Goal: Task Accomplishment & Management: Use online tool/utility

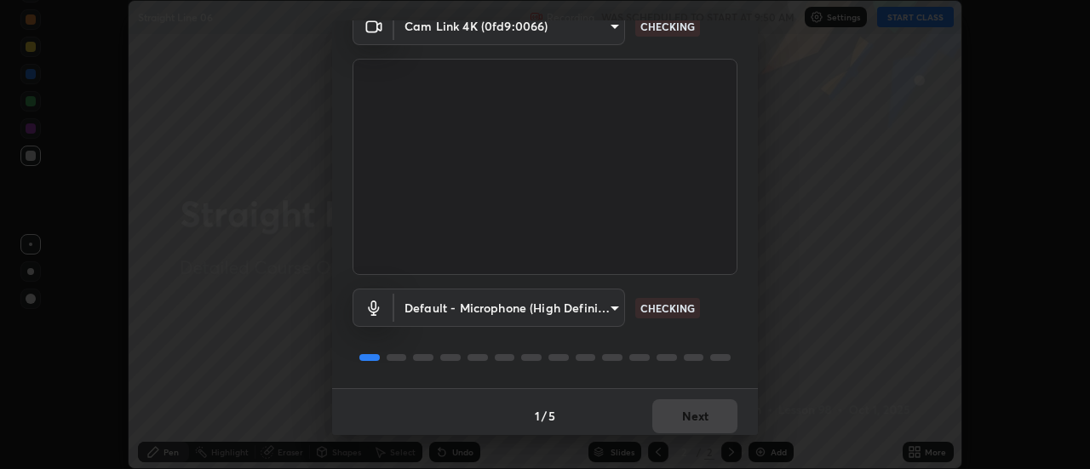
scroll to position [89, 0]
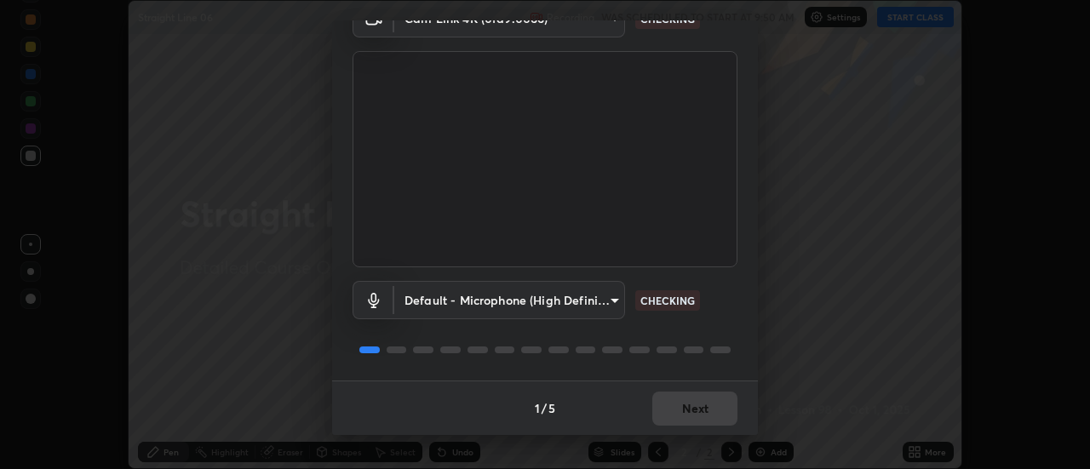
click at [705, 407] on div "1 / 5 Next" at bounding box center [545, 408] width 426 height 54
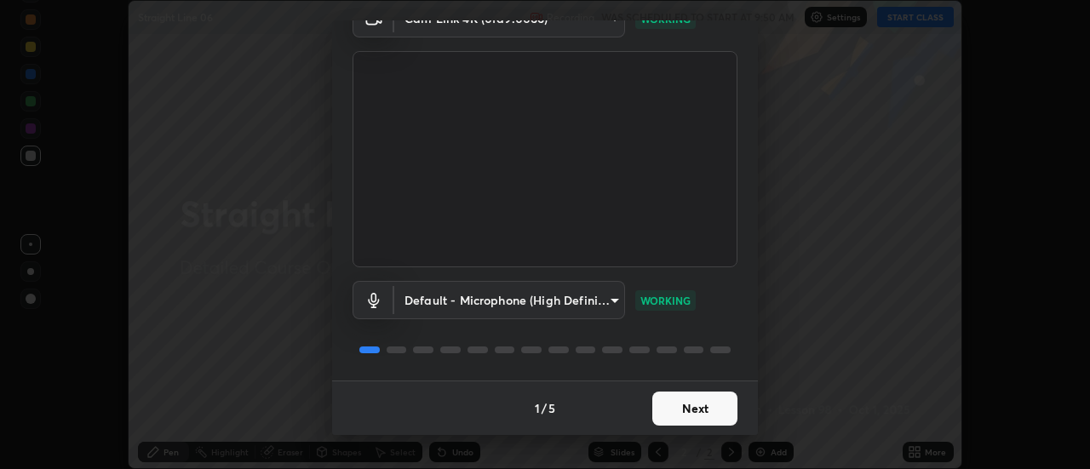
click at [701, 409] on button "Next" at bounding box center [694, 409] width 85 height 34
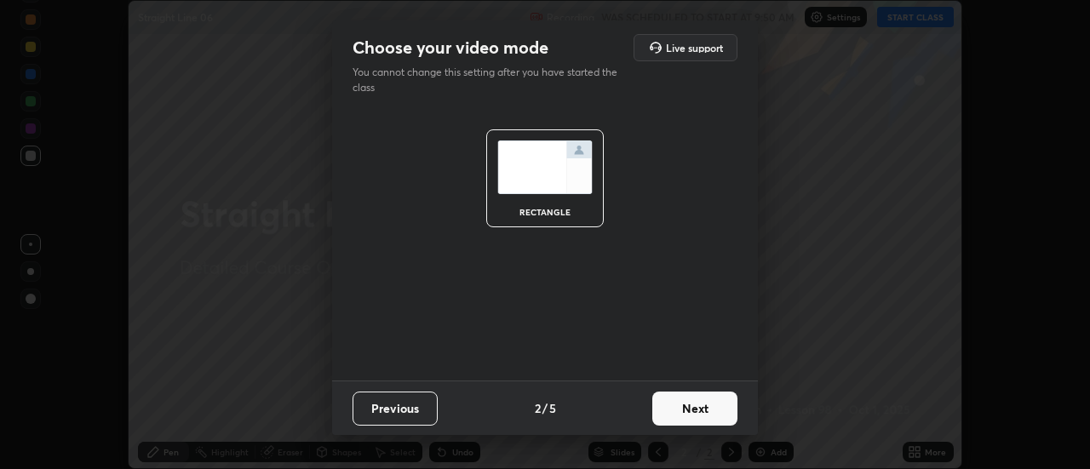
click at [701, 410] on button "Next" at bounding box center [694, 409] width 85 height 34
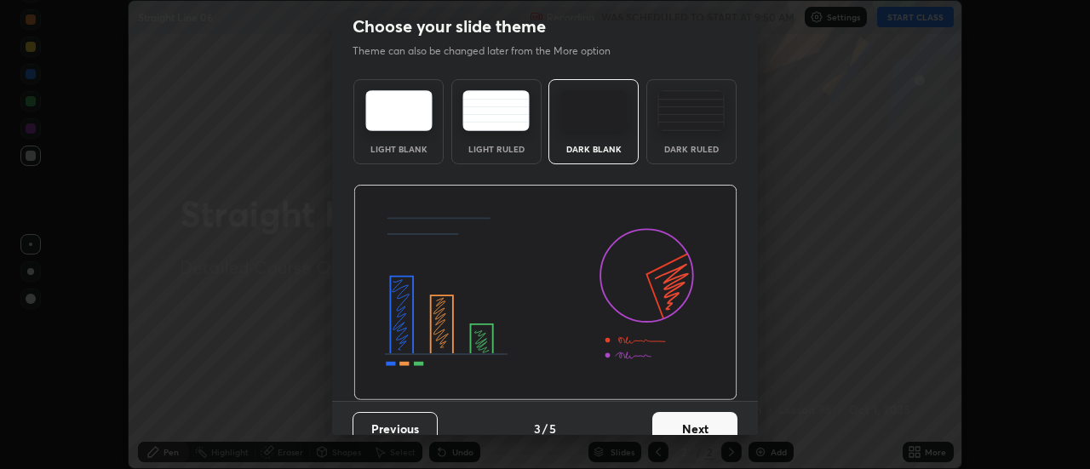
scroll to position [32, 0]
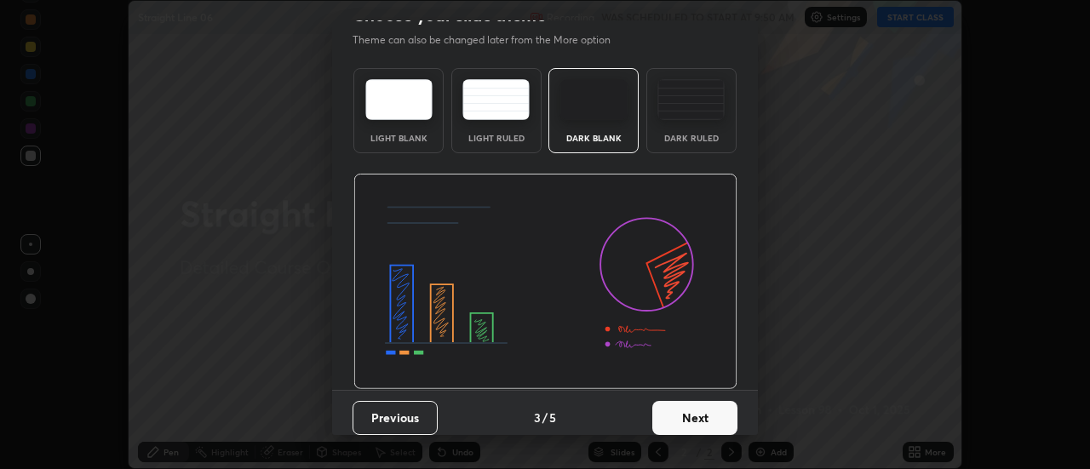
click at [704, 408] on button "Next" at bounding box center [694, 418] width 85 height 34
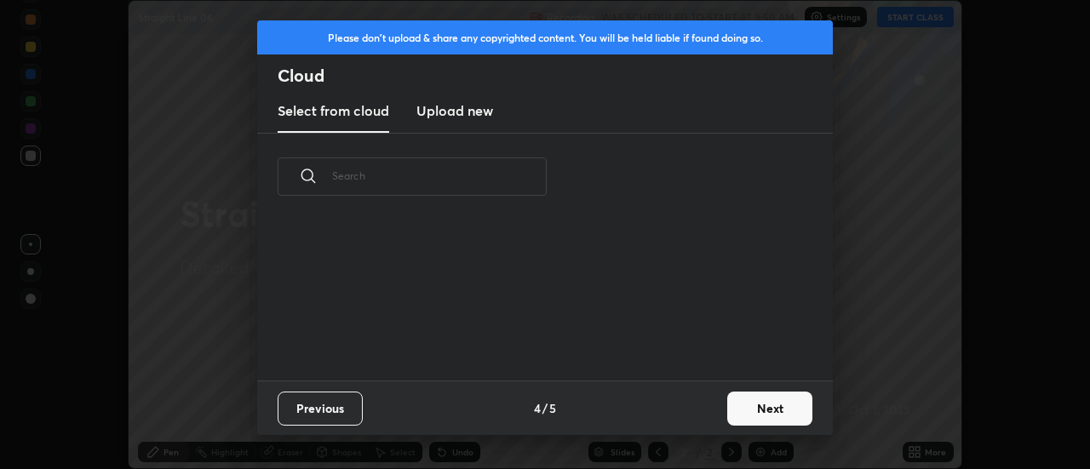
click at [730, 414] on button "Next" at bounding box center [769, 409] width 85 height 34
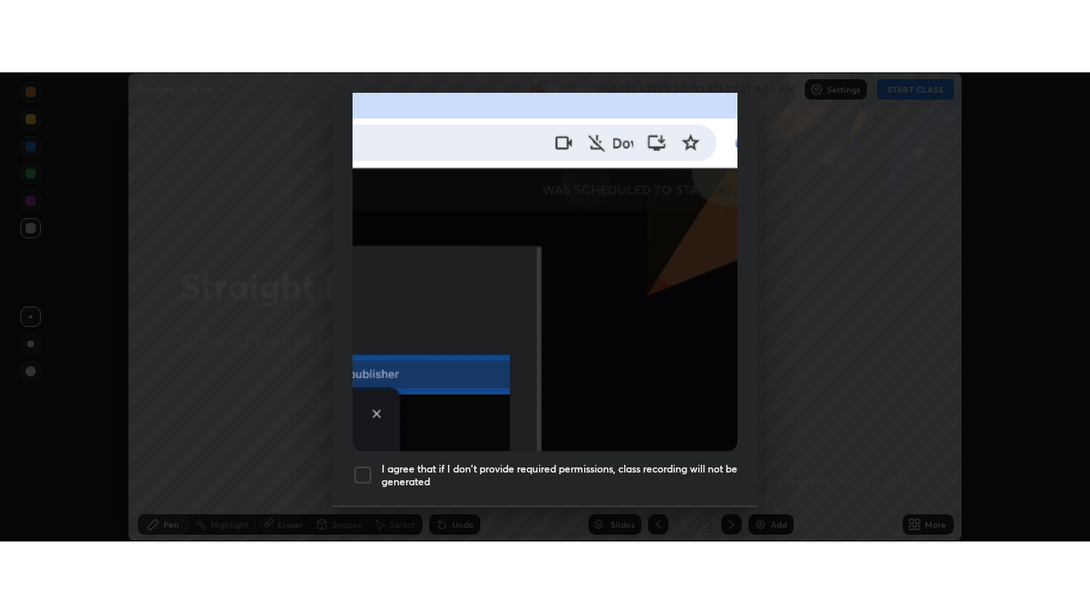
scroll to position [437, 0]
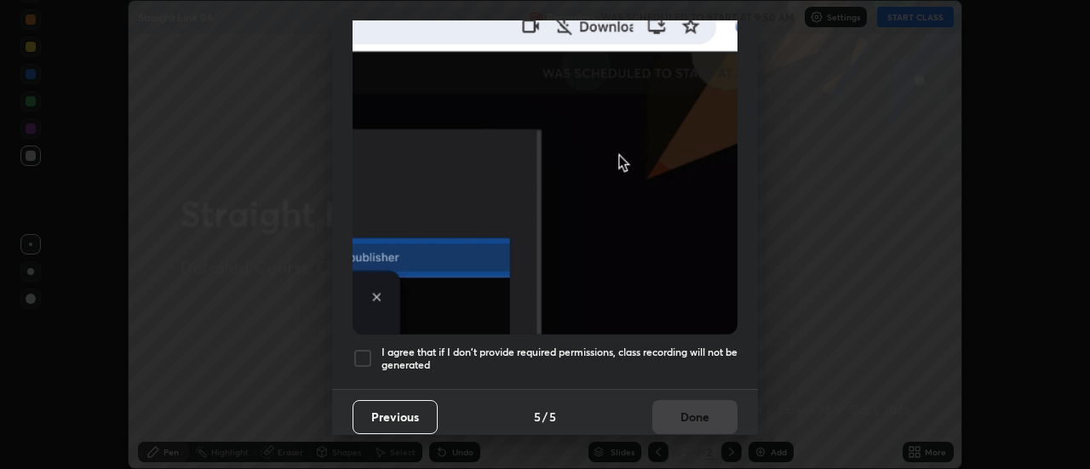
click at [636, 350] on h5 "I agree that if I don't provide required permissions, class recording will not …" at bounding box center [559, 359] width 356 height 26
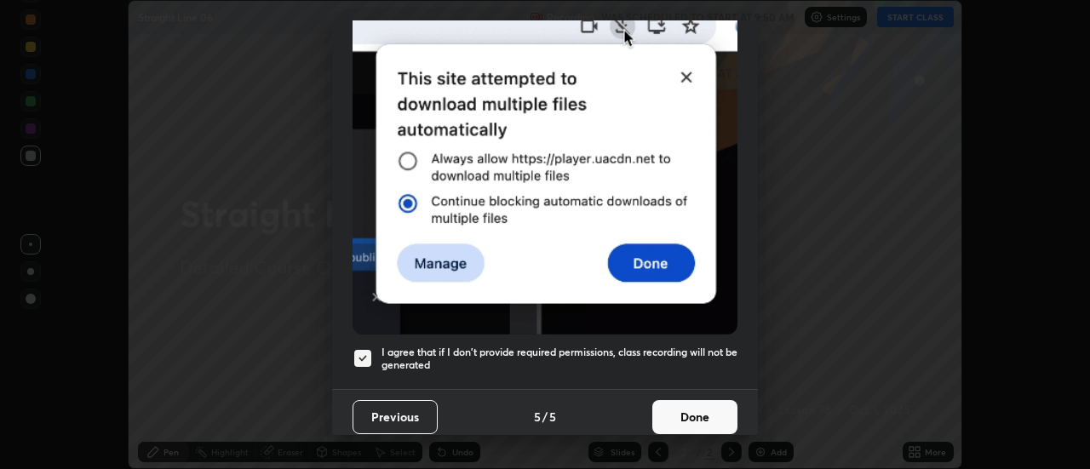
click at [682, 407] on button "Done" at bounding box center [694, 417] width 85 height 34
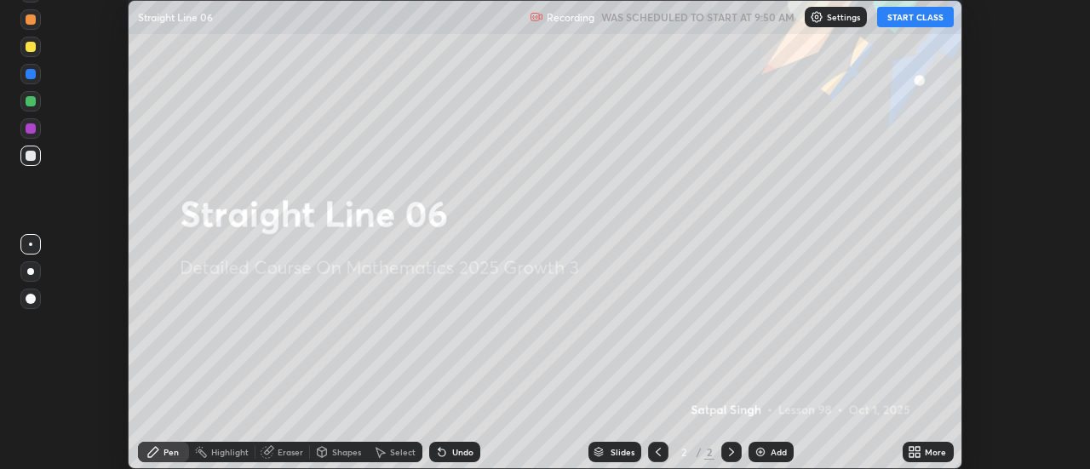
click at [902, 20] on button "START CLASS" at bounding box center [915, 17] width 77 height 20
click at [918, 449] on icon at bounding box center [918, 449] width 4 height 4
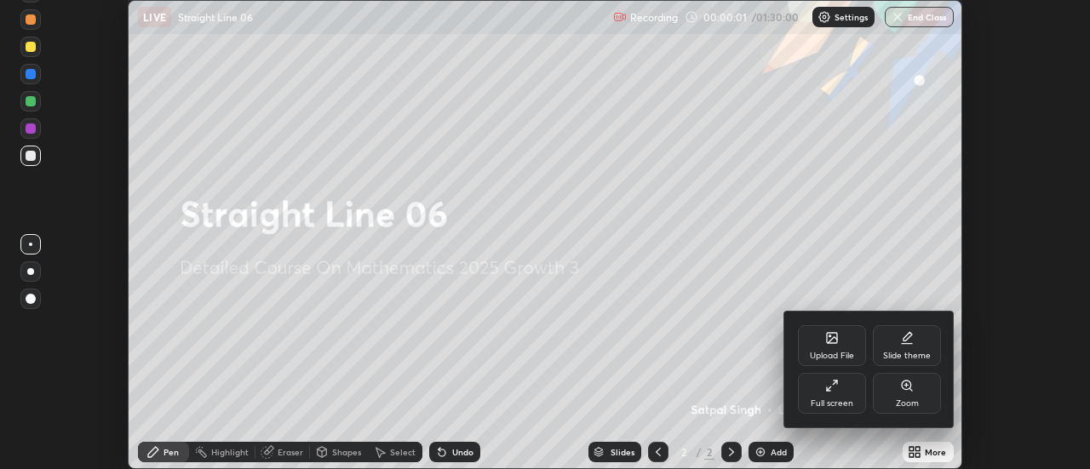
click at [856, 394] on div "Full screen" at bounding box center [832, 393] width 68 height 41
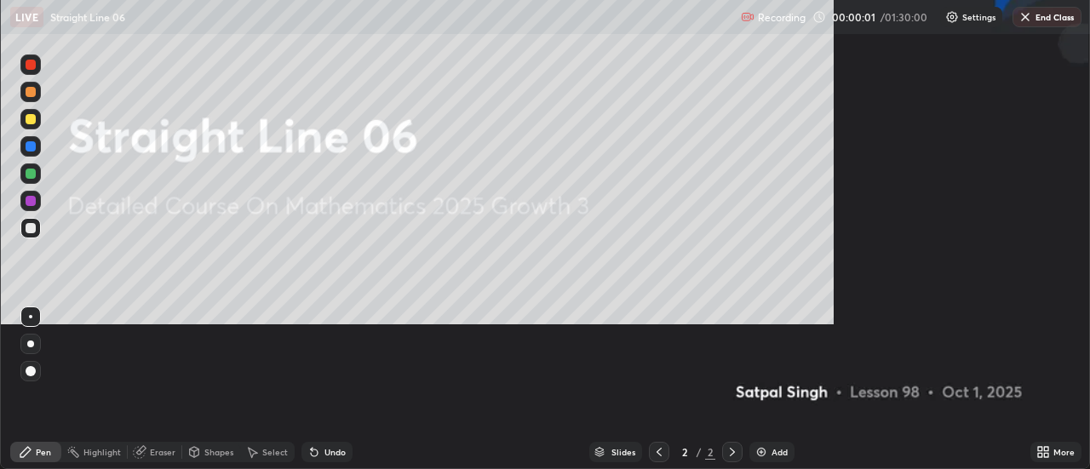
scroll to position [613, 1090]
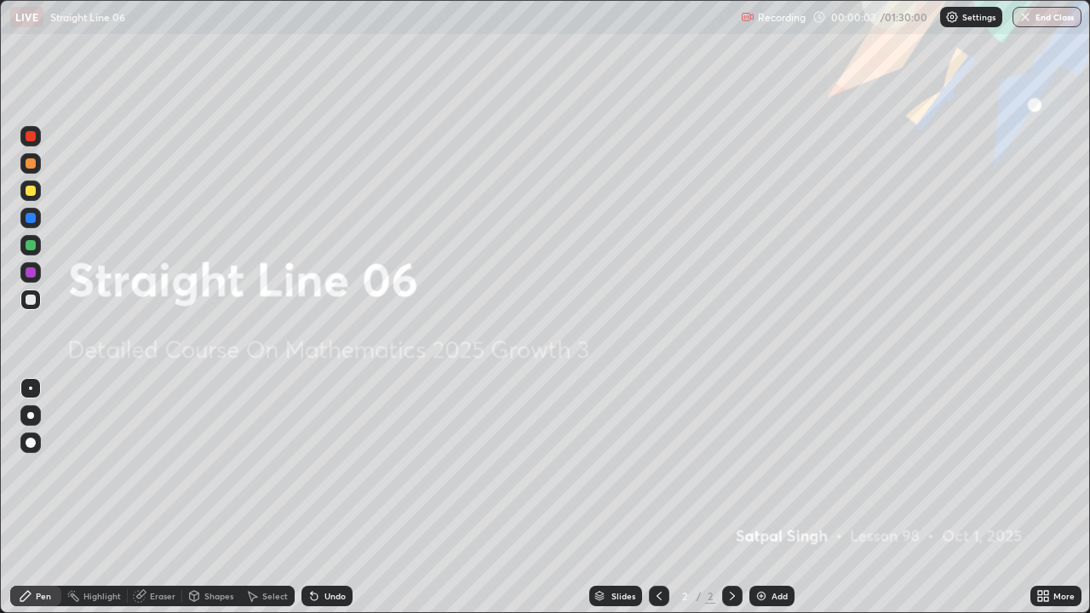
click at [777, 468] on div "Add" at bounding box center [779, 596] width 16 height 9
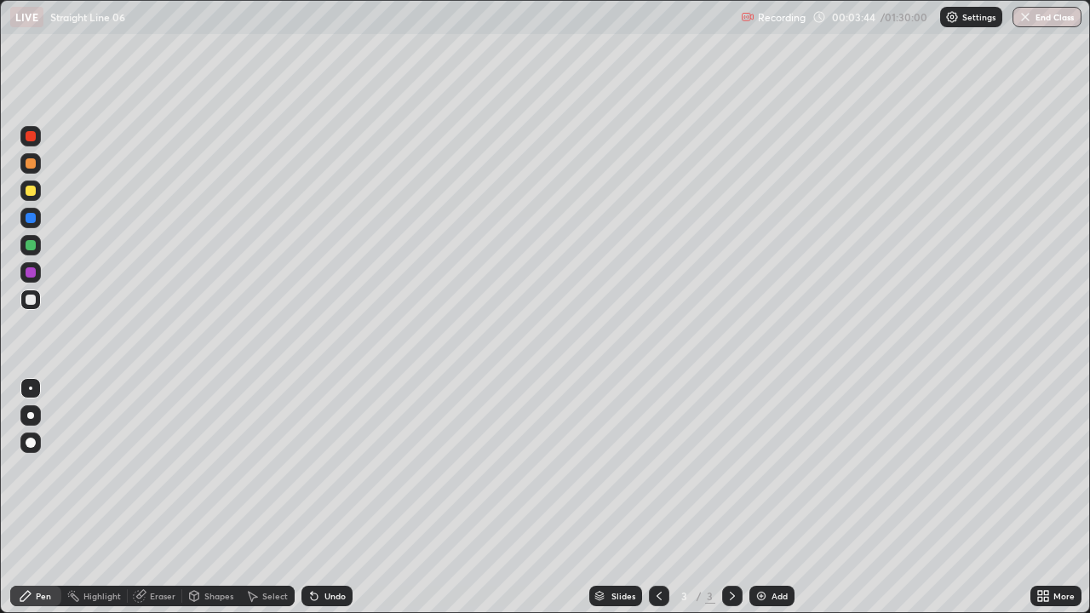
click at [764, 468] on img at bounding box center [761, 596] width 14 height 14
click at [771, 468] on div "Add" at bounding box center [779, 596] width 16 height 9
click at [311, 468] on icon at bounding box center [314, 596] width 7 height 7
click at [148, 468] on div "Eraser" at bounding box center [155, 596] width 54 height 20
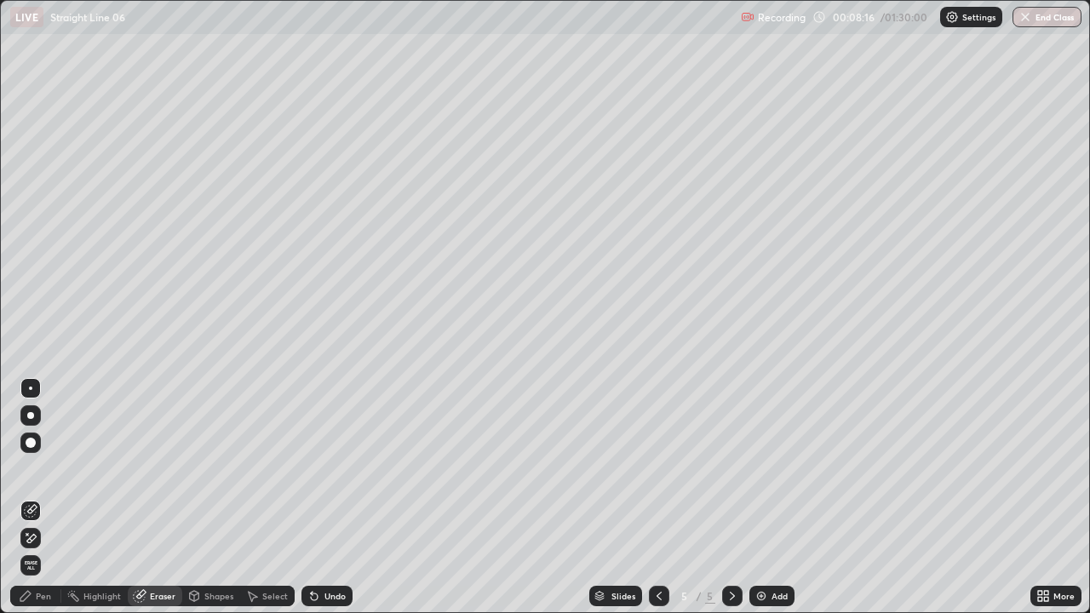
click at [39, 468] on div "Pen" at bounding box center [43, 596] width 15 height 9
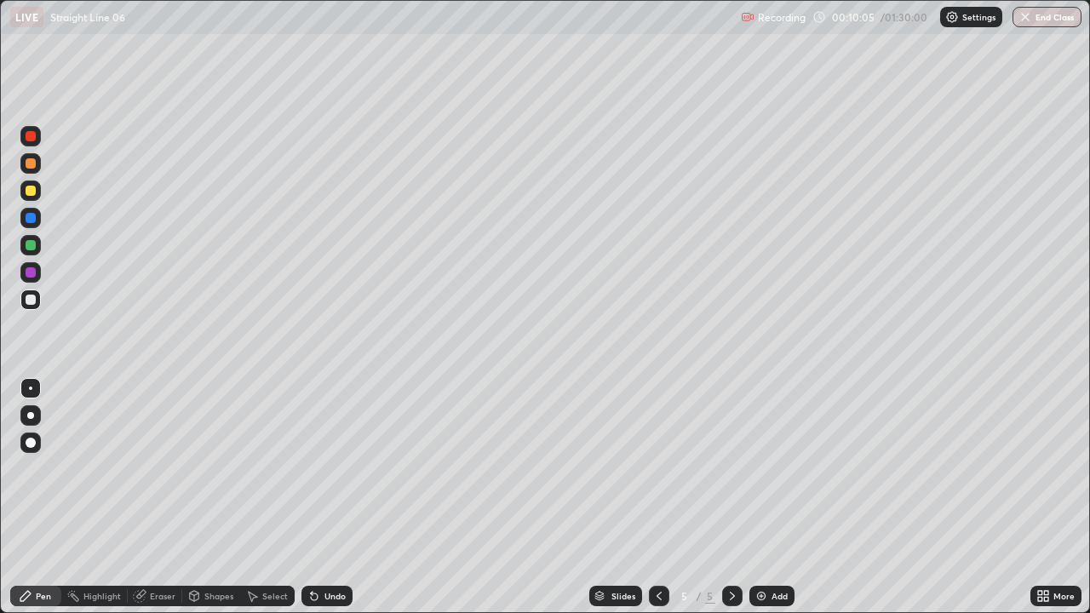
click at [339, 468] on div "Undo" at bounding box center [334, 596] width 21 height 9
click at [755, 468] on img at bounding box center [761, 596] width 14 height 14
click at [32, 192] on div at bounding box center [31, 191] width 10 height 10
click at [301, 468] on div "Undo" at bounding box center [326, 596] width 51 height 20
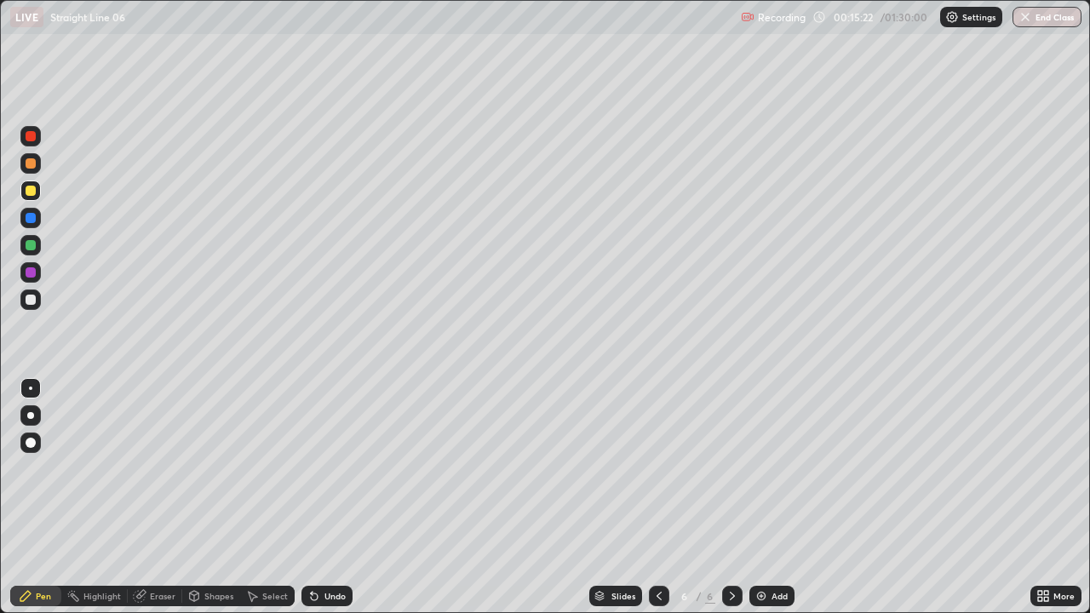
click at [307, 468] on icon at bounding box center [314, 596] width 14 height 14
click at [306, 468] on div "Undo" at bounding box center [326, 596] width 51 height 20
click at [305, 468] on div "Undo" at bounding box center [326, 596] width 51 height 20
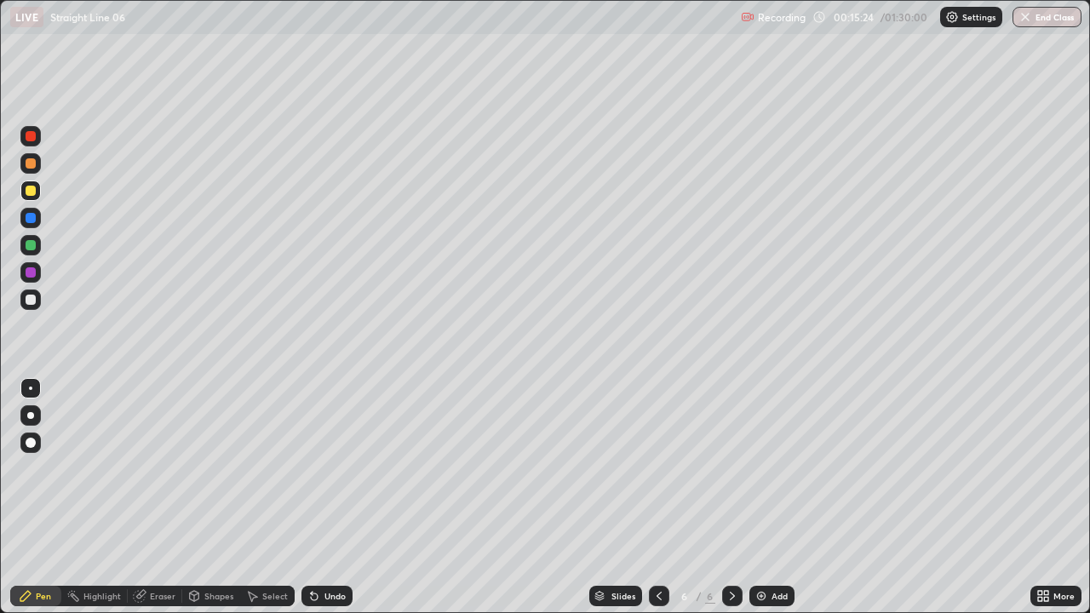
click at [311, 468] on icon at bounding box center [314, 596] width 7 height 7
click at [34, 301] on div at bounding box center [31, 300] width 10 height 10
click at [135, 468] on icon at bounding box center [139, 596] width 11 height 11
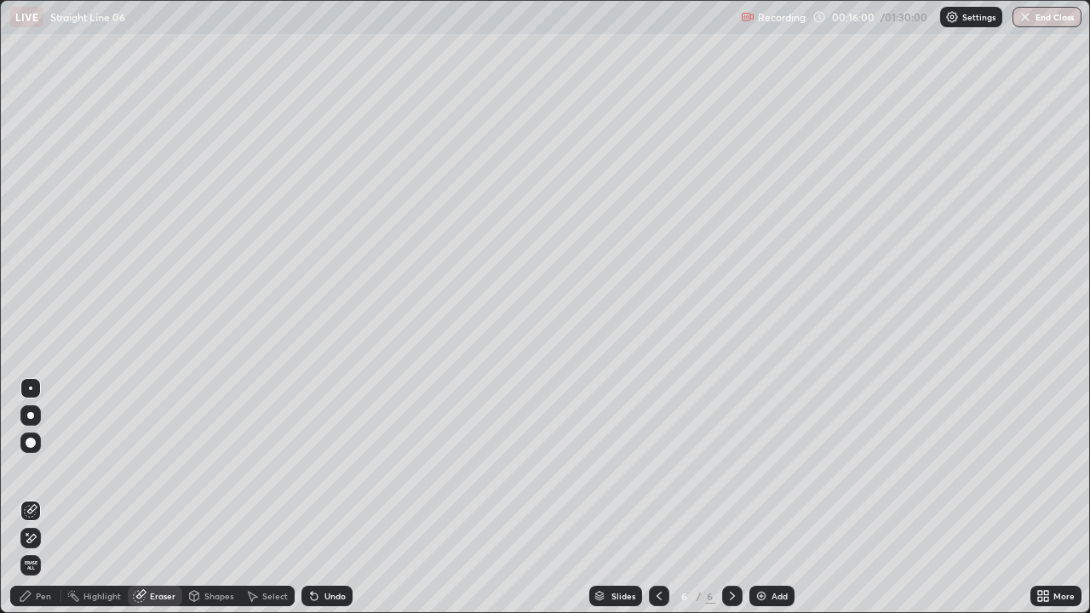
click at [55, 468] on div "Pen" at bounding box center [35, 596] width 51 height 20
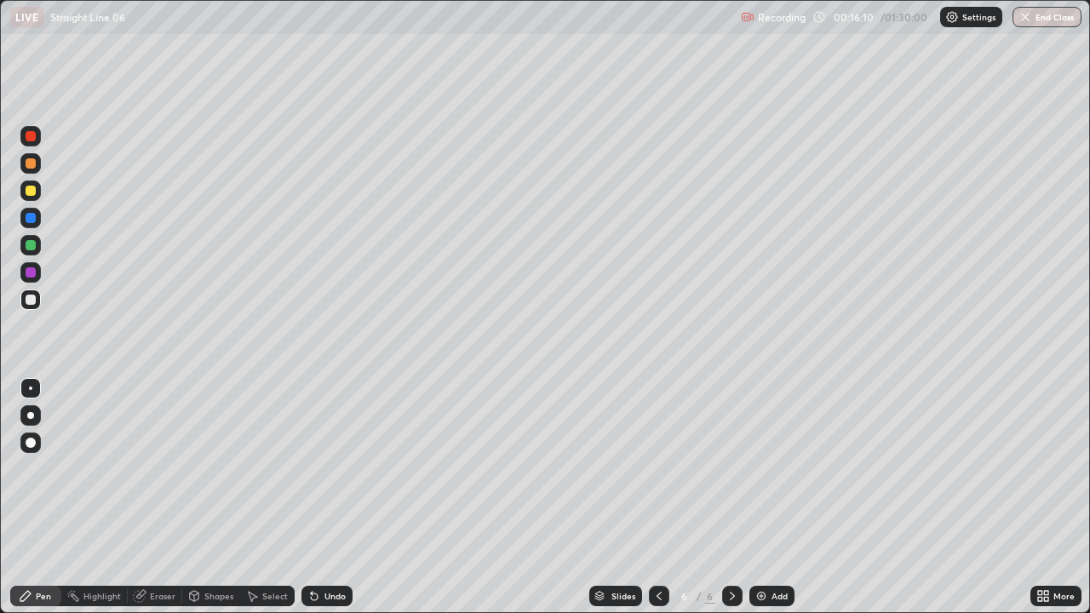
click at [322, 468] on div "Undo" at bounding box center [326, 596] width 51 height 20
click at [340, 468] on div "Undo" at bounding box center [334, 596] width 21 height 9
click at [341, 468] on div "Undo" at bounding box center [326, 596] width 51 height 20
click at [324, 468] on div "Undo" at bounding box center [334, 596] width 21 height 9
click at [335, 468] on div "Undo" at bounding box center [334, 596] width 21 height 9
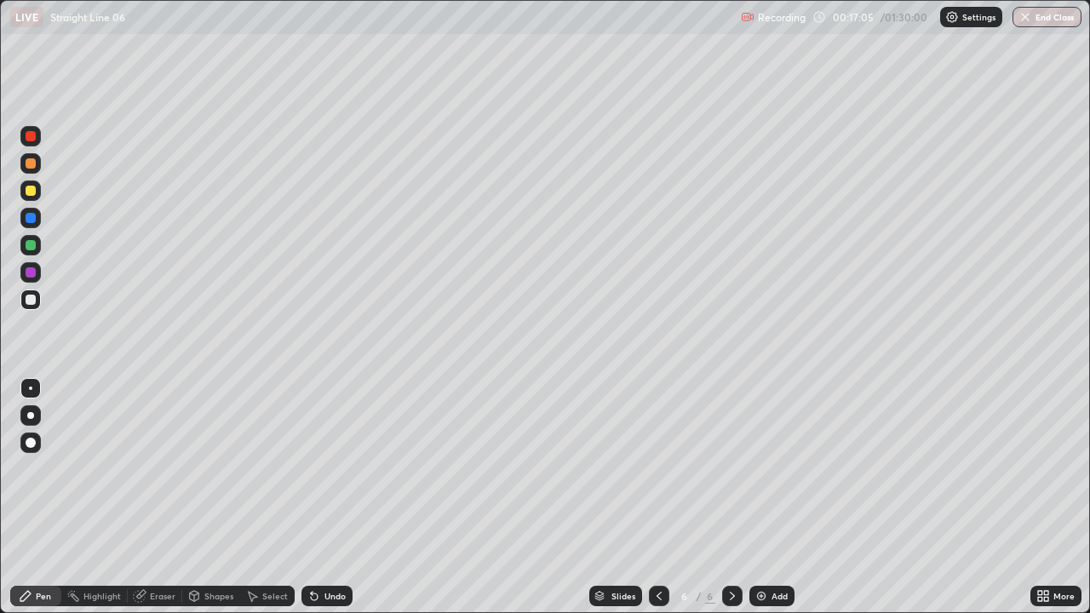
click at [163, 468] on div "Eraser" at bounding box center [155, 596] width 54 height 20
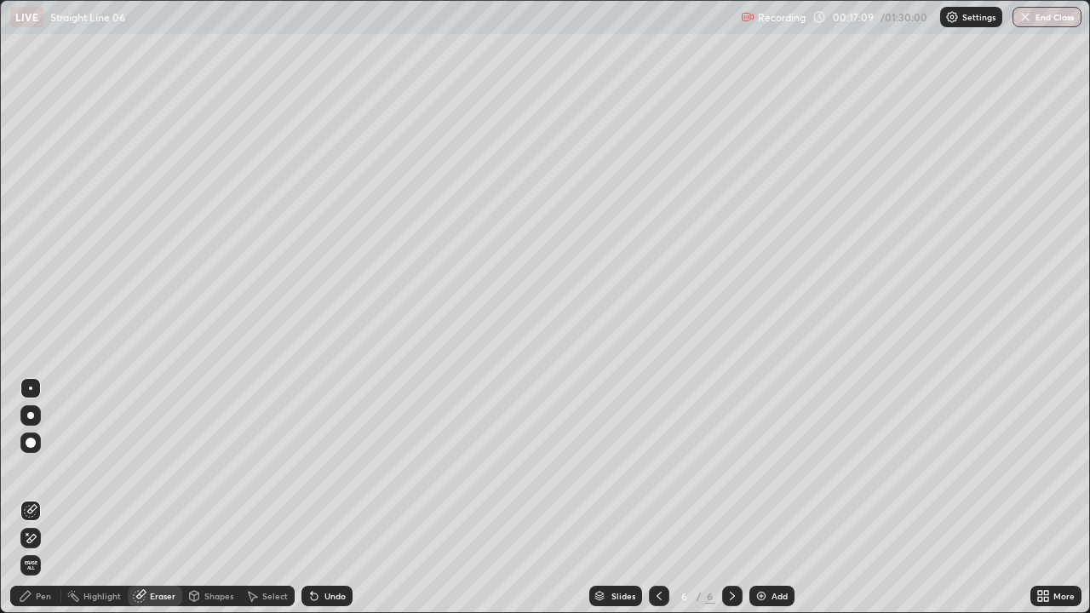
click at [35, 468] on div "Pen" at bounding box center [35, 596] width 51 height 20
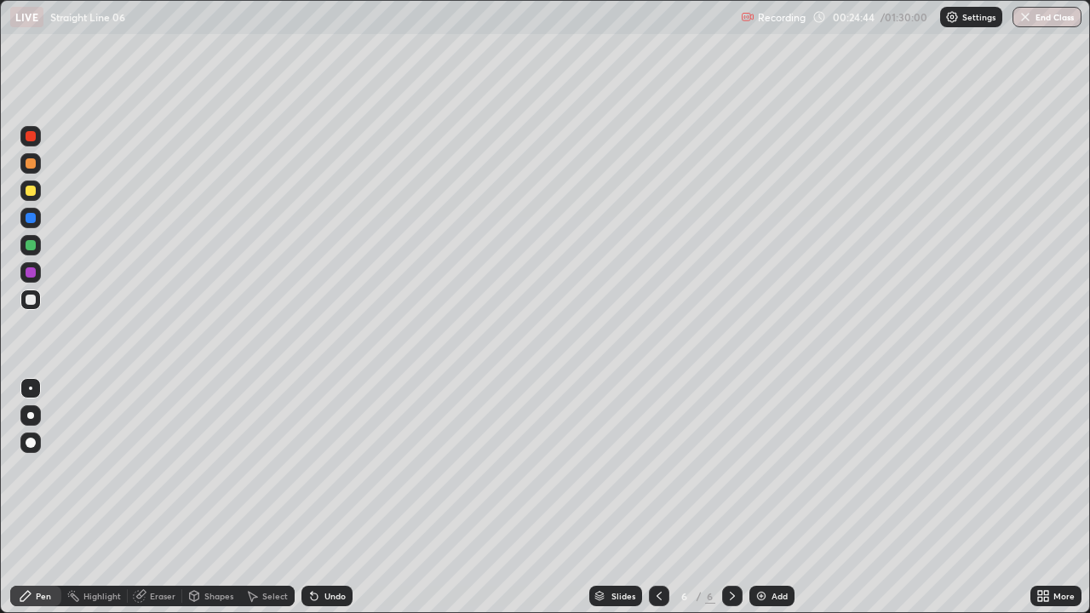
click at [777, 468] on div "Add" at bounding box center [779, 596] width 16 height 9
click at [335, 468] on div "Undo" at bounding box center [334, 596] width 21 height 9
click at [325, 468] on div "Undo" at bounding box center [334, 596] width 21 height 9
click at [341, 468] on div "Undo" at bounding box center [334, 596] width 21 height 9
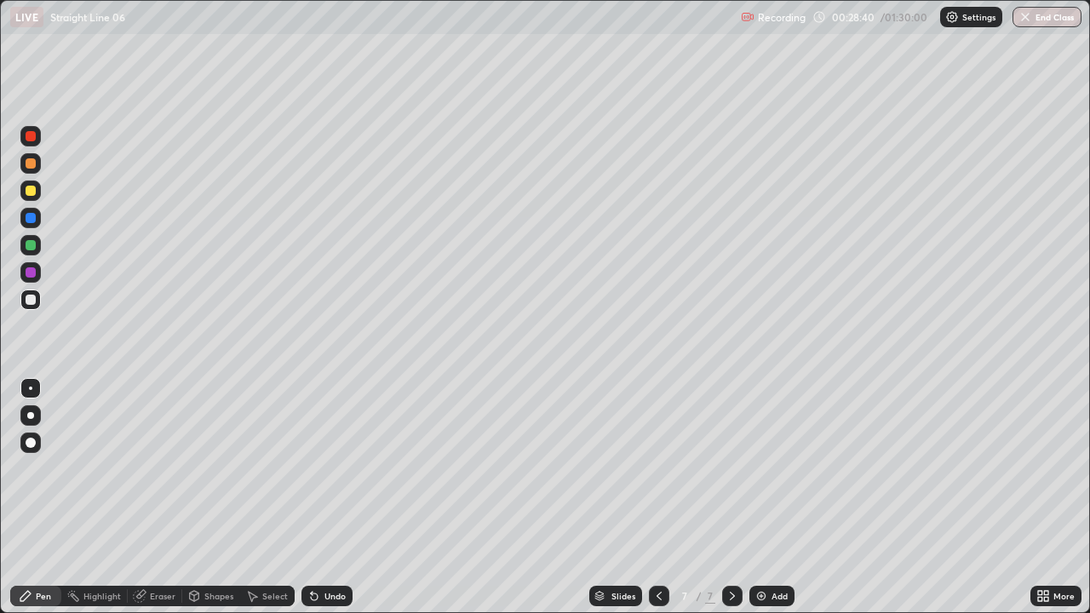
click at [329, 468] on div "Undo" at bounding box center [334, 596] width 21 height 9
click at [325, 468] on div "Undo" at bounding box center [326, 596] width 51 height 20
click at [319, 468] on div "Undo" at bounding box center [326, 596] width 51 height 20
click at [315, 468] on div "Undo" at bounding box center [326, 596] width 51 height 20
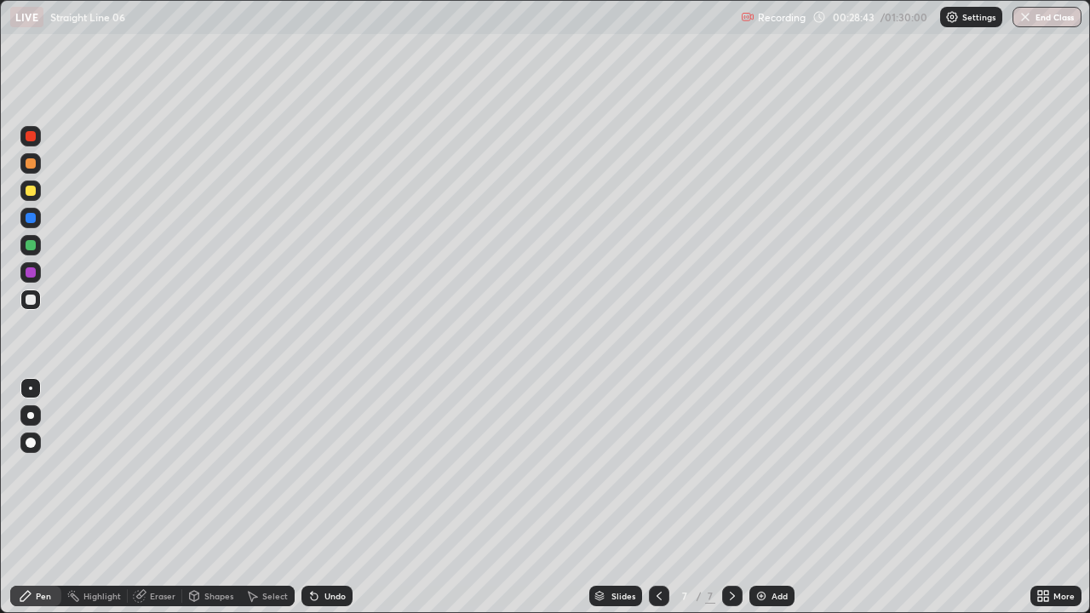
click at [312, 468] on icon at bounding box center [314, 596] width 7 height 7
click at [161, 468] on div "Eraser" at bounding box center [155, 596] width 54 height 20
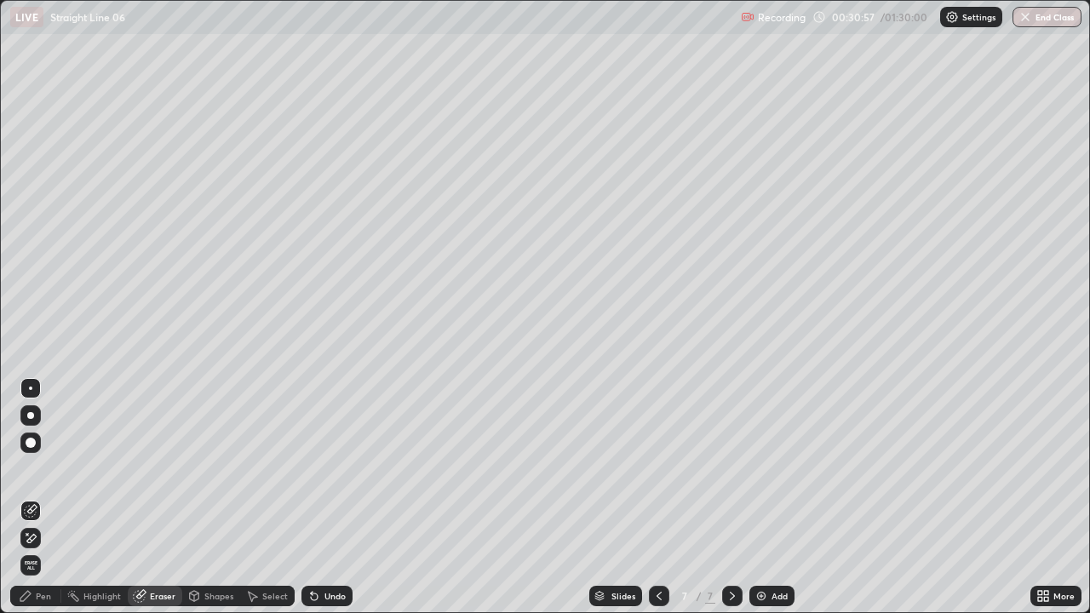
click at [281, 468] on div "Select" at bounding box center [275, 596] width 26 height 9
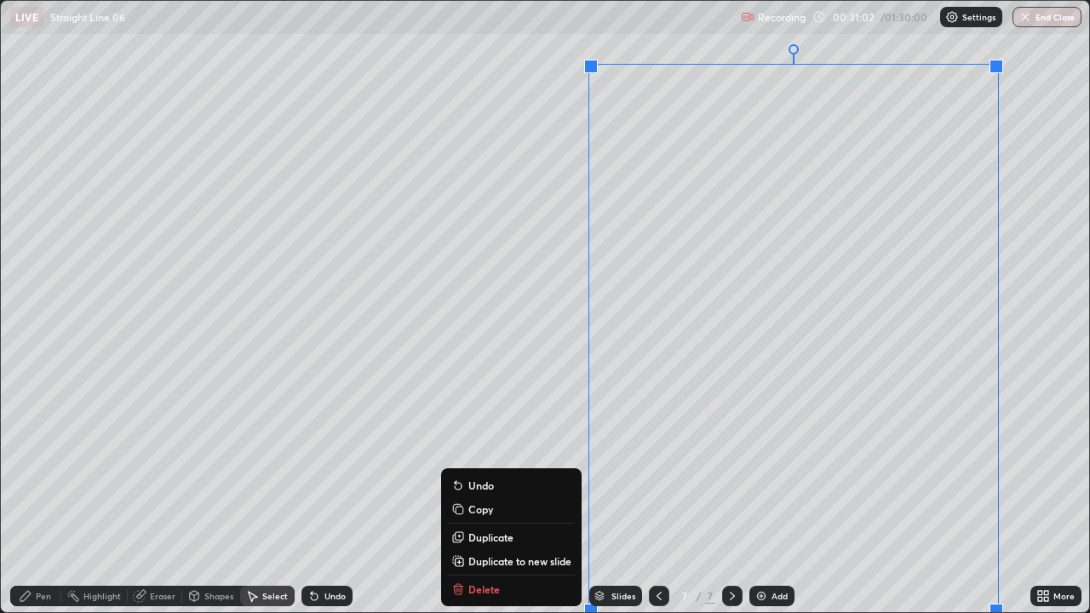
click at [521, 468] on p "Duplicate to new slide" at bounding box center [519, 561] width 103 height 14
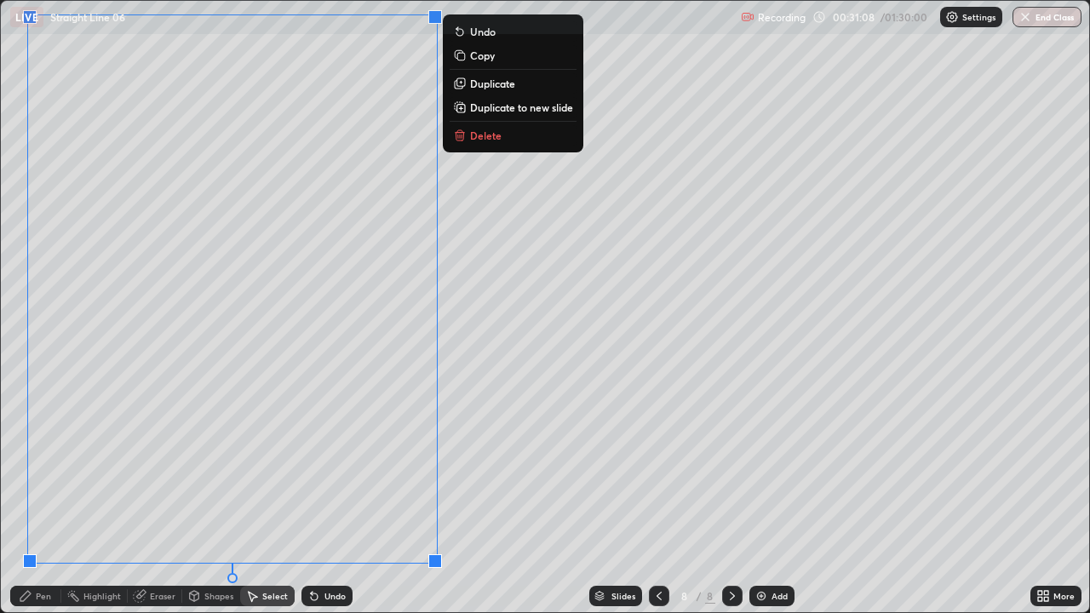
click at [158, 468] on div "Eraser" at bounding box center [163, 596] width 26 height 9
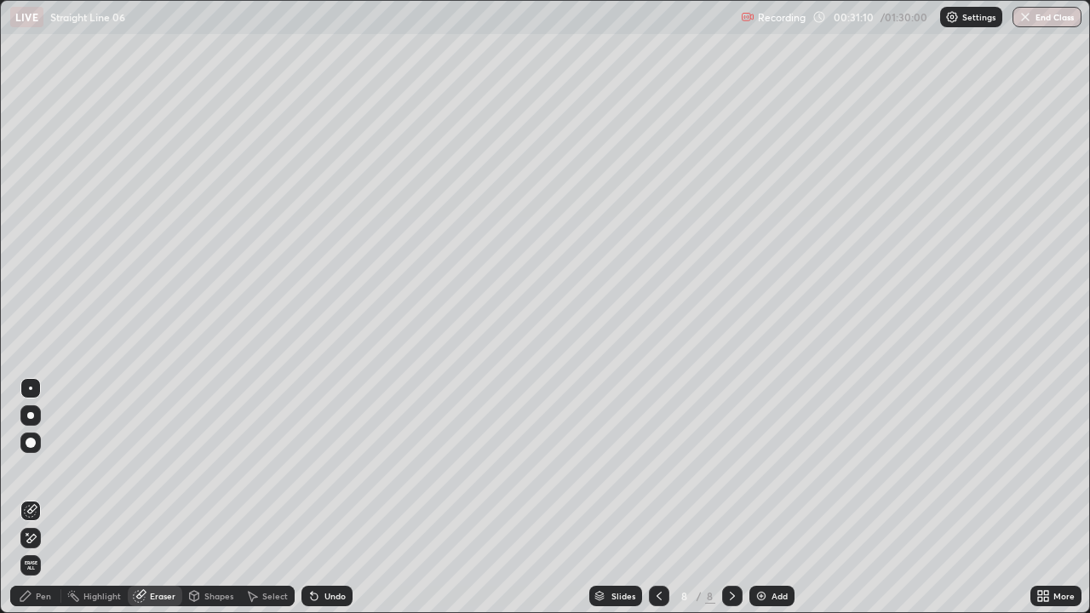
click at [28, 468] on icon at bounding box center [31, 538] width 9 height 9
click at [42, 468] on div "Pen" at bounding box center [43, 596] width 15 height 9
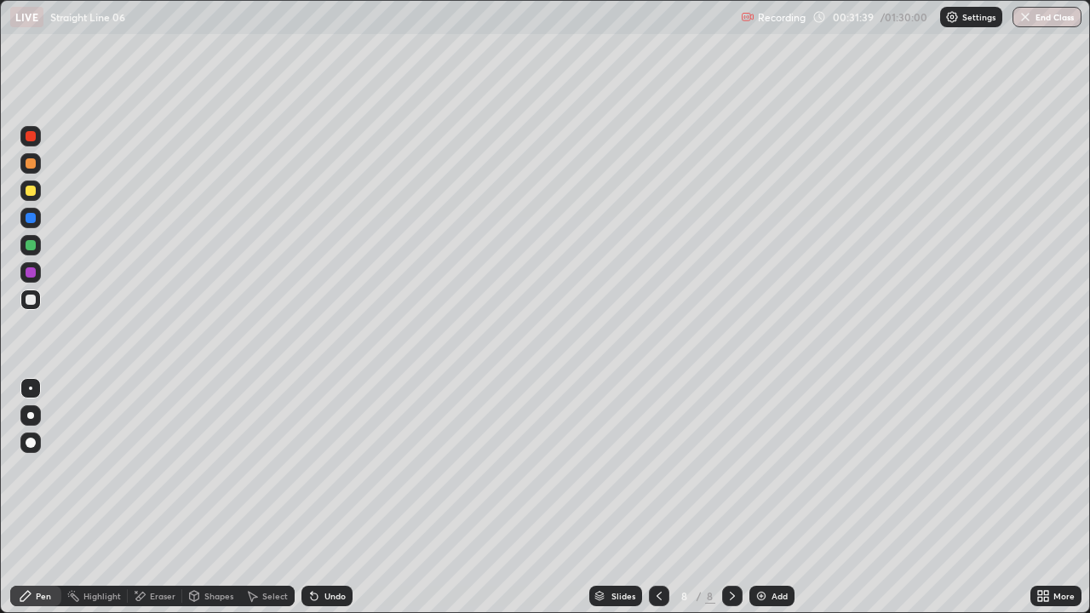
click at [311, 468] on icon at bounding box center [314, 596] width 7 height 7
click at [155, 468] on div "Eraser" at bounding box center [163, 596] width 26 height 9
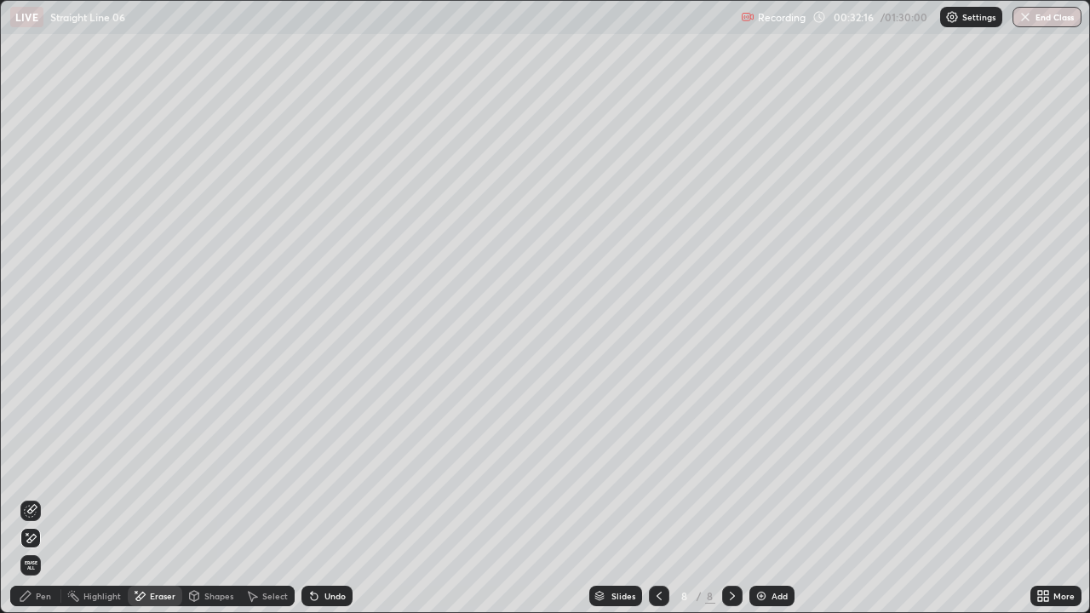
click at [40, 468] on div "Pen" at bounding box center [43, 596] width 15 height 9
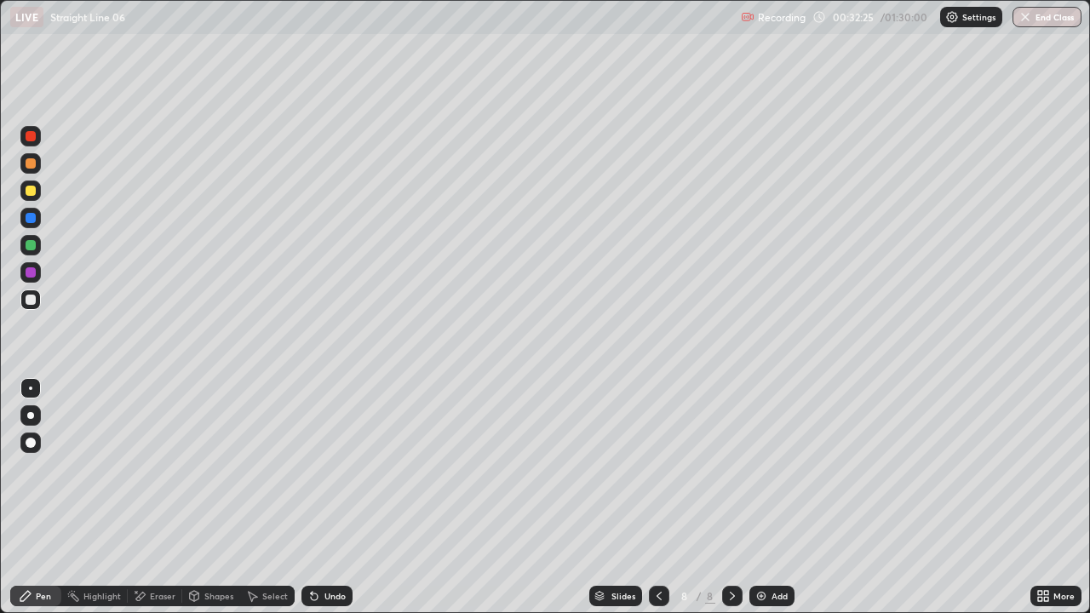
click at [31, 192] on div at bounding box center [31, 191] width 10 height 10
click at [34, 302] on div at bounding box center [31, 300] width 10 height 10
click at [23, 299] on div at bounding box center [30, 299] width 20 height 20
click at [146, 468] on div "Eraser" at bounding box center [155, 596] width 54 height 20
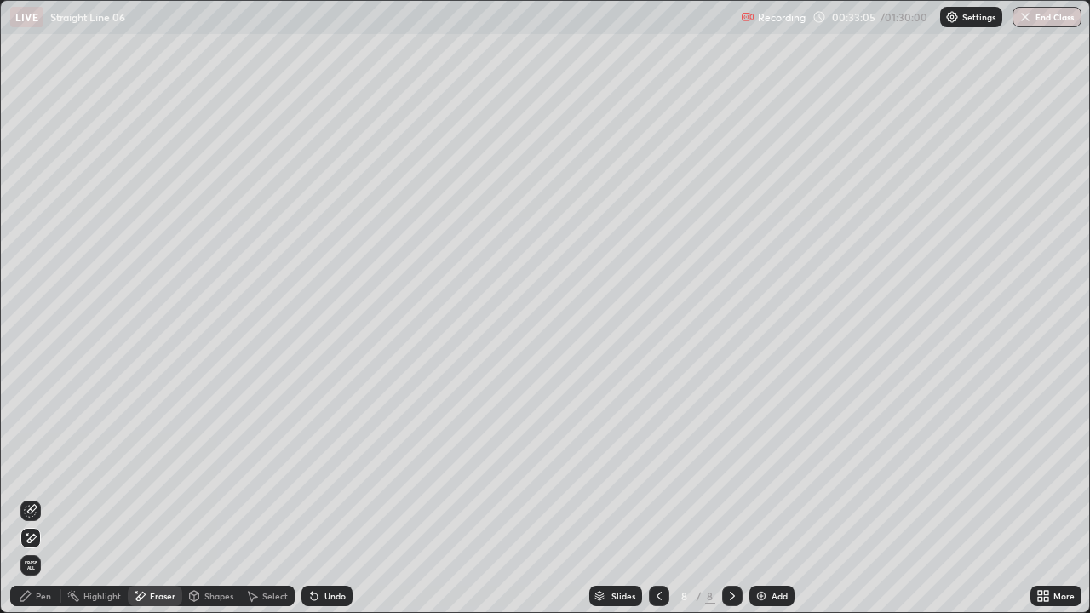
click at [37, 468] on div "Pen" at bounding box center [35, 596] width 51 height 20
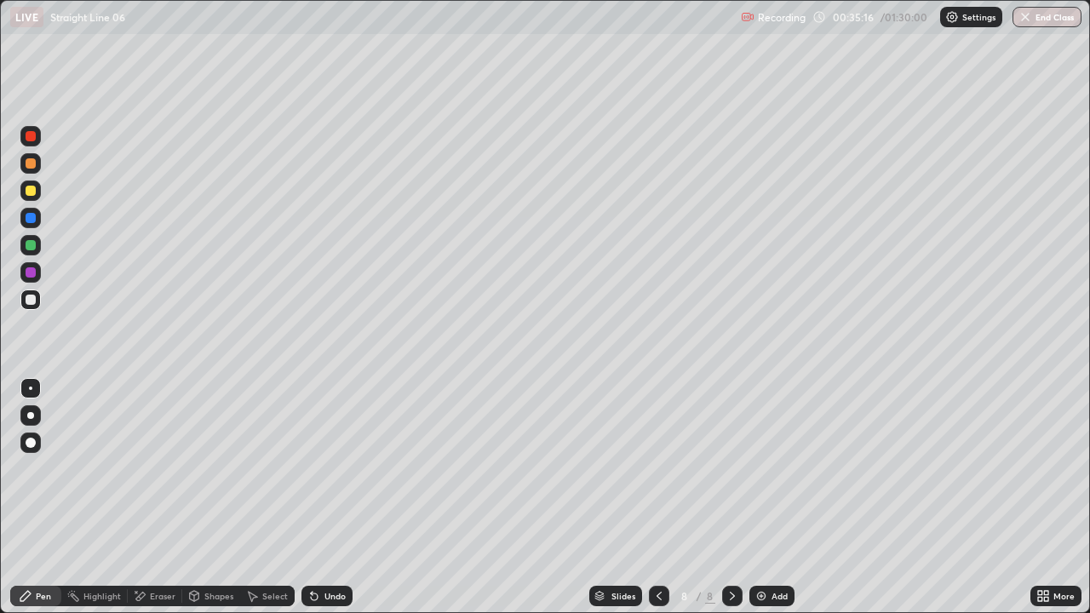
click at [32, 249] on div at bounding box center [31, 245] width 10 height 10
click at [30, 296] on div at bounding box center [31, 300] width 10 height 10
click at [49, 468] on div "Pen" at bounding box center [43, 596] width 15 height 9
click at [329, 468] on div "Undo" at bounding box center [334, 596] width 21 height 9
click at [760, 468] on img at bounding box center [761, 596] width 14 height 14
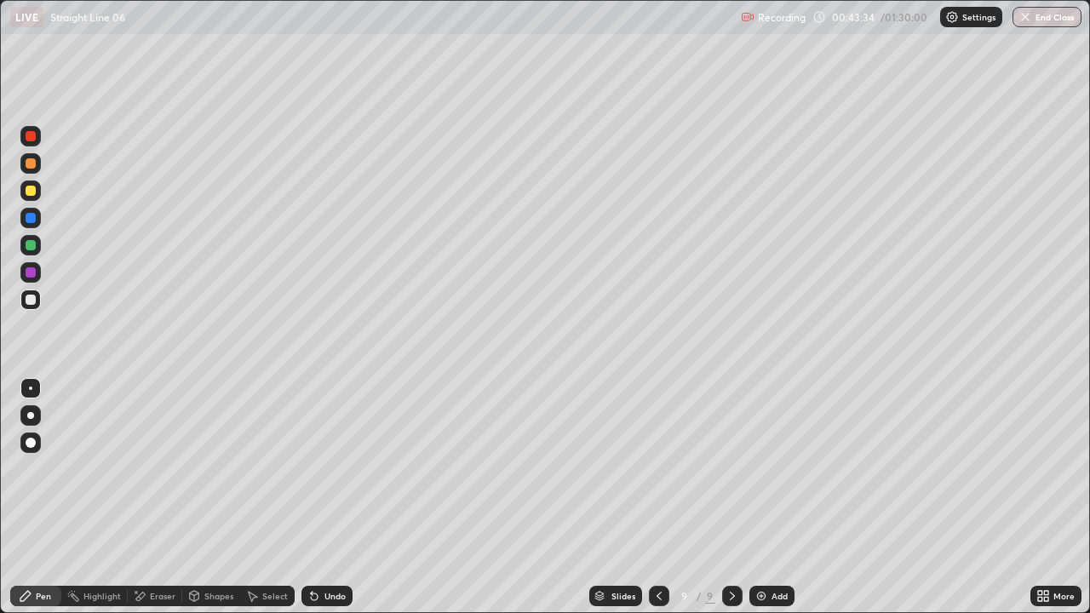
click at [311, 468] on icon at bounding box center [312, 593] width 2 height 2
click at [315, 468] on icon at bounding box center [314, 596] width 7 height 7
click at [319, 468] on div "Undo" at bounding box center [326, 596] width 51 height 20
click at [331, 468] on div "Undo" at bounding box center [334, 596] width 21 height 9
click at [163, 468] on div "Eraser" at bounding box center [163, 596] width 26 height 9
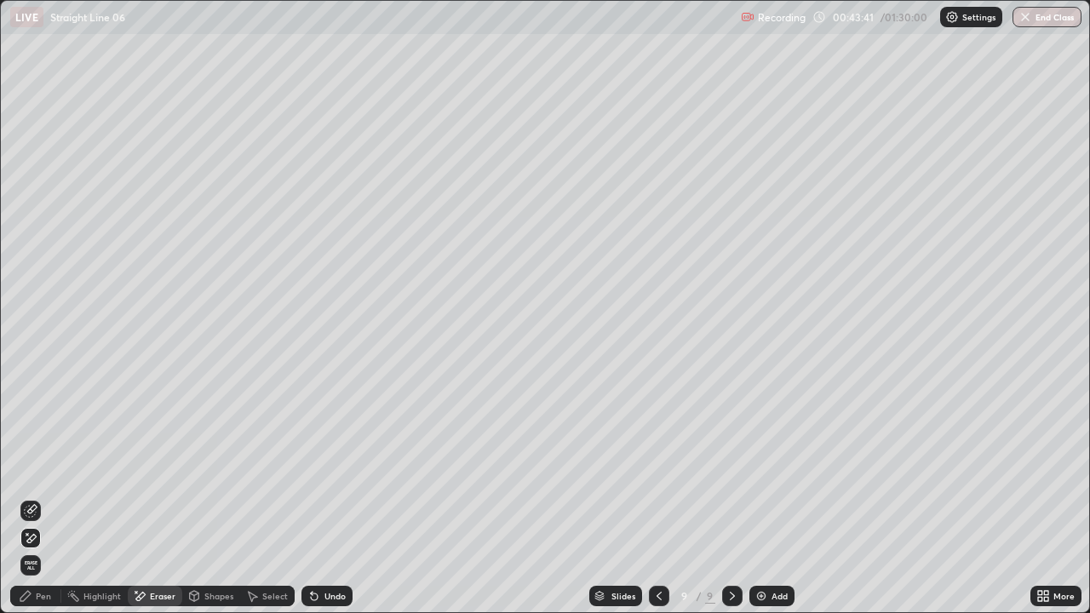
click at [318, 468] on icon at bounding box center [314, 596] width 14 height 14
click at [256, 468] on icon at bounding box center [252, 596] width 14 height 14
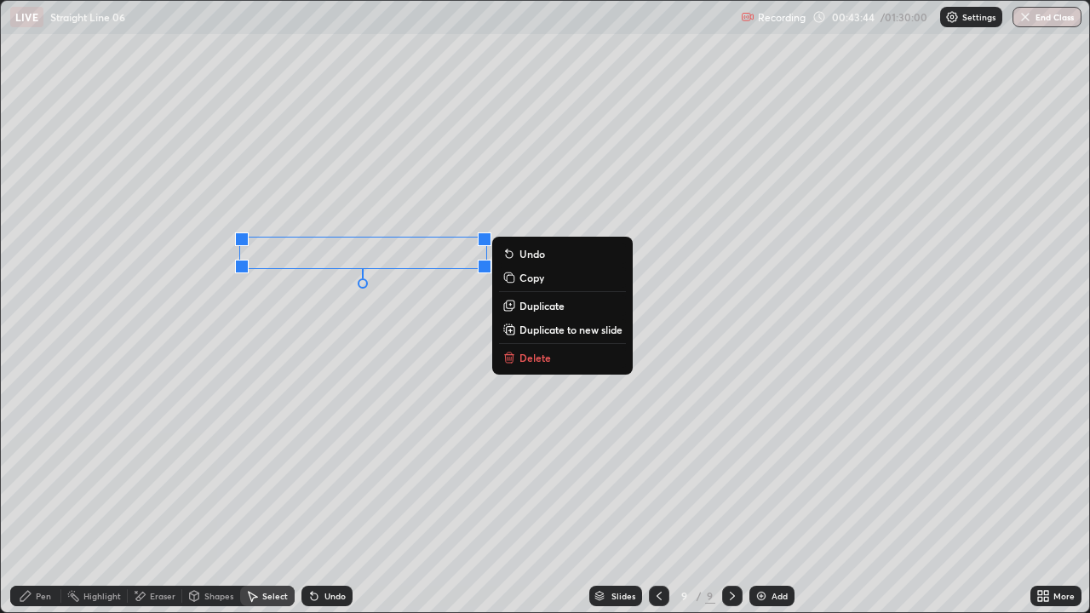
click at [36, 468] on div "Pen" at bounding box center [43, 596] width 15 height 9
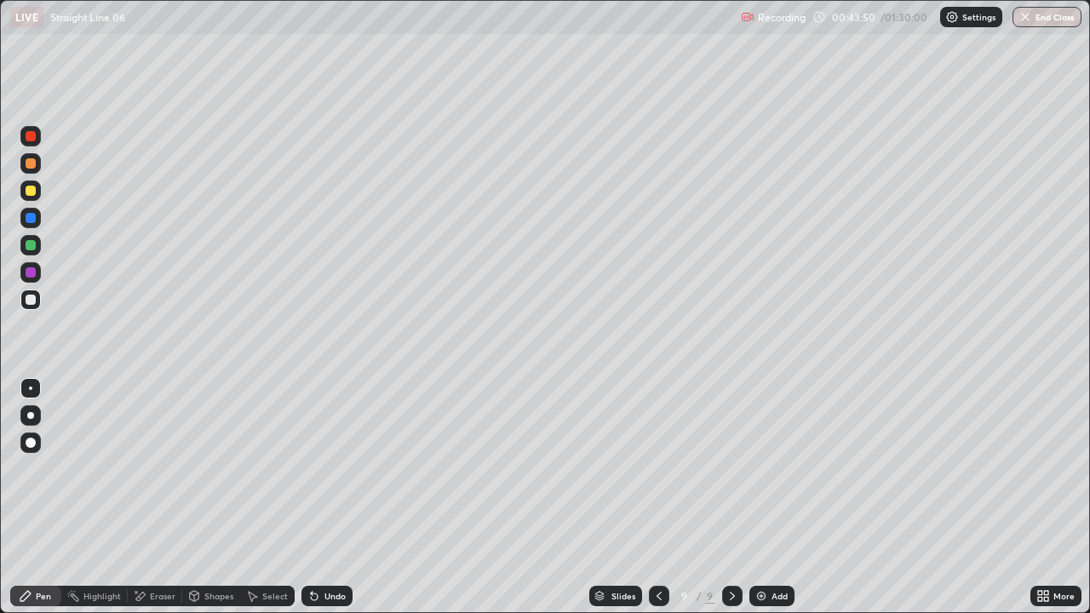
click at [263, 468] on div "Select" at bounding box center [275, 596] width 26 height 9
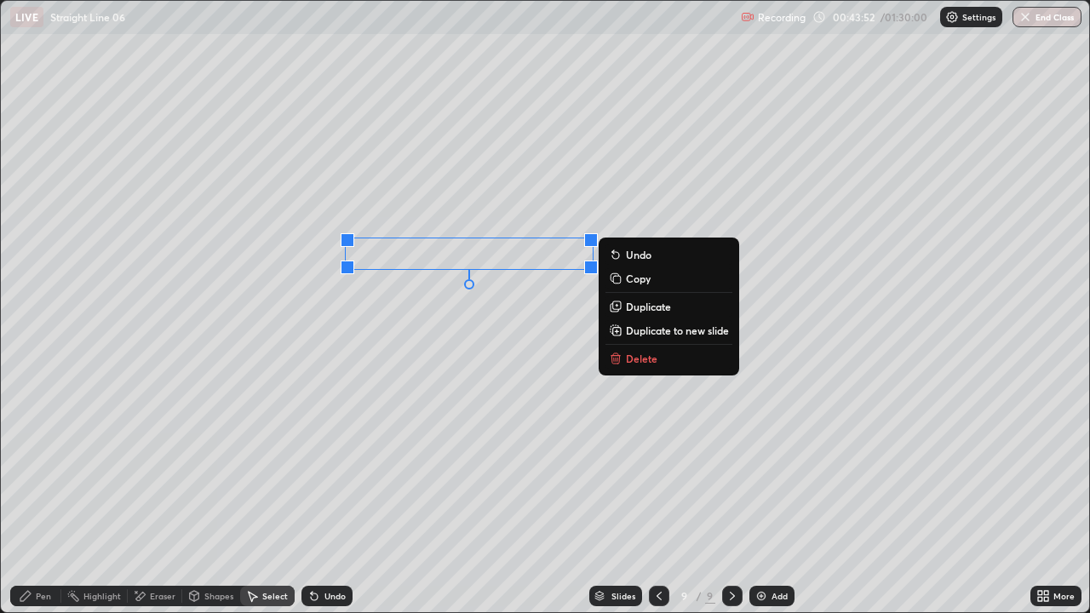
click at [39, 468] on div "Pen" at bounding box center [43, 596] width 15 height 9
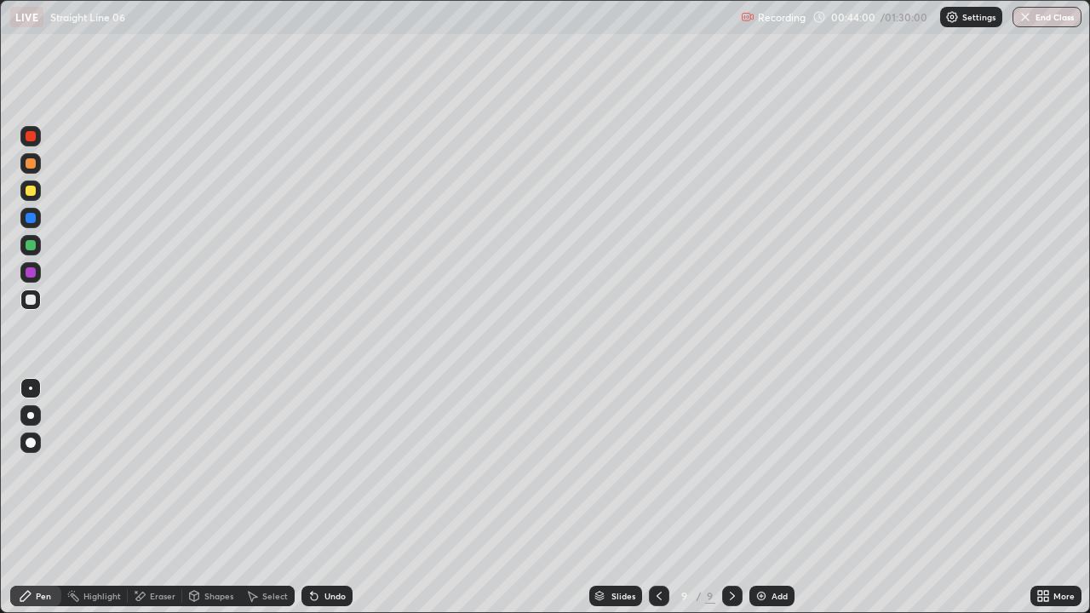
click at [49, 468] on div "Pen" at bounding box center [43, 596] width 15 height 9
click at [1045, 468] on icon at bounding box center [1043, 596] width 14 height 14
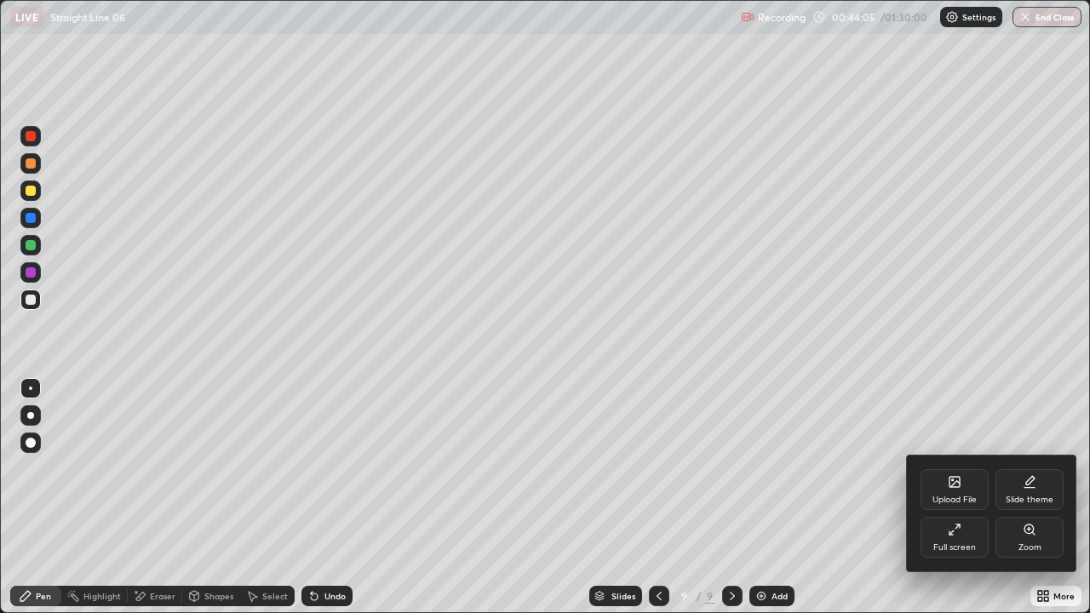
click at [970, 468] on div "Full screen" at bounding box center [954, 537] width 68 height 41
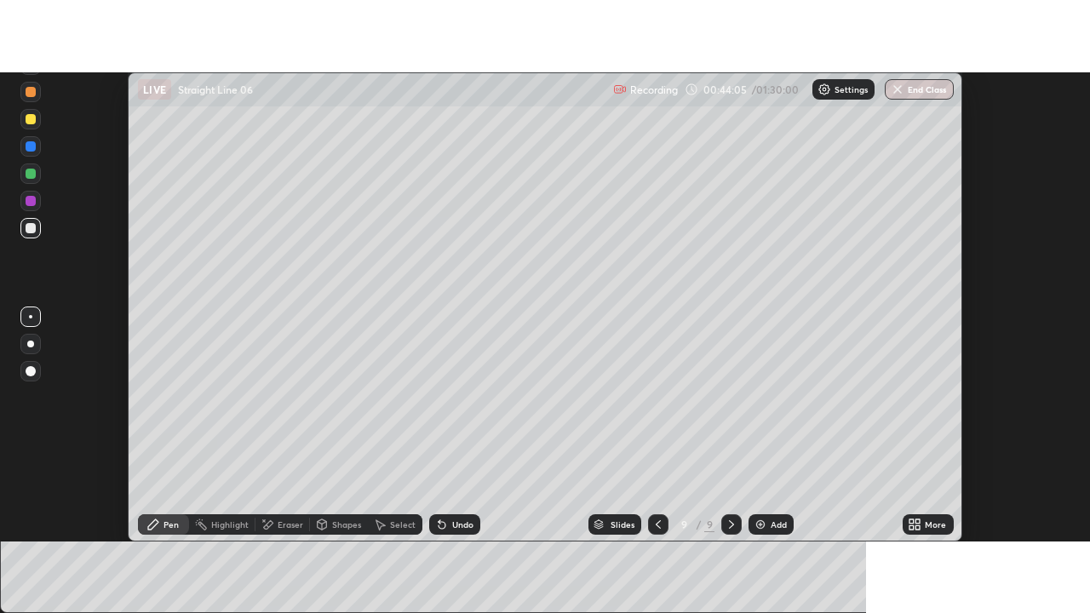
scroll to position [84660, 84039]
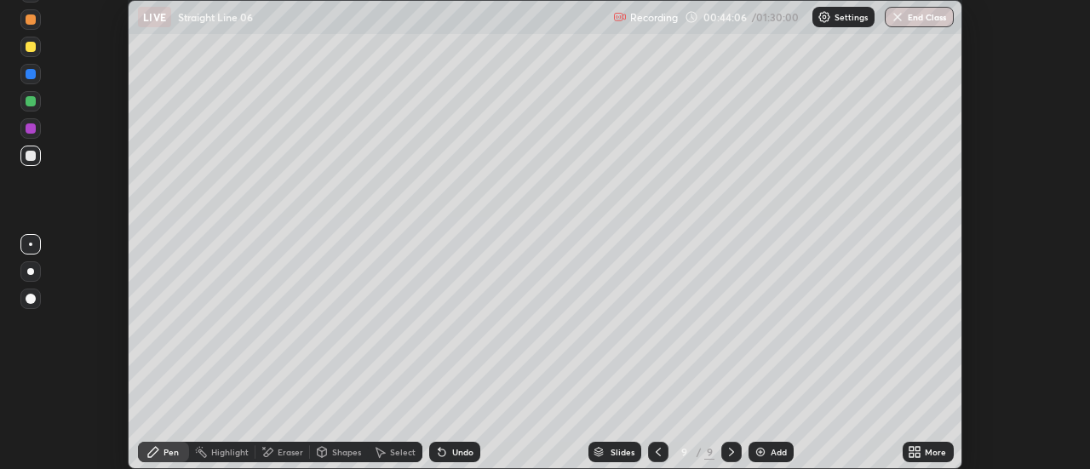
click at [929, 444] on div "More" at bounding box center [927, 452] width 51 height 20
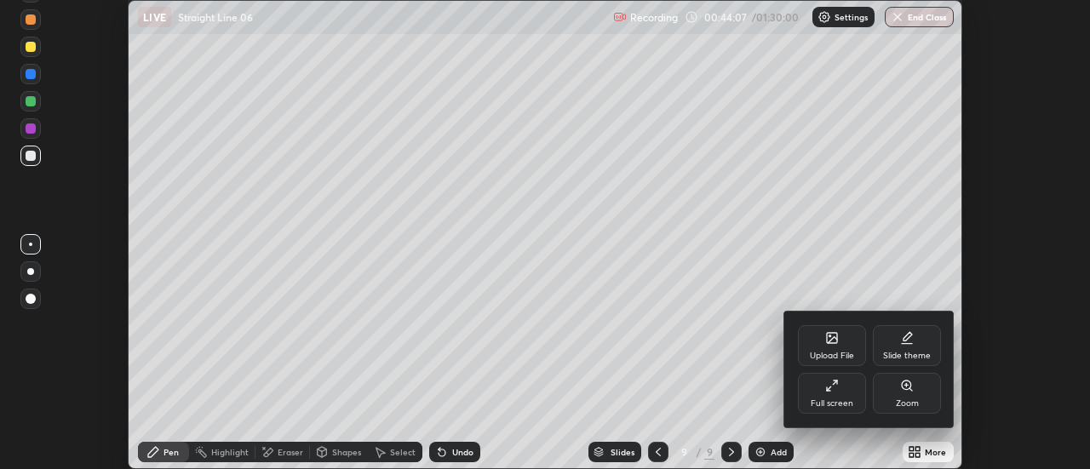
click at [831, 403] on div "Full screen" at bounding box center [831, 403] width 43 height 9
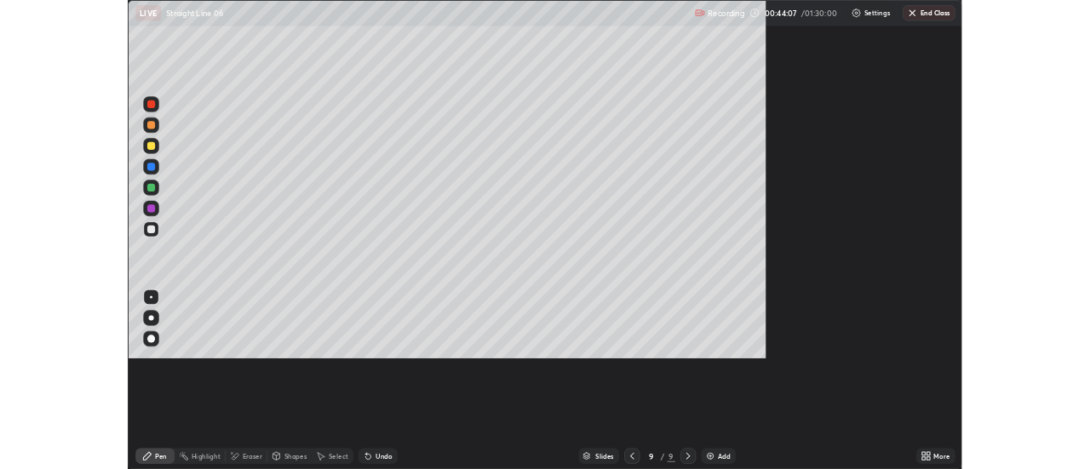
scroll to position [613, 1090]
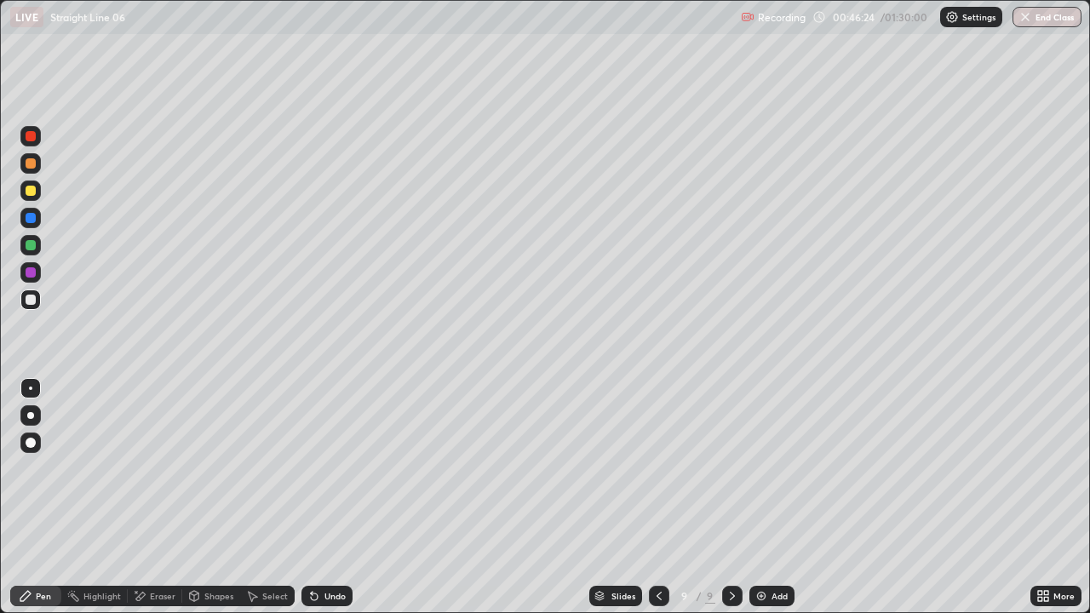
click at [90, 468] on div "Highlight" at bounding box center [94, 596] width 66 height 20
click at [147, 468] on div "Eraser" at bounding box center [155, 596] width 54 height 20
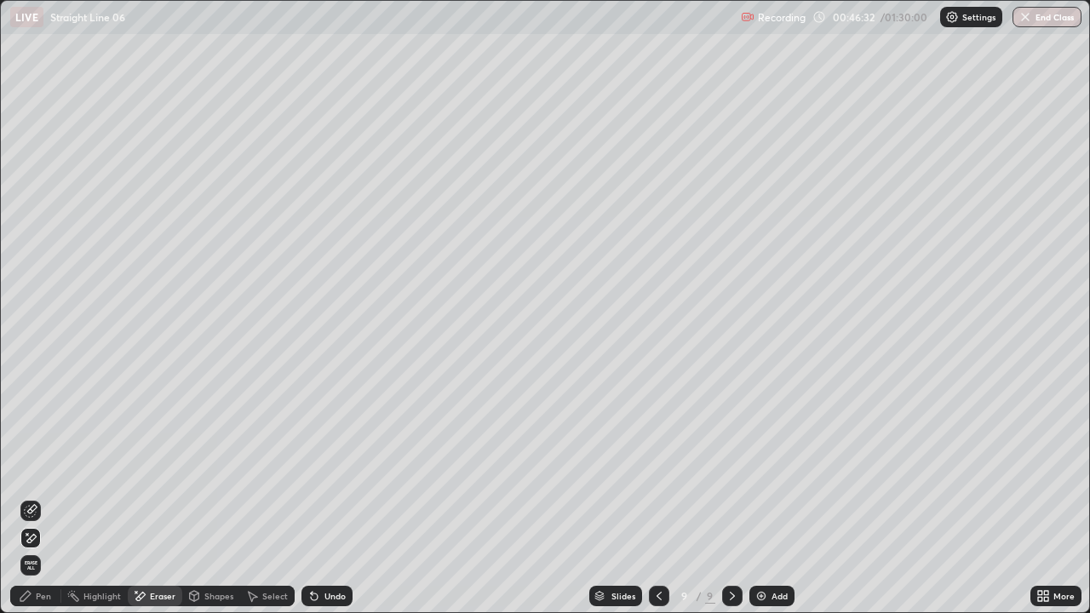
click at [35, 468] on div "Pen" at bounding box center [35, 596] width 51 height 20
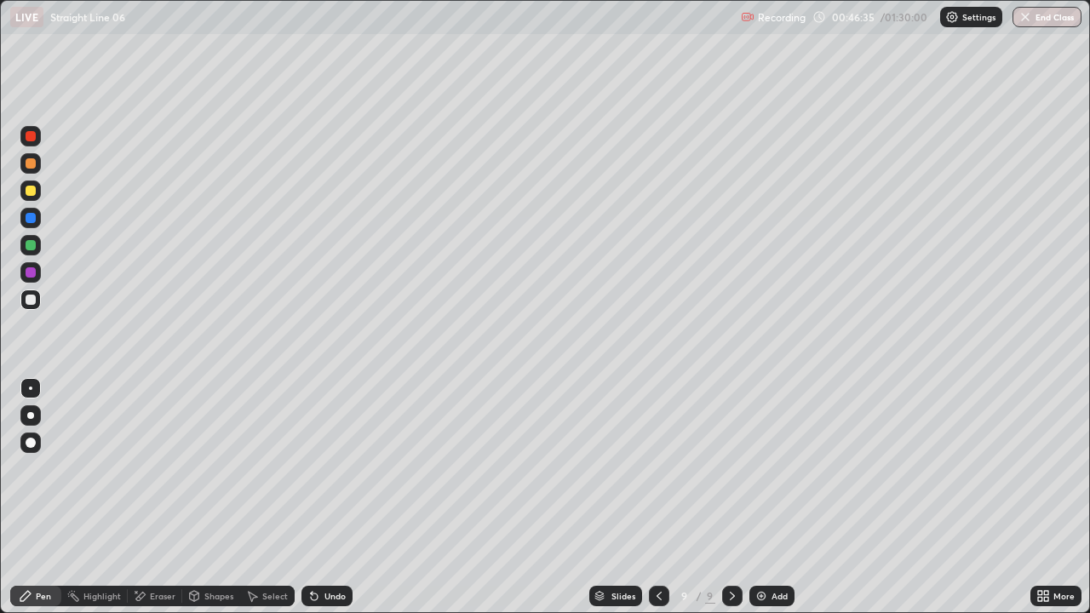
click at [150, 468] on div "Eraser" at bounding box center [163, 596] width 26 height 9
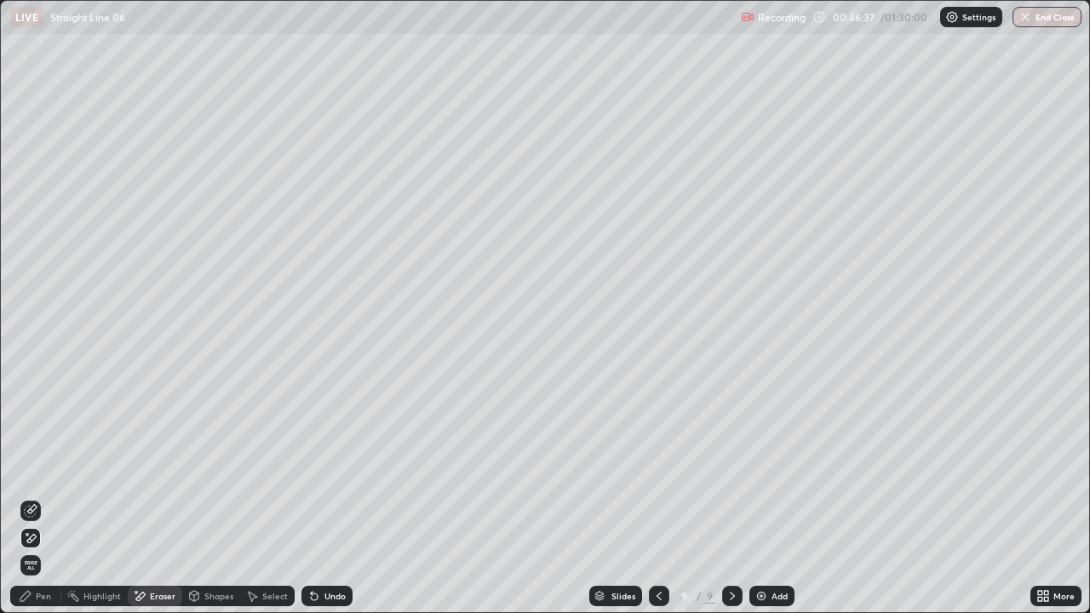
click at [41, 468] on div "Pen" at bounding box center [43, 596] width 15 height 9
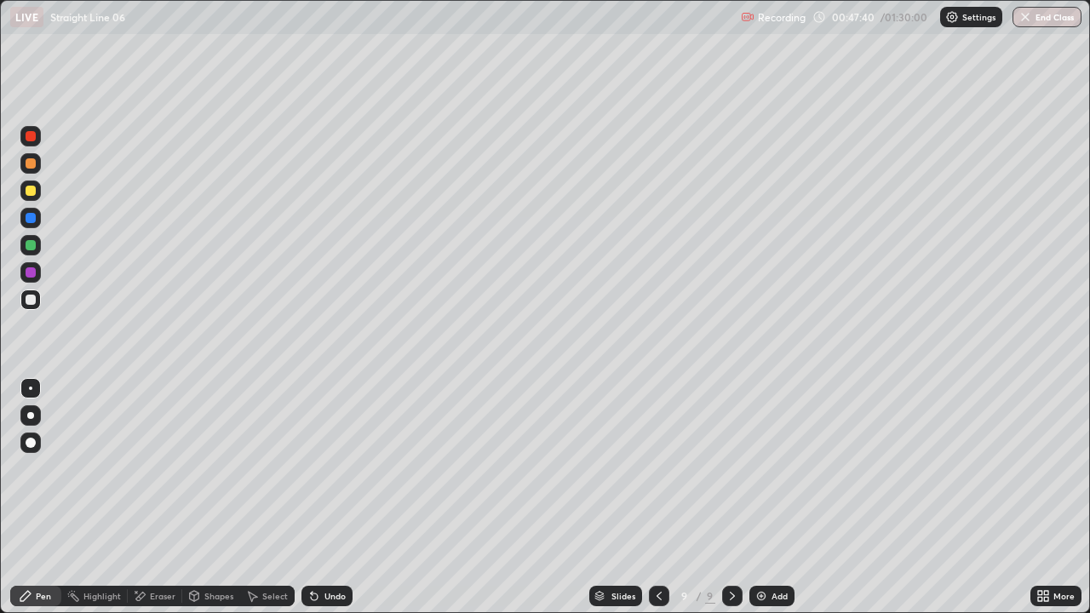
click at [311, 468] on icon at bounding box center [314, 596] width 7 height 7
click at [311, 468] on icon at bounding box center [312, 593] width 2 height 2
click at [312, 468] on icon at bounding box center [314, 596] width 7 height 7
click at [316, 468] on icon at bounding box center [314, 596] width 14 height 14
click at [283, 468] on div "Select" at bounding box center [275, 596] width 26 height 9
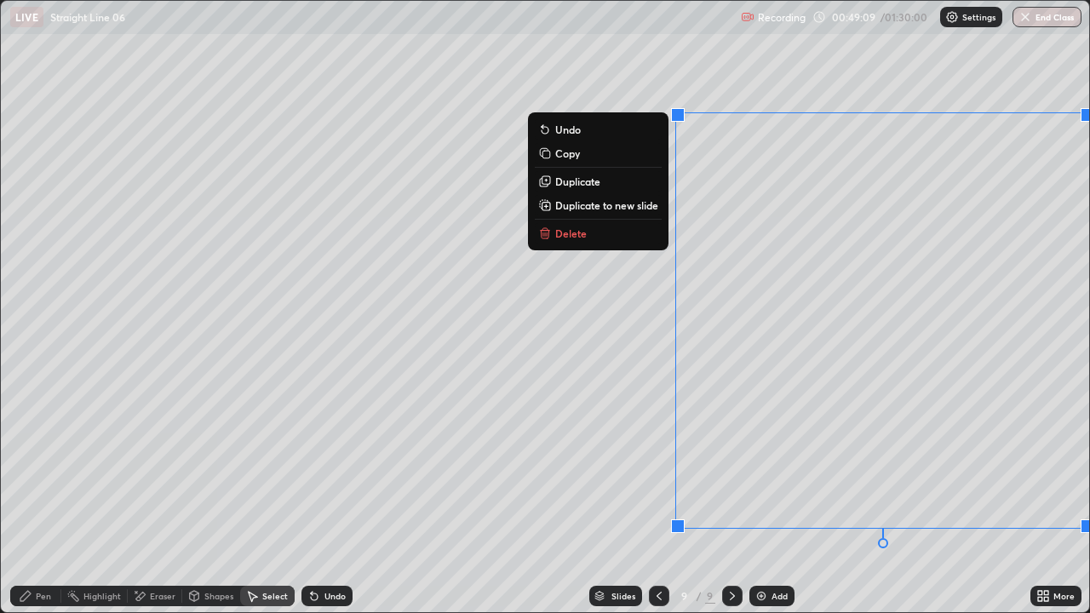
click at [582, 237] on p "Delete" at bounding box center [570, 233] width 31 height 14
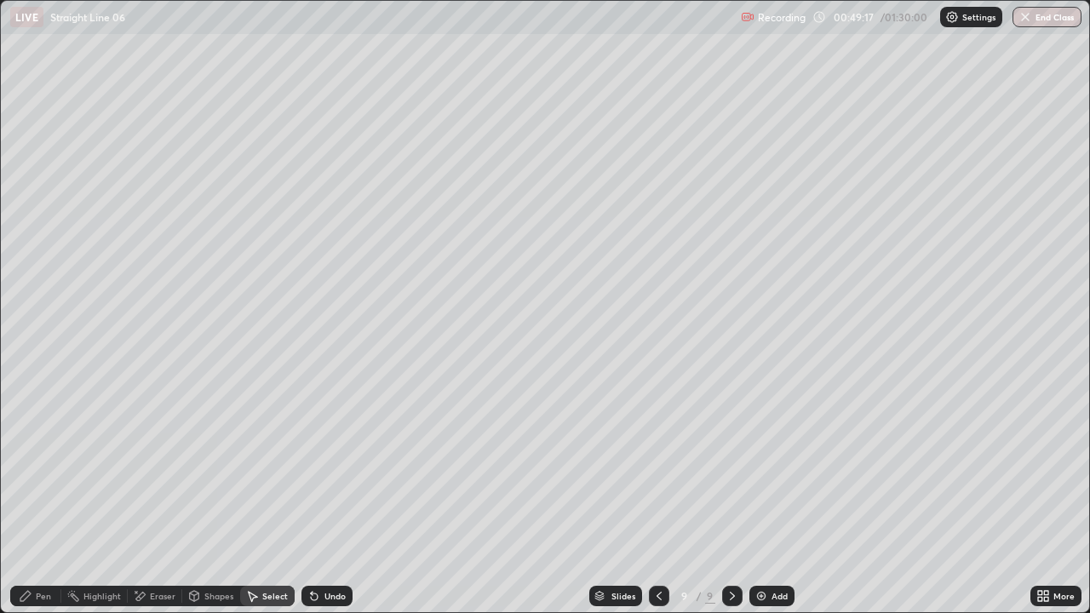
click at [52, 468] on div "Pen" at bounding box center [35, 596] width 51 height 20
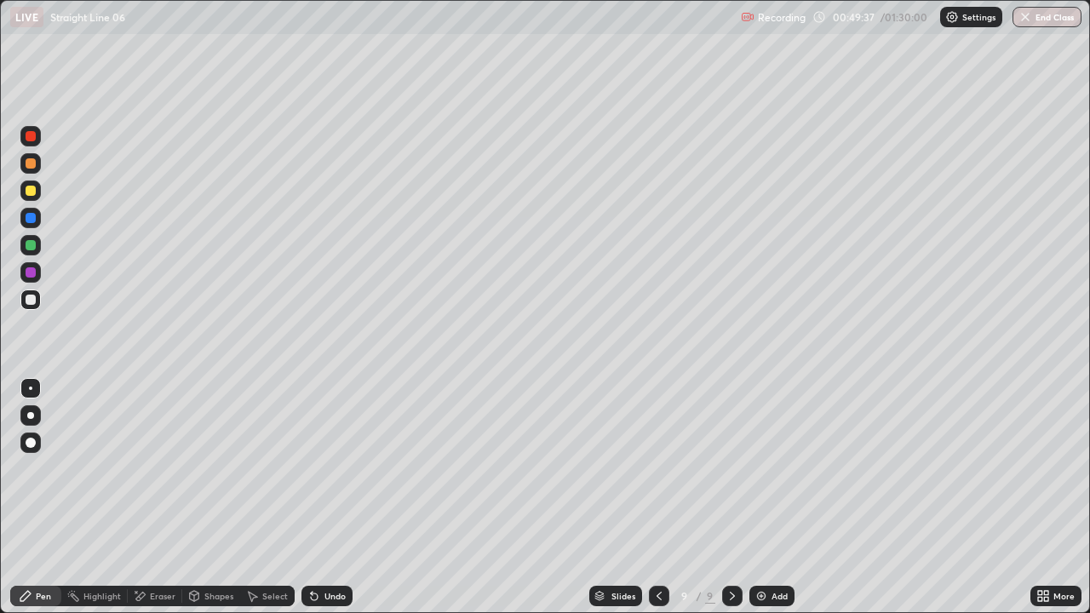
click at [281, 468] on div "Select" at bounding box center [275, 596] width 26 height 9
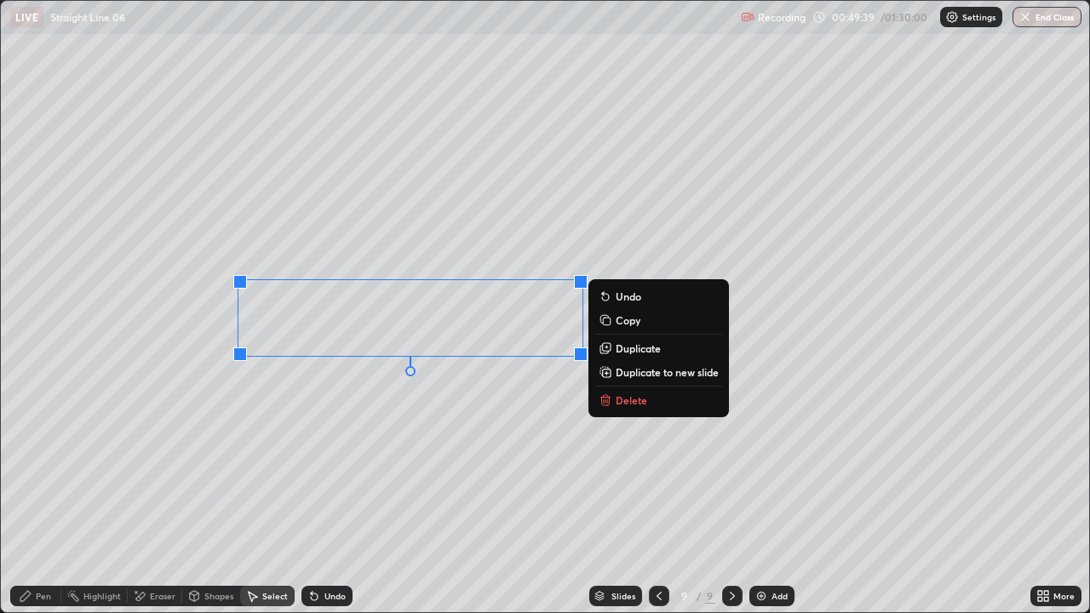
click at [630, 350] on p "Duplicate" at bounding box center [637, 348] width 45 height 14
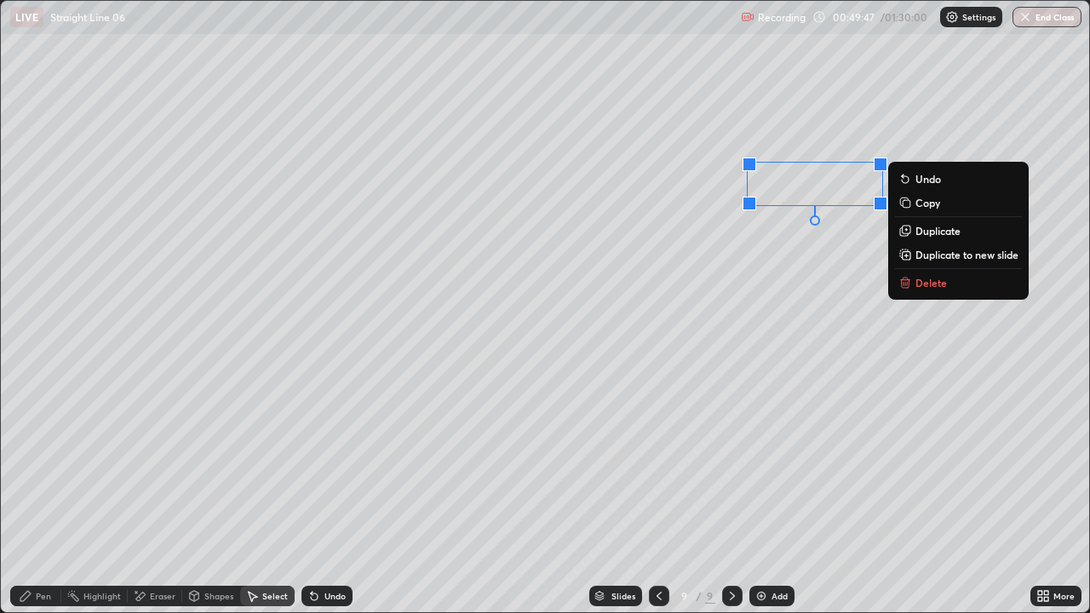
click at [769, 346] on div "0 ° Undo Copy Duplicate Duplicate to new slide Delete" at bounding box center [545, 306] width 1088 height 611
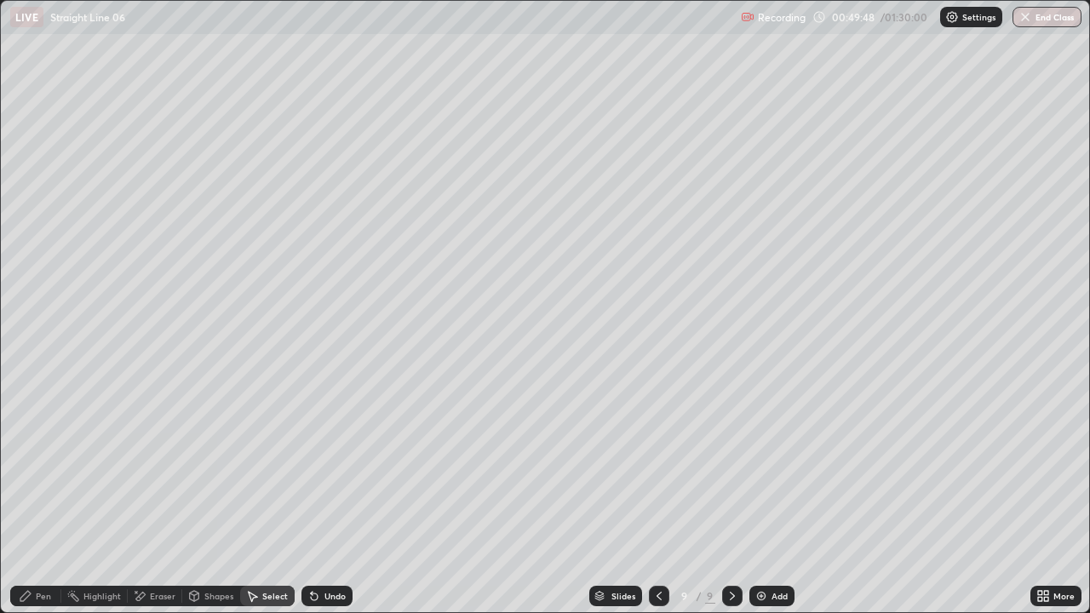
click at [47, 468] on div "Pen" at bounding box center [43, 596] width 15 height 9
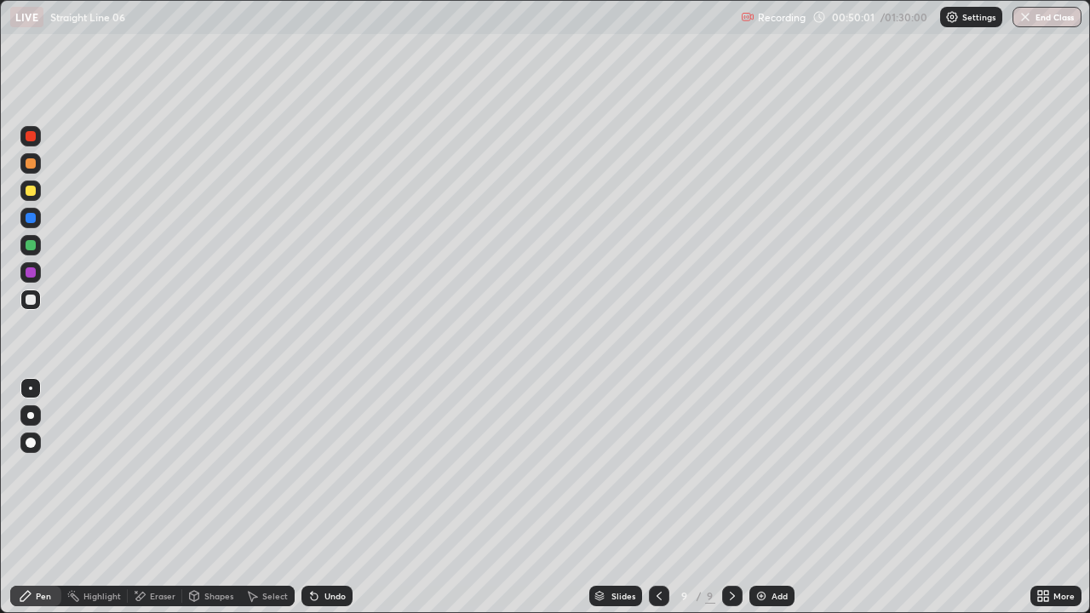
click at [282, 468] on div "Select" at bounding box center [275, 596] width 26 height 9
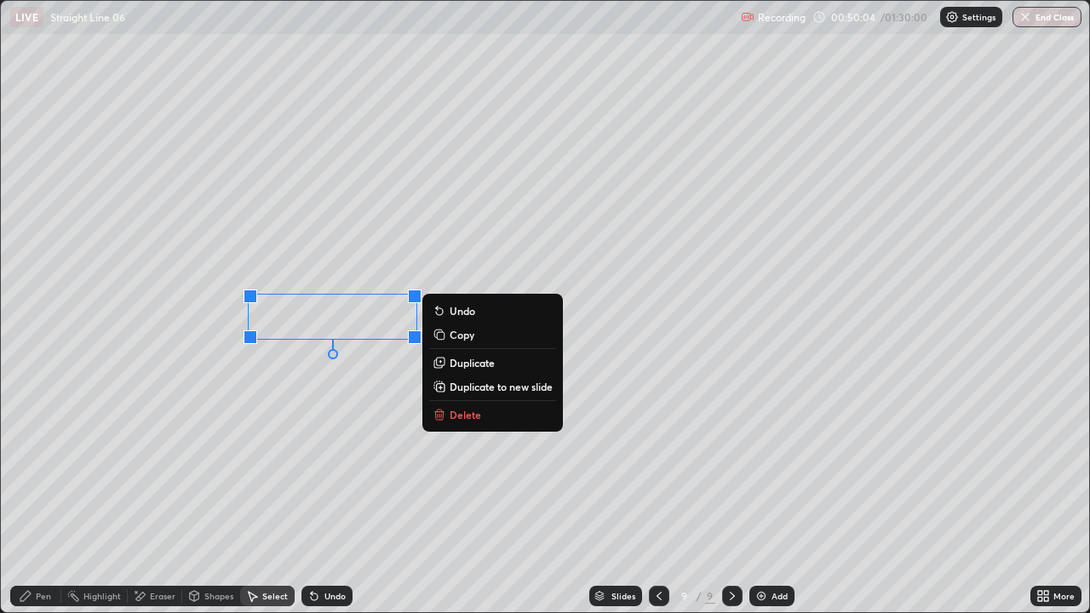
click at [478, 364] on p "Duplicate" at bounding box center [471, 363] width 45 height 14
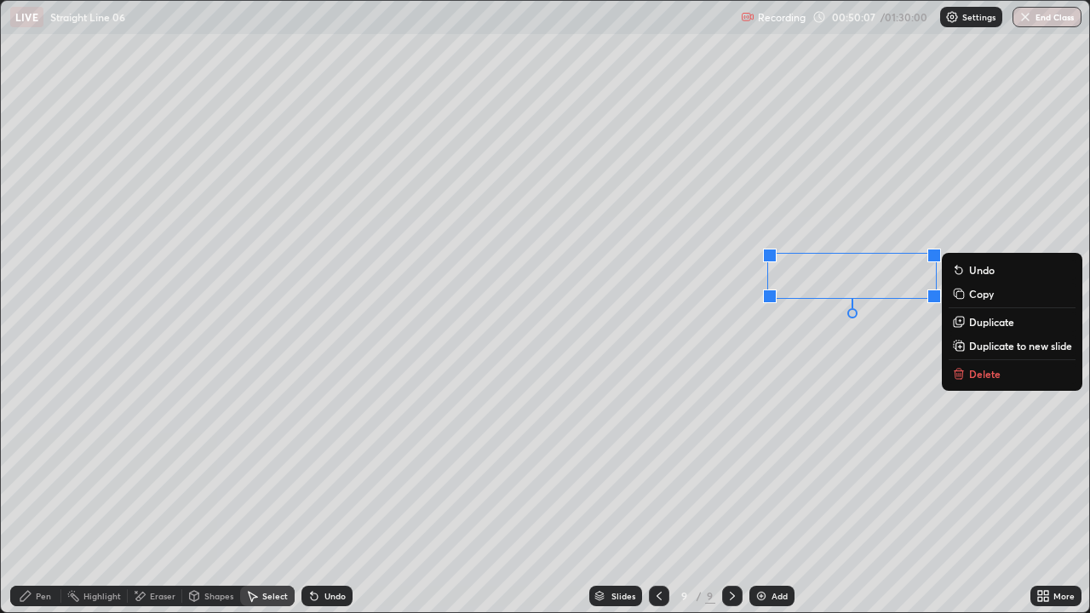
click at [796, 458] on div "0 ° Undo Copy Duplicate Duplicate to new slide Delete" at bounding box center [545, 306] width 1088 height 611
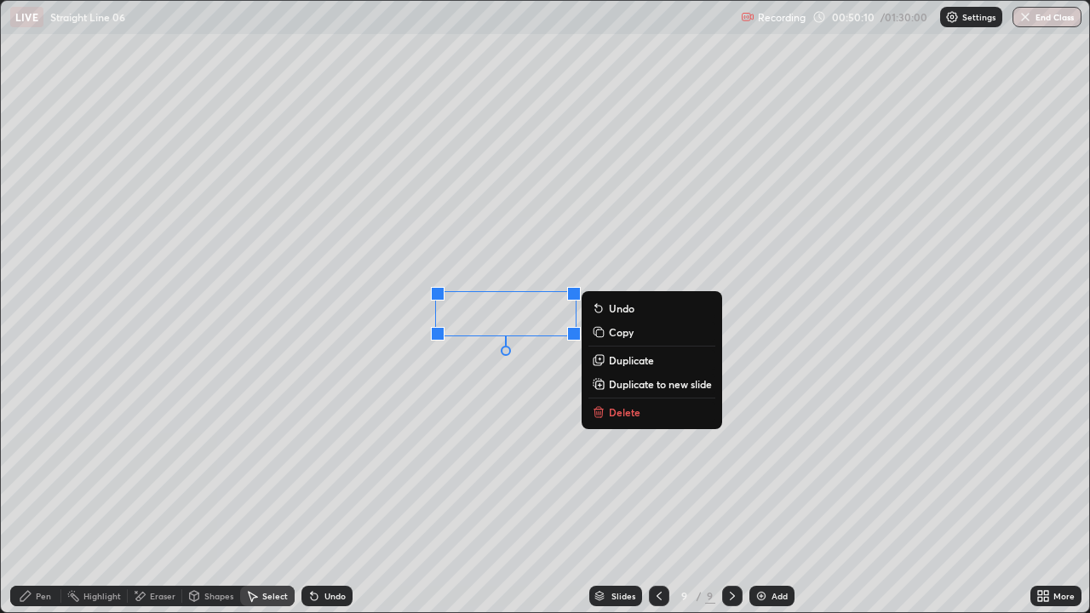
click at [598, 358] on icon at bounding box center [599, 359] width 8 height 8
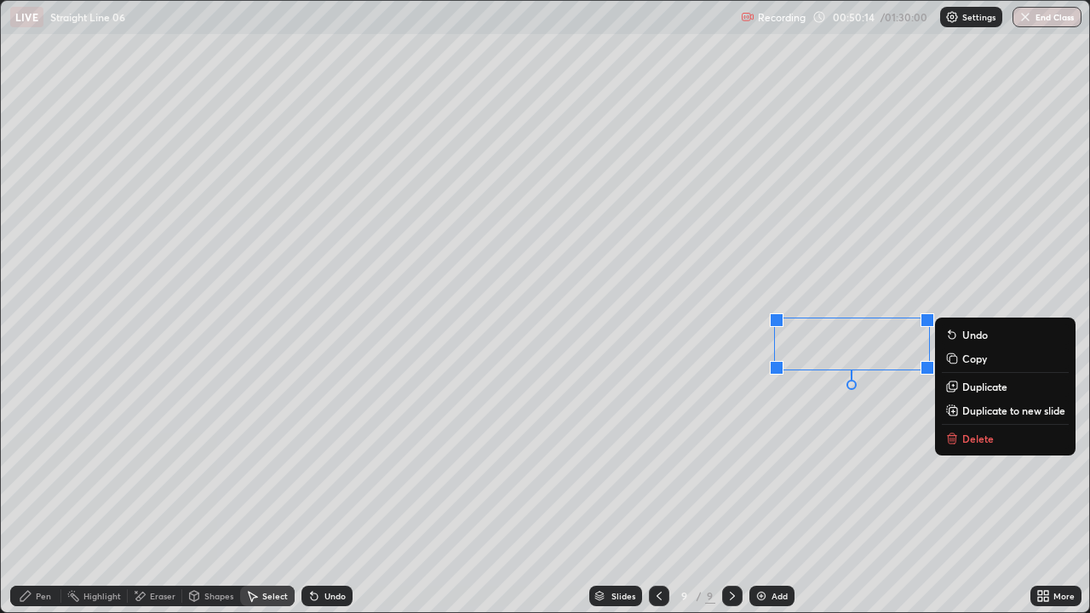
click at [816, 449] on div "0 ° Undo Copy Duplicate Duplicate to new slide Delete" at bounding box center [545, 306] width 1088 height 611
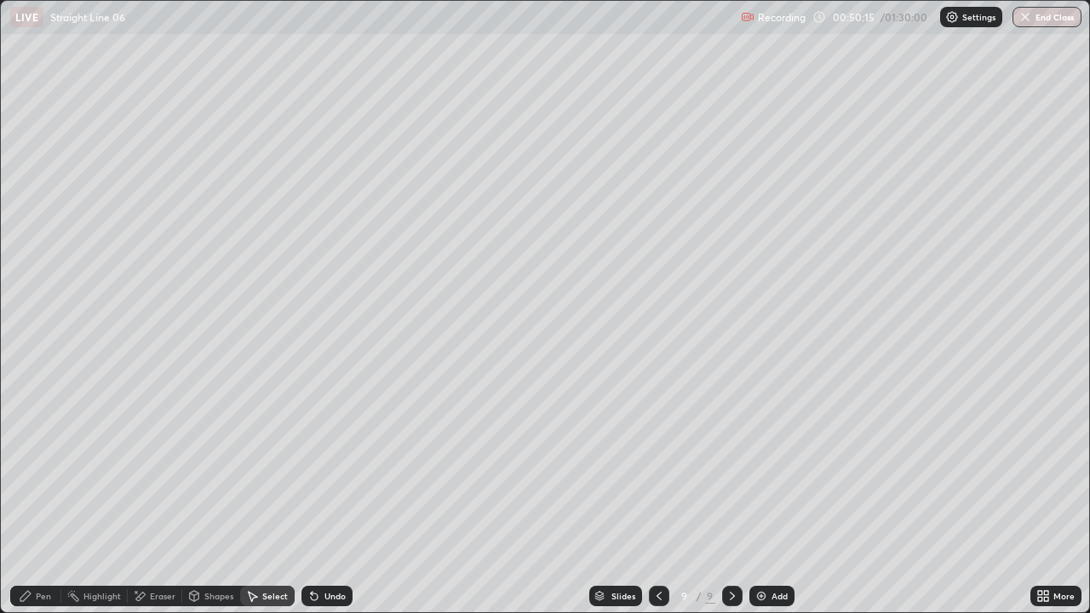
click at [49, 468] on div "Pen" at bounding box center [43, 596] width 15 height 9
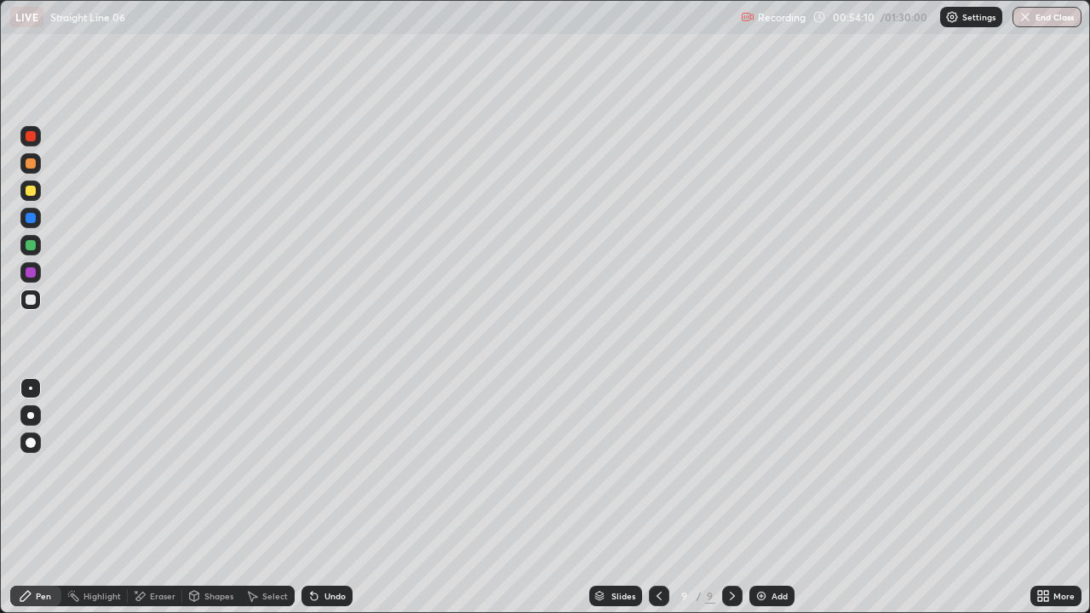
click at [754, 468] on img at bounding box center [761, 596] width 14 height 14
click at [328, 468] on div "Undo" at bounding box center [326, 596] width 51 height 20
click at [270, 468] on div "Select" at bounding box center [275, 596] width 26 height 9
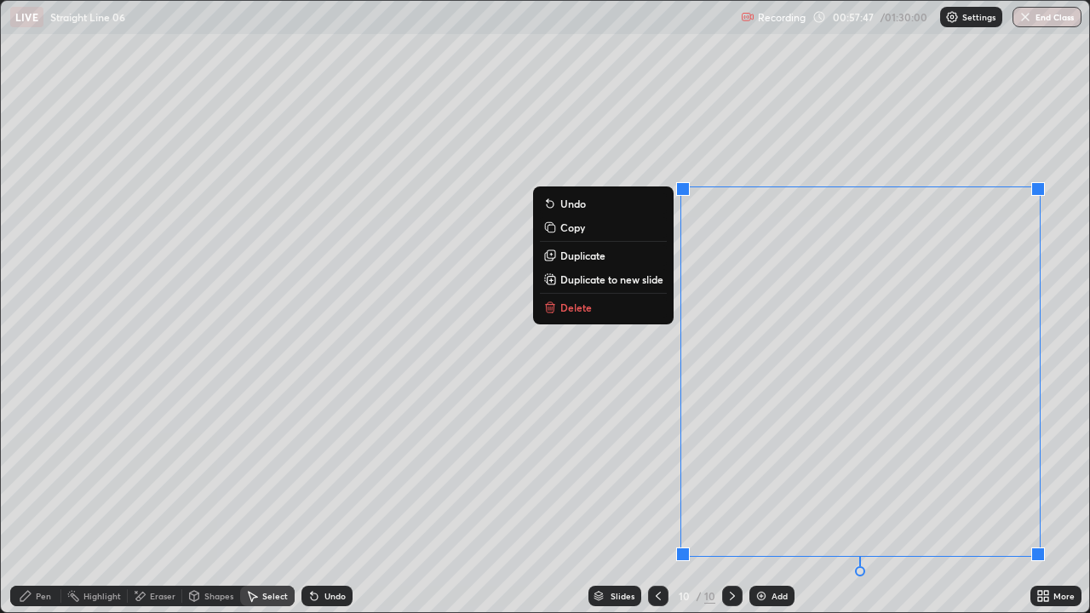
click at [583, 308] on p "Delete" at bounding box center [575, 308] width 31 height 14
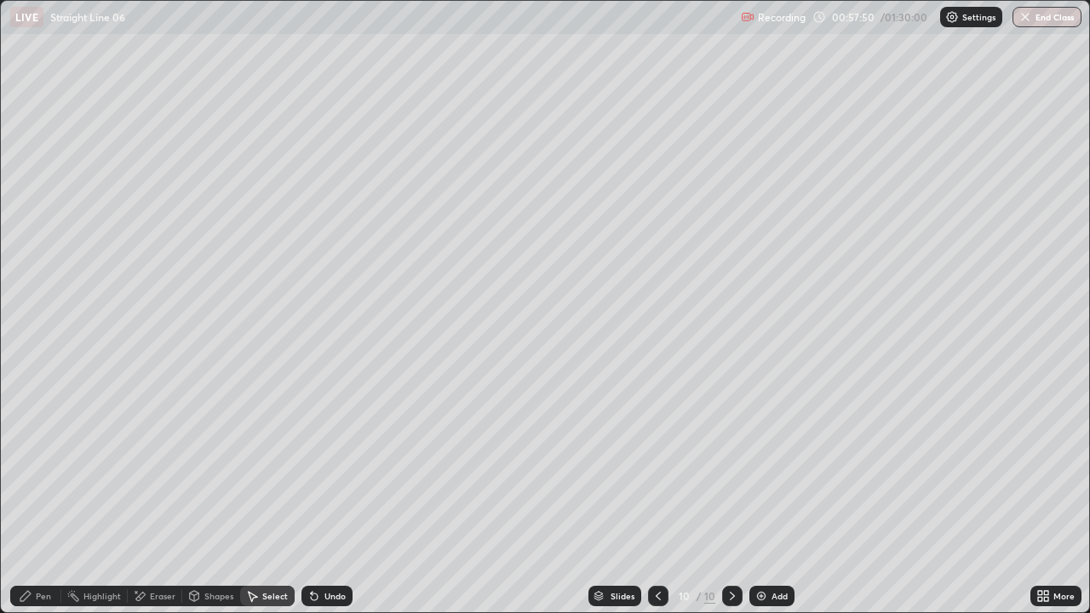
click at [42, 468] on div "Pen" at bounding box center [43, 596] width 15 height 9
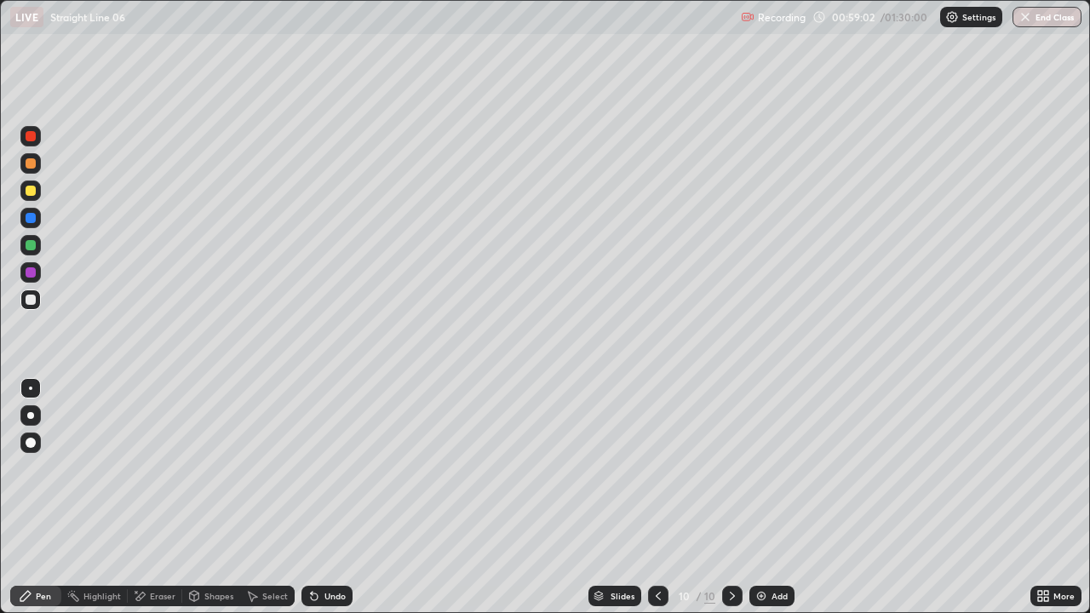
click at [208, 468] on div "Shapes" at bounding box center [211, 596] width 58 height 20
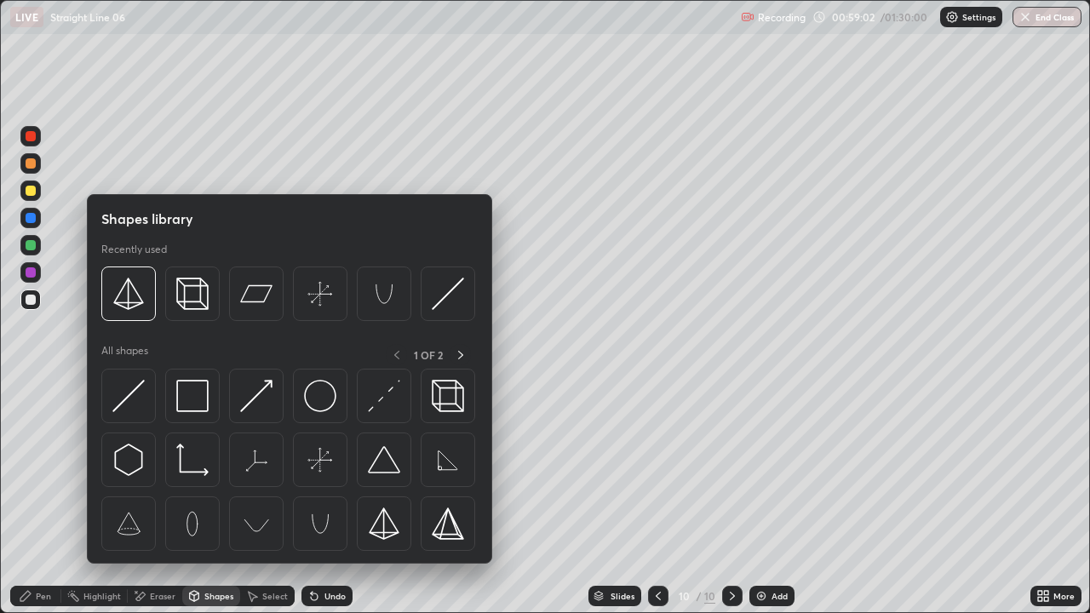
click at [169, 468] on div "Eraser" at bounding box center [155, 596] width 54 height 20
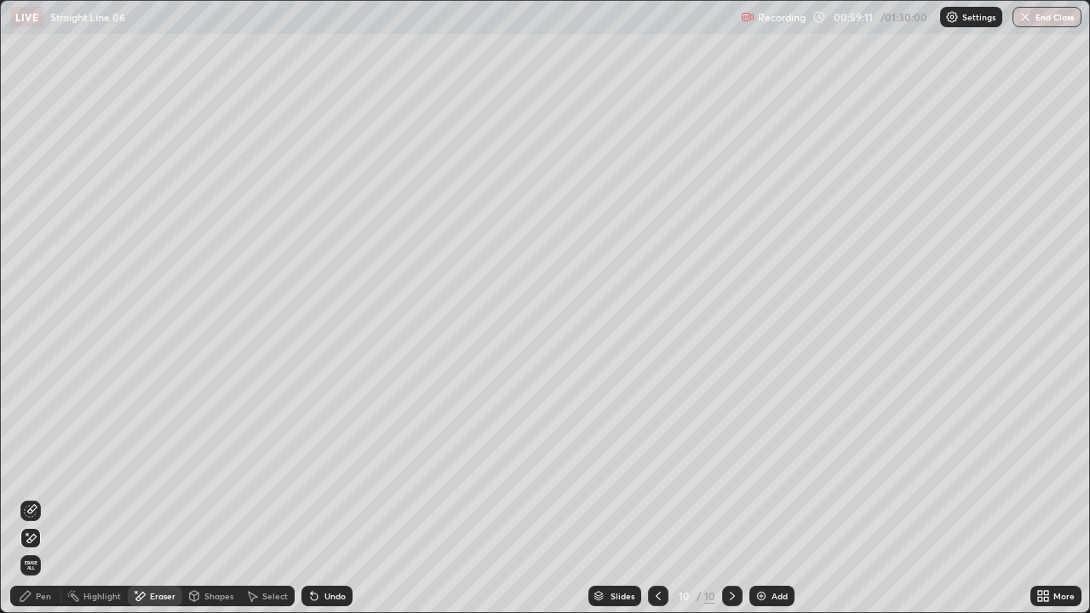
click at [43, 468] on div "Pen" at bounding box center [43, 596] width 15 height 9
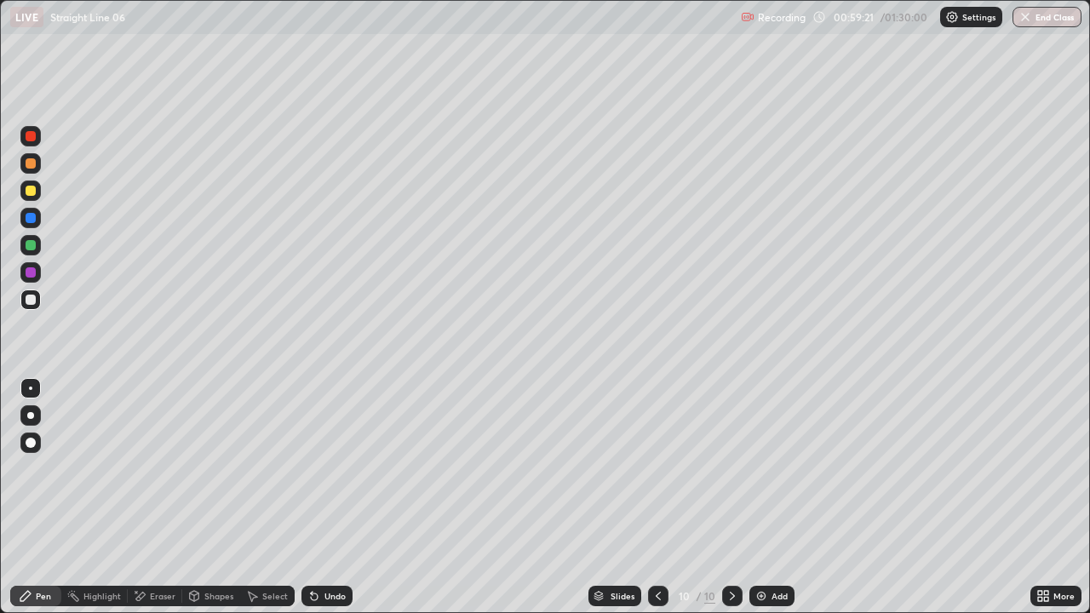
click at [317, 468] on icon at bounding box center [314, 596] width 14 height 14
click at [321, 468] on div "Undo" at bounding box center [326, 596] width 51 height 20
click at [324, 468] on div "Undo" at bounding box center [334, 596] width 21 height 9
click at [318, 468] on div "Undo" at bounding box center [326, 596] width 51 height 20
click at [324, 468] on div "Undo" at bounding box center [334, 596] width 21 height 9
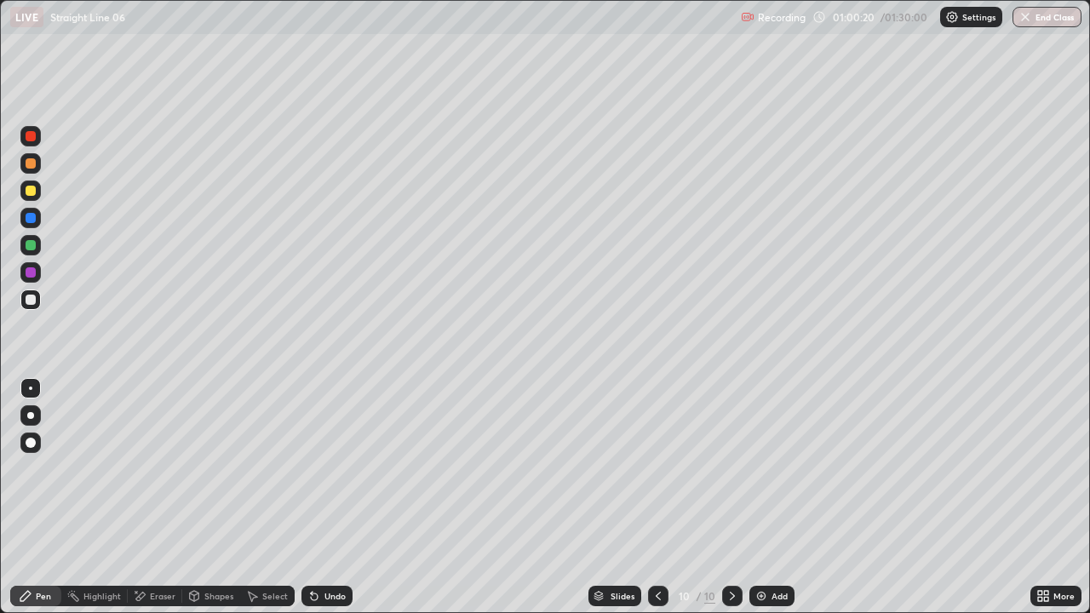
click at [333, 468] on div "Undo" at bounding box center [334, 596] width 21 height 9
click at [418, 289] on icon at bounding box center [418, 289] width 2 height 2
click at [288, 468] on div "Select" at bounding box center [267, 596] width 54 height 20
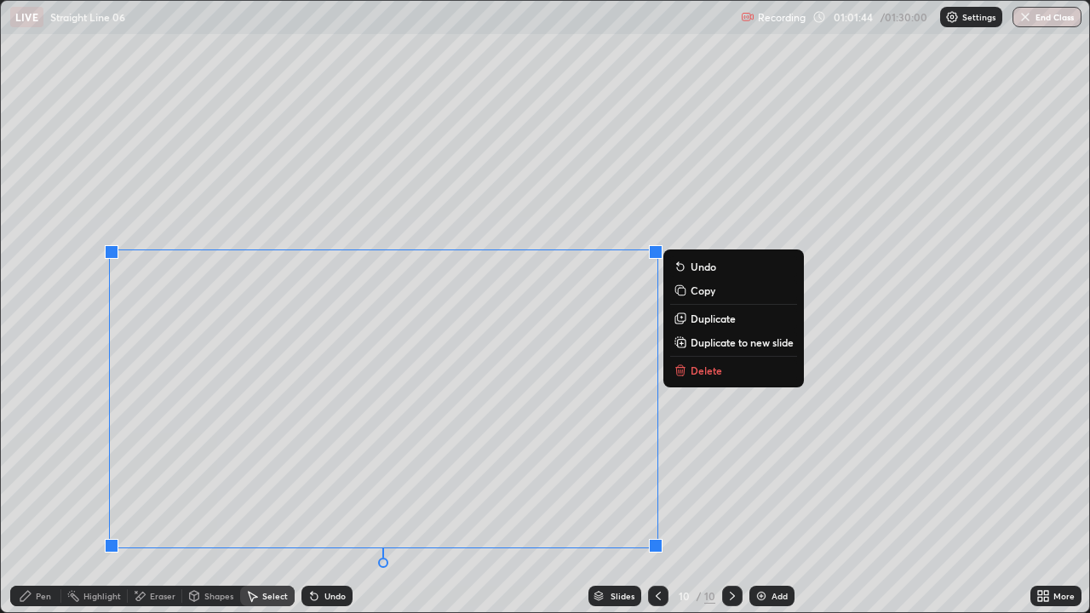
click at [695, 367] on p "Delete" at bounding box center [705, 371] width 31 height 14
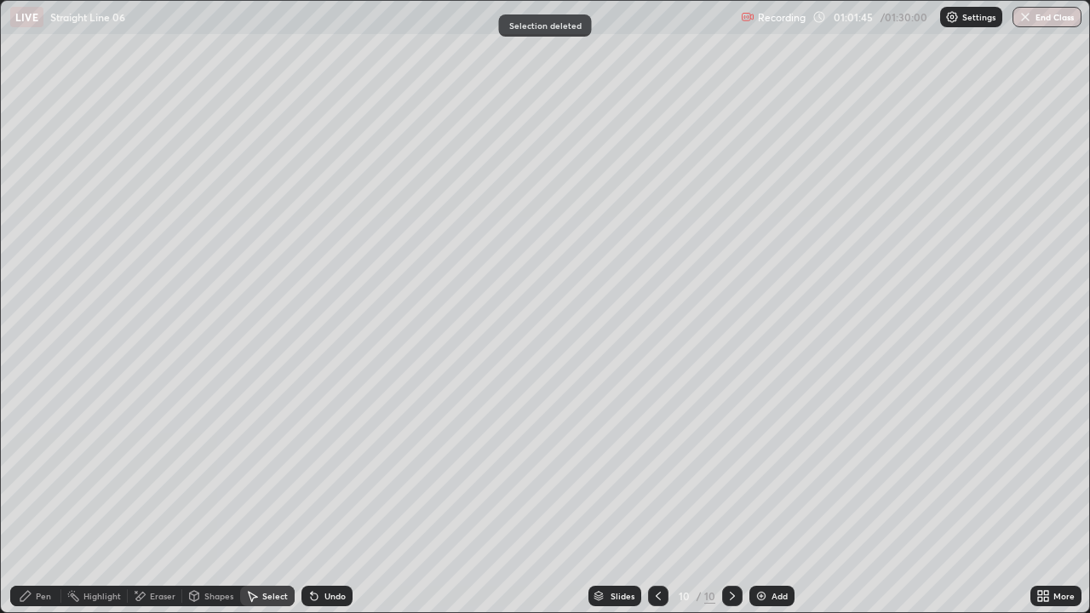
click at [51, 468] on div "Pen" at bounding box center [35, 596] width 51 height 20
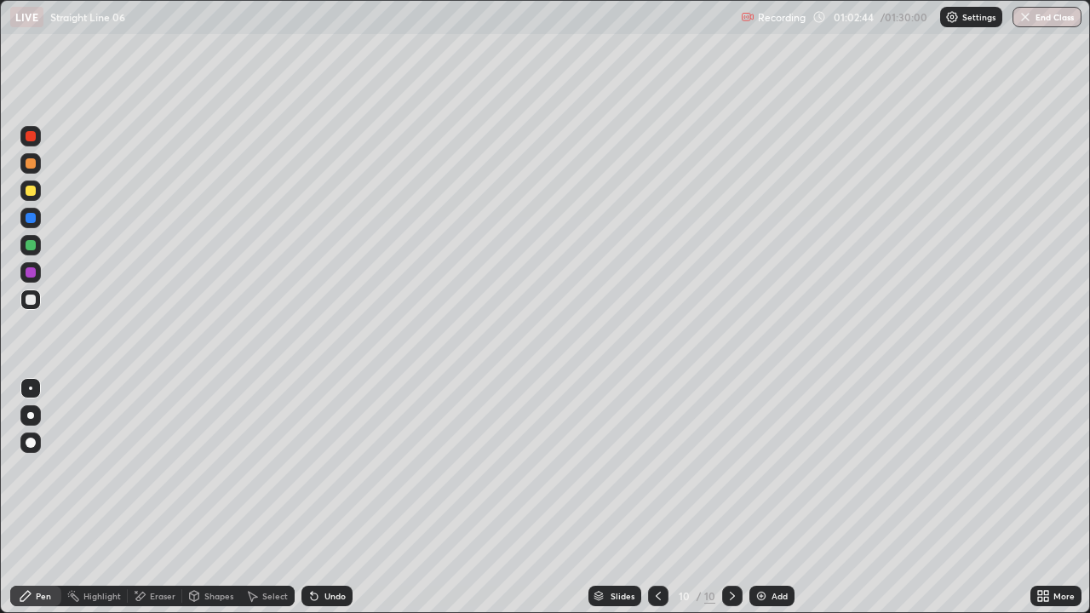
click at [143, 468] on icon at bounding box center [140, 596] width 14 height 14
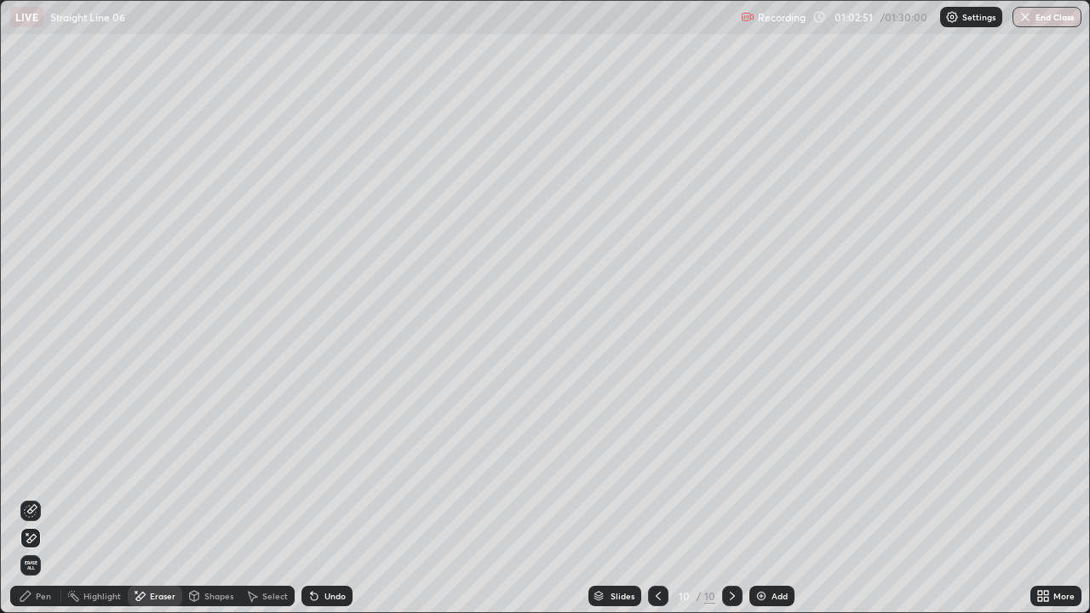
click at [43, 468] on div "Pen" at bounding box center [35, 596] width 51 height 20
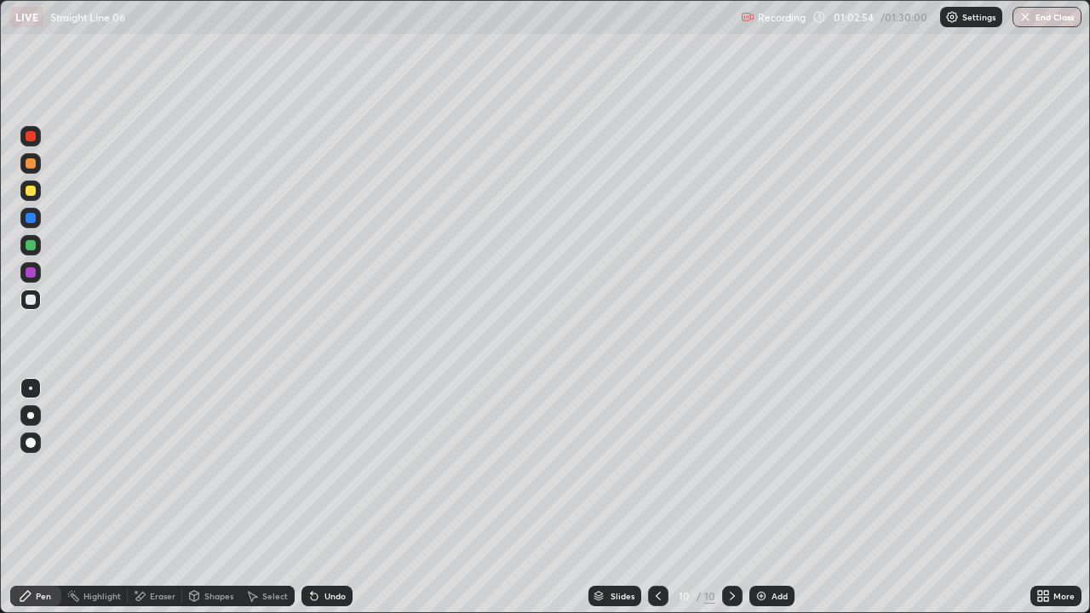
click at [166, 468] on div "Eraser" at bounding box center [163, 596] width 26 height 9
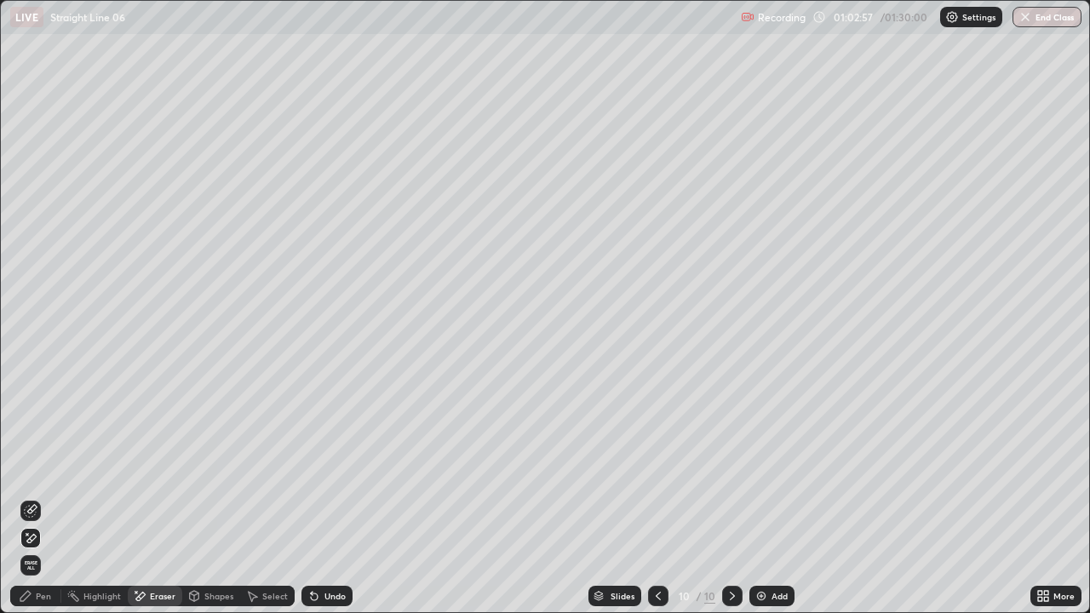
click at [51, 468] on div "Pen" at bounding box center [35, 596] width 51 height 20
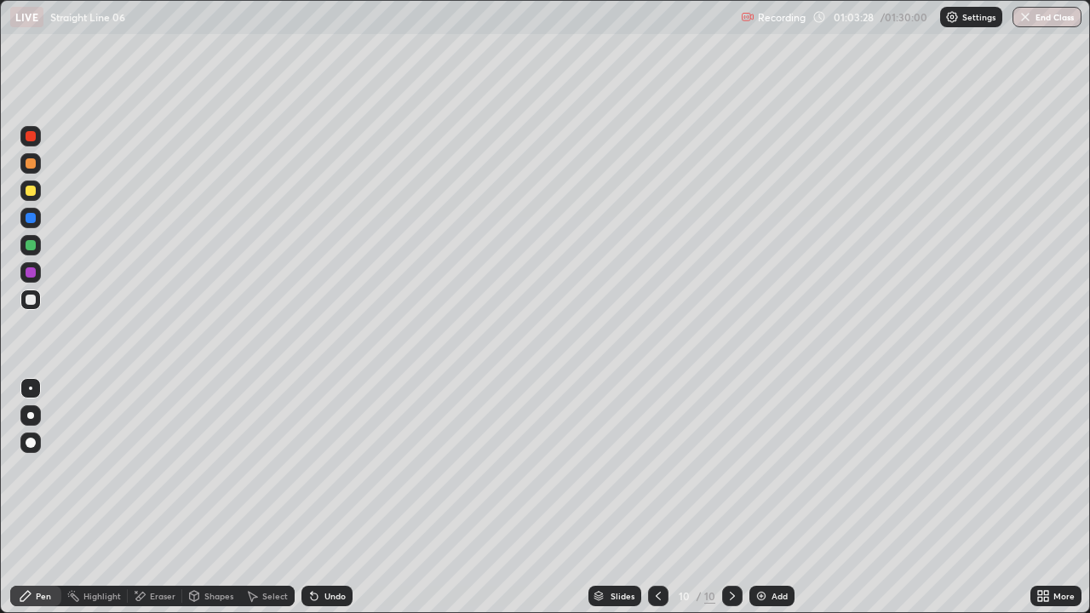
click at [169, 468] on div "Eraser" at bounding box center [163, 596] width 26 height 9
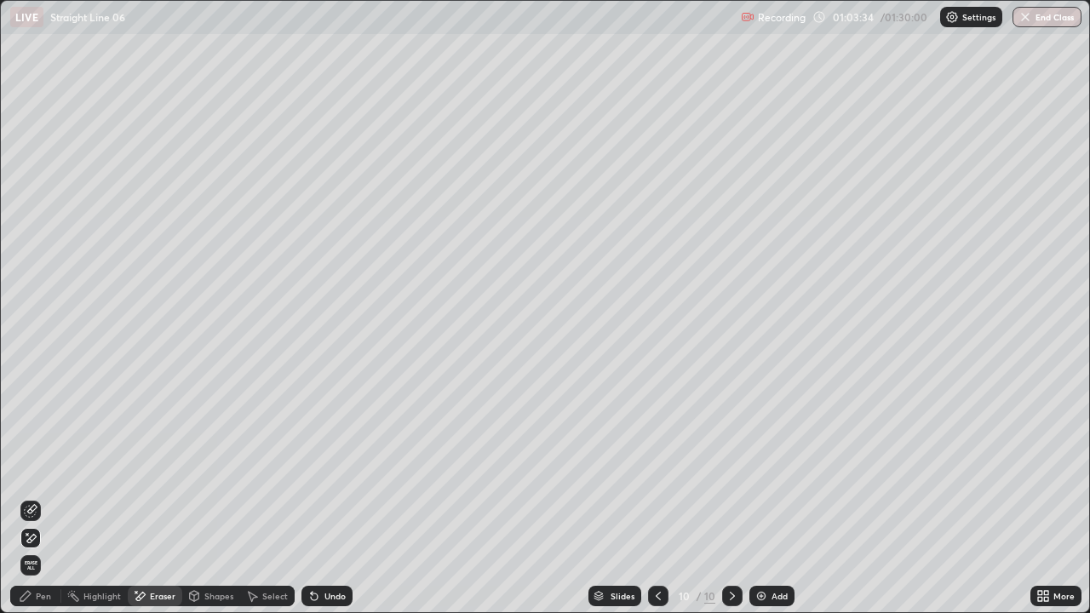
click at [43, 468] on div "Pen" at bounding box center [43, 596] width 15 height 9
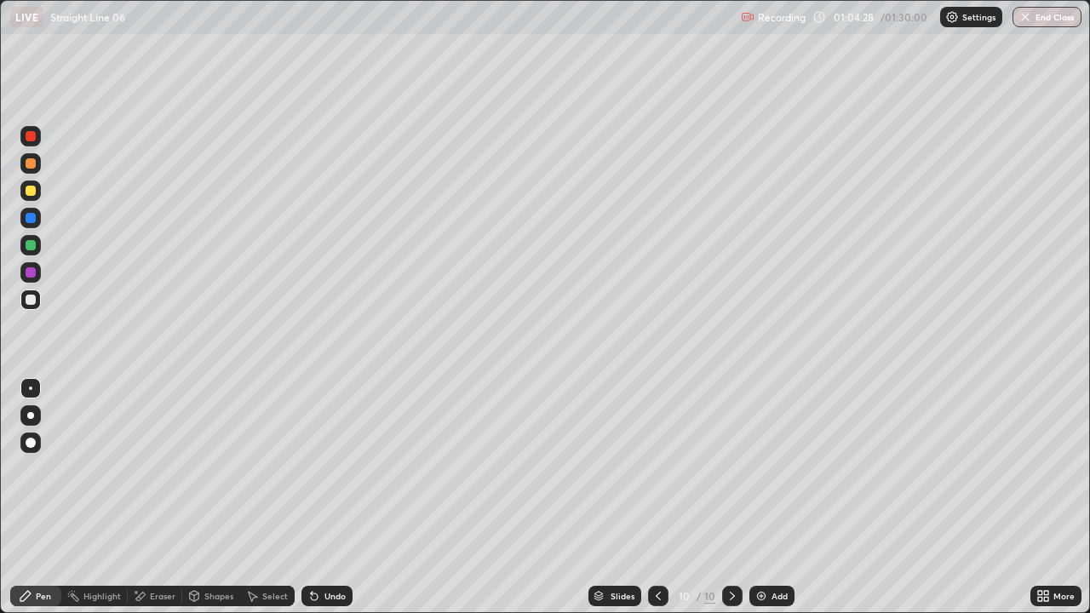
click at [324, 468] on div "Undo" at bounding box center [326, 596] width 51 height 20
click at [1038, 468] on icon at bounding box center [1040, 599] width 4 height 4
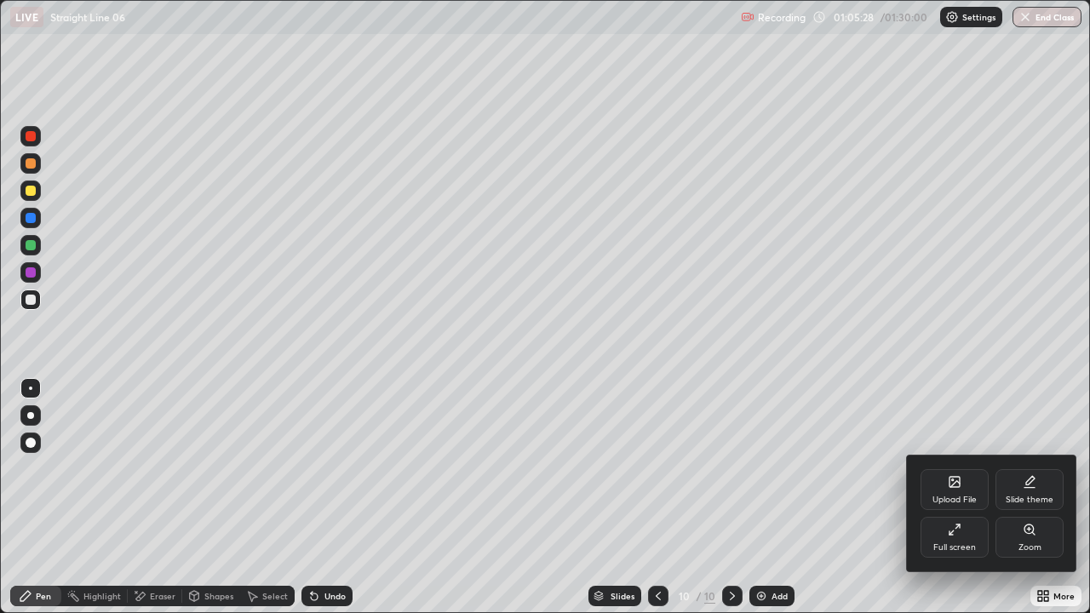
click at [950, 468] on div "Full screen" at bounding box center [954, 537] width 68 height 41
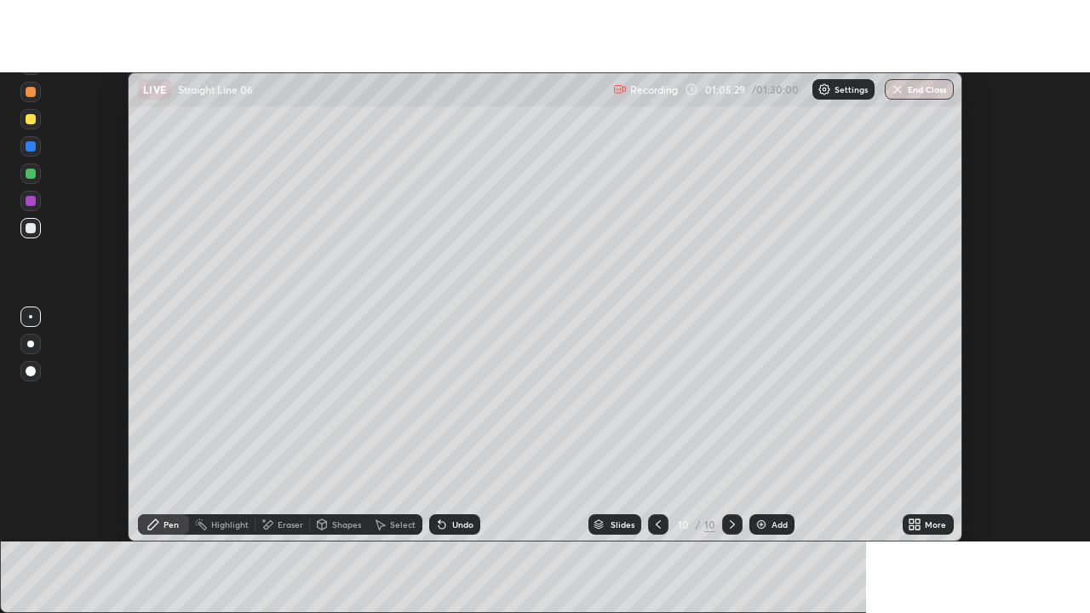
scroll to position [84660, 84039]
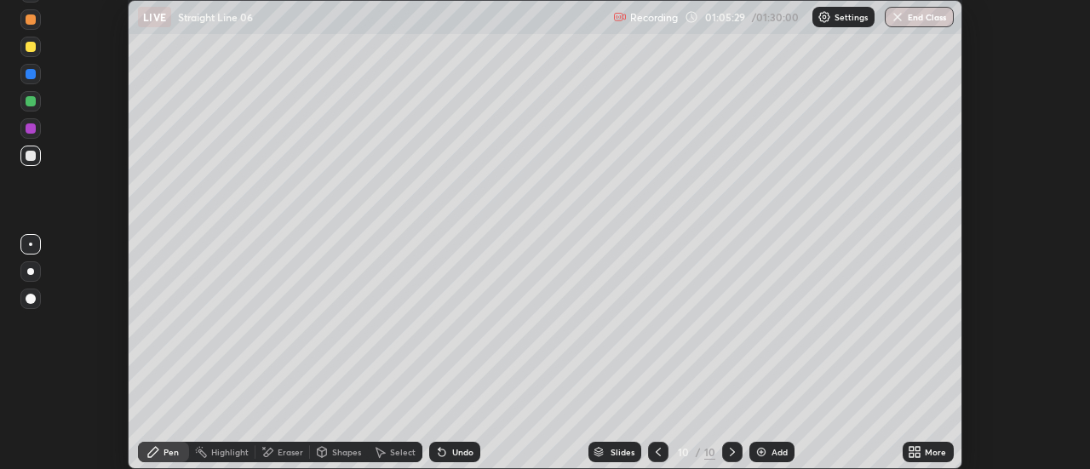
click at [936, 445] on div "More" at bounding box center [927, 452] width 51 height 20
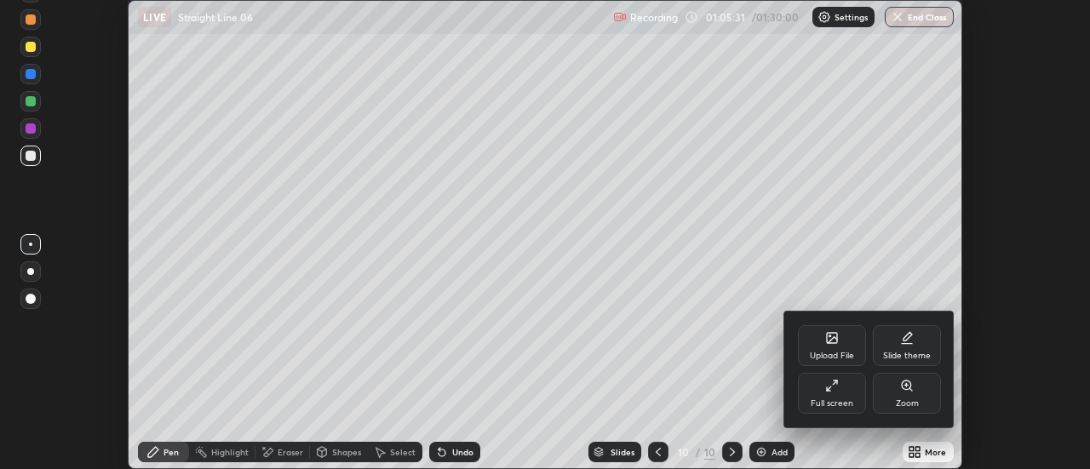
click at [850, 401] on div "Full screen" at bounding box center [831, 403] width 43 height 9
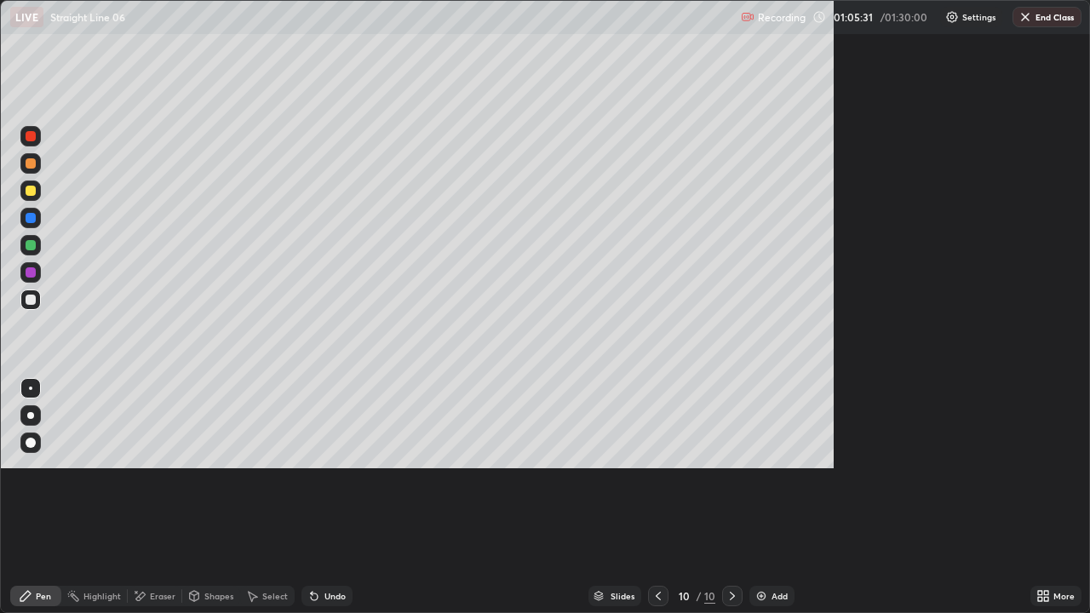
scroll to position [613, 1090]
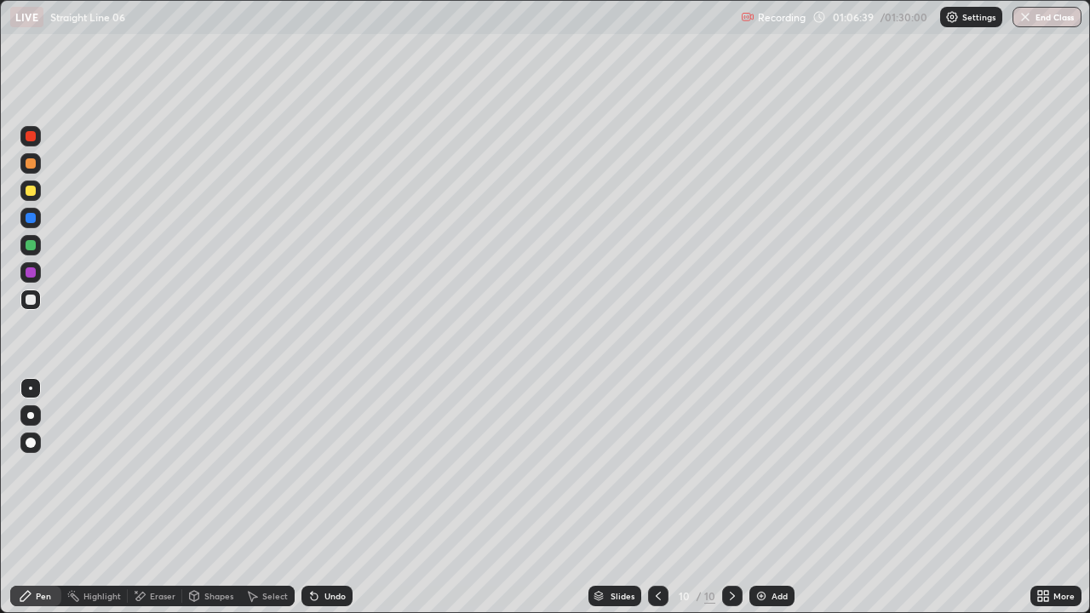
click at [326, 468] on div "Undo" at bounding box center [326, 596] width 51 height 20
click at [31, 192] on div at bounding box center [31, 191] width 10 height 10
click at [29, 300] on div at bounding box center [31, 300] width 10 height 10
click at [259, 468] on div "Select" at bounding box center [267, 596] width 54 height 20
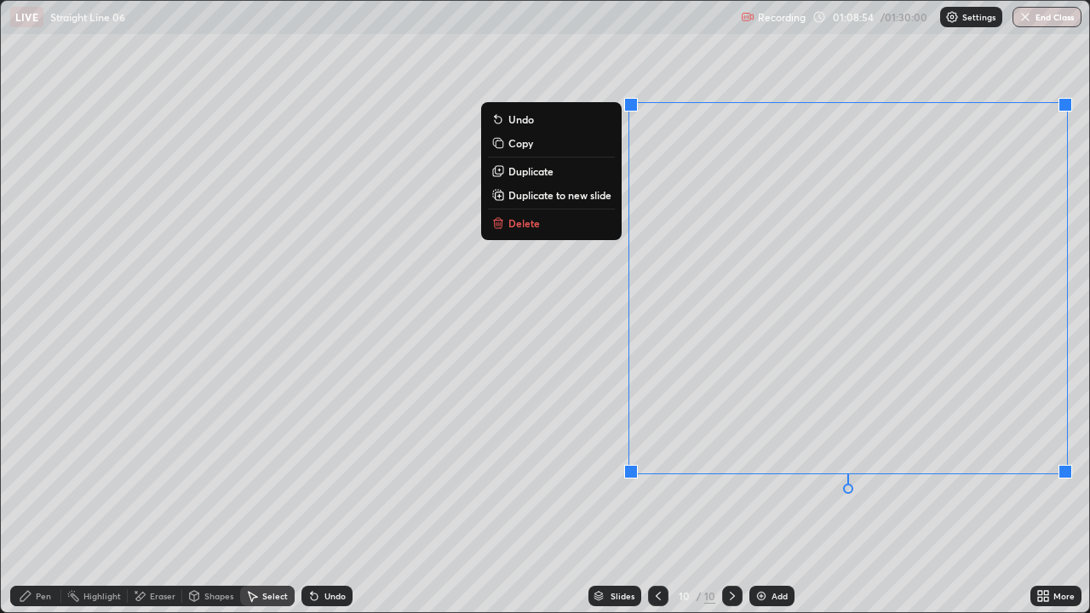
click at [581, 196] on p "Duplicate to new slide" at bounding box center [559, 195] width 103 height 14
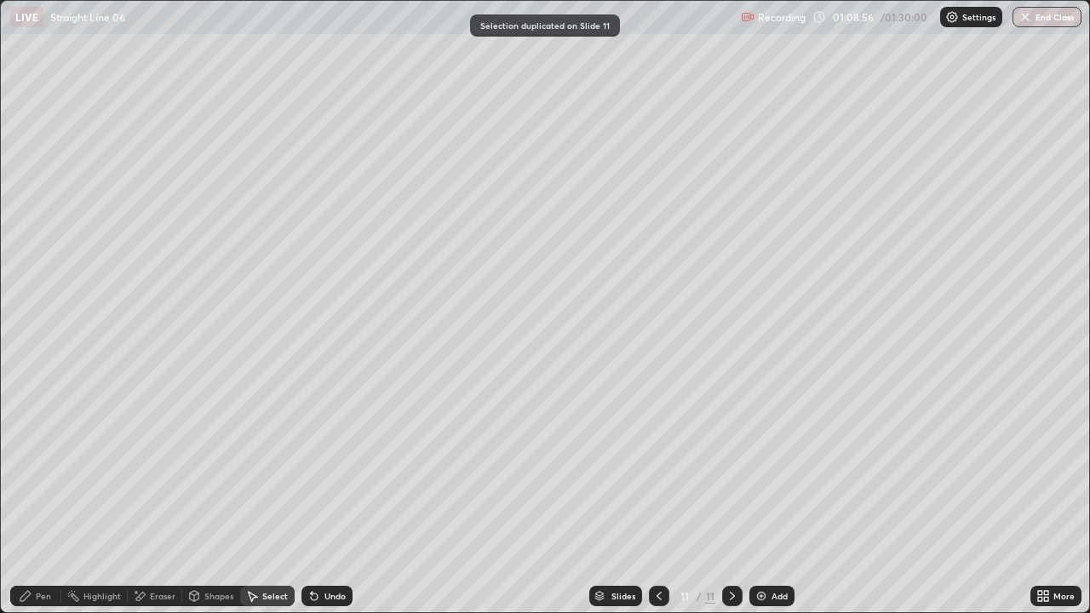
click at [43, 468] on div "Pen" at bounding box center [43, 596] width 15 height 9
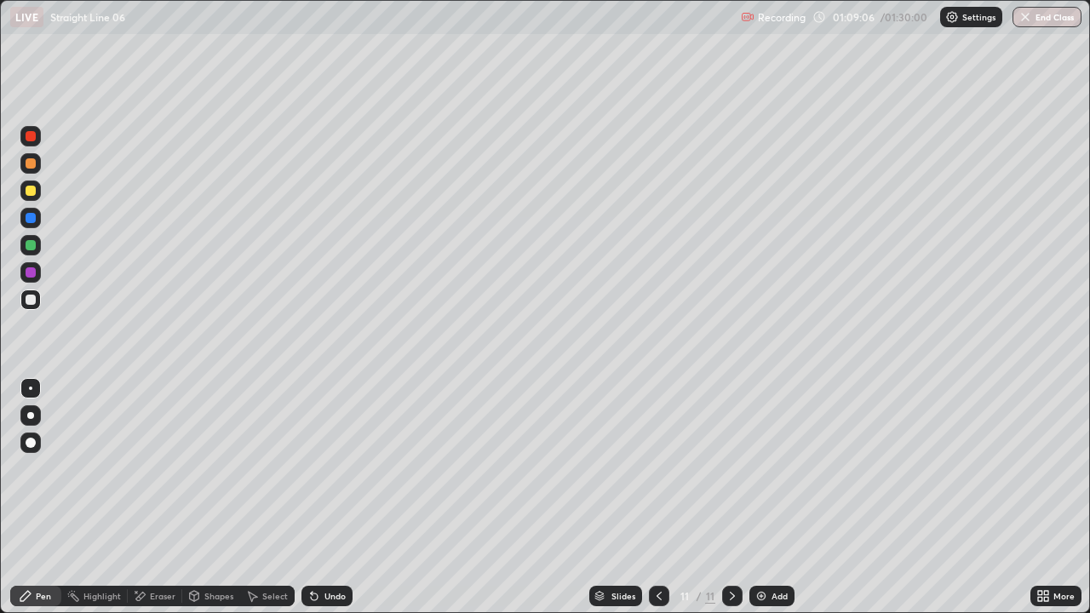
click at [329, 468] on div "Undo" at bounding box center [334, 596] width 21 height 9
click at [336, 468] on div "Undo" at bounding box center [334, 596] width 21 height 9
click at [337, 468] on div "Undo" at bounding box center [334, 596] width 21 height 9
click at [335, 468] on div "Undo" at bounding box center [334, 596] width 21 height 9
click at [320, 468] on div "Undo" at bounding box center [326, 596] width 51 height 20
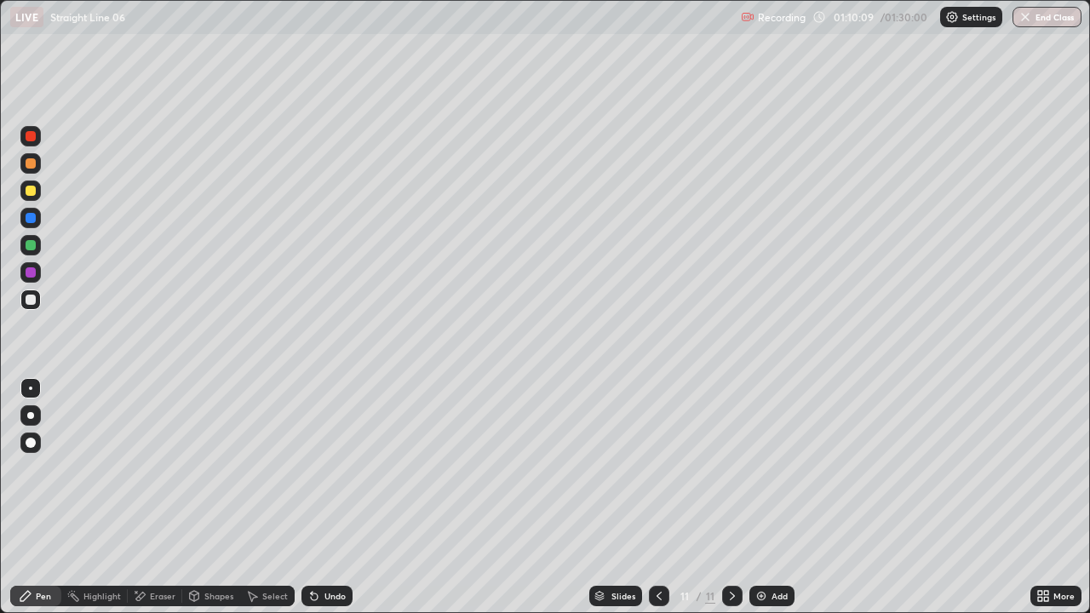
click at [318, 468] on div "Undo" at bounding box center [326, 596] width 51 height 20
click at [325, 468] on div "Undo" at bounding box center [334, 596] width 21 height 9
click at [324, 468] on div "Undo" at bounding box center [334, 596] width 21 height 9
click at [31, 192] on div at bounding box center [31, 191] width 10 height 10
click at [312, 468] on icon at bounding box center [314, 596] width 7 height 7
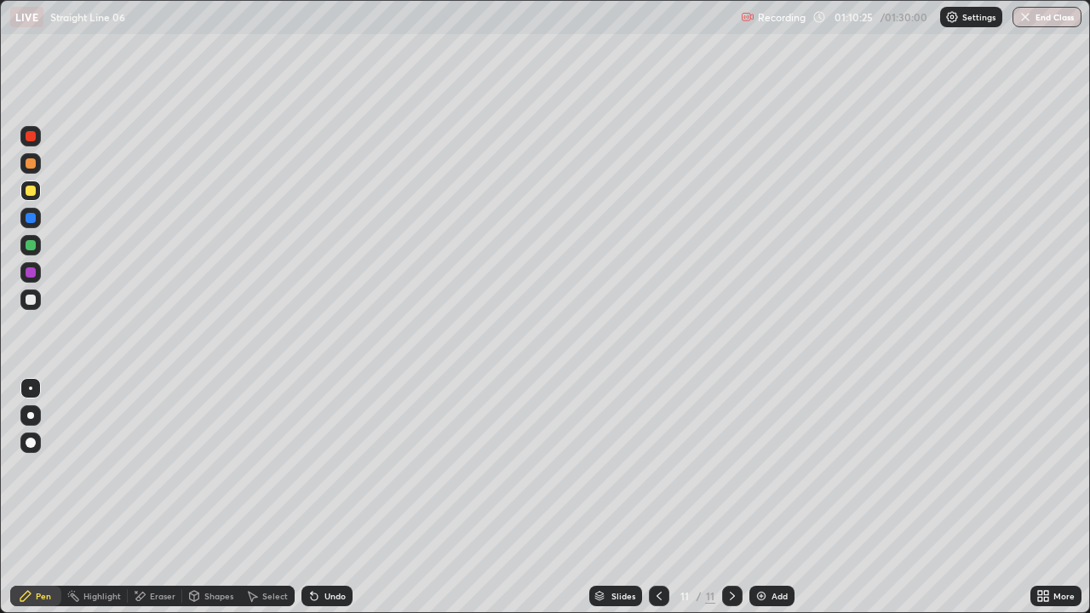
click at [320, 468] on div "Undo" at bounding box center [326, 596] width 51 height 20
click at [34, 299] on div at bounding box center [31, 300] width 10 height 10
click at [290, 468] on div "Select" at bounding box center [267, 596] width 54 height 20
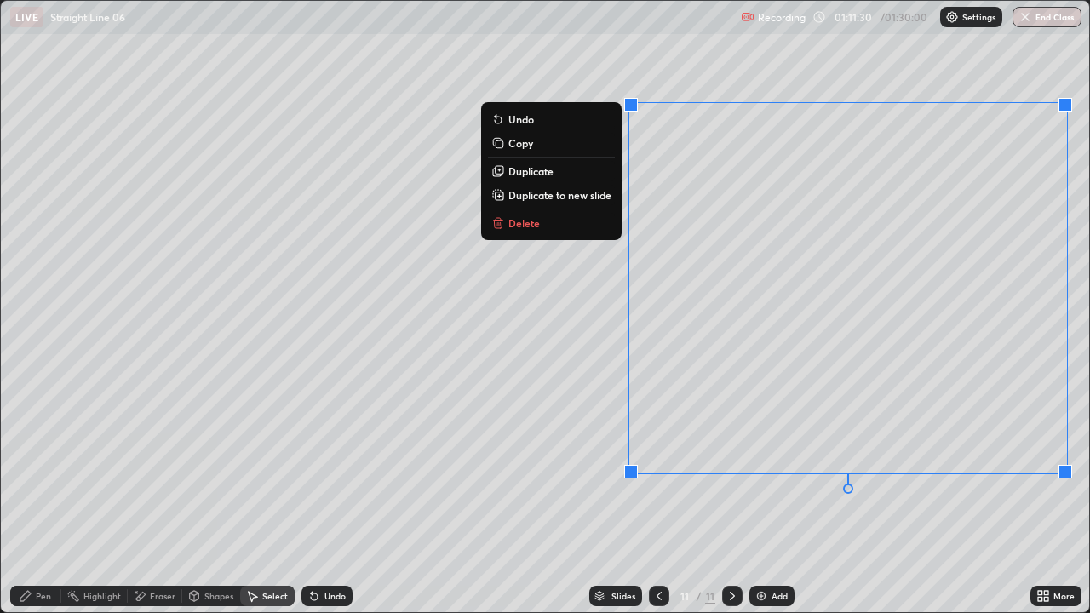
click at [518, 225] on p "Delete" at bounding box center [523, 223] width 31 height 14
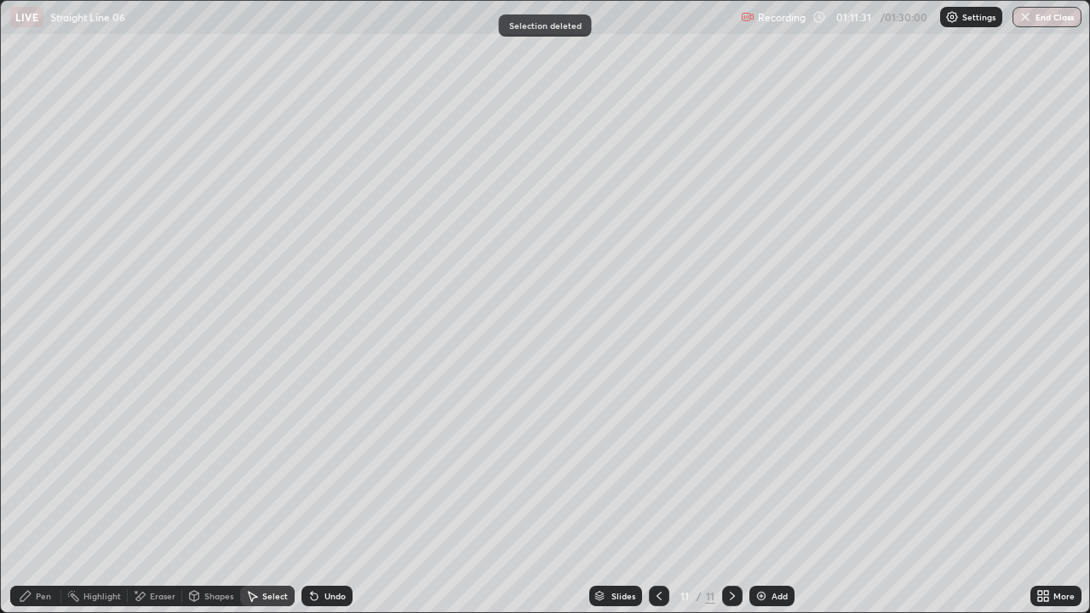
click at [54, 468] on div "Pen" at bounding box center [35, 596] width 51 height 20
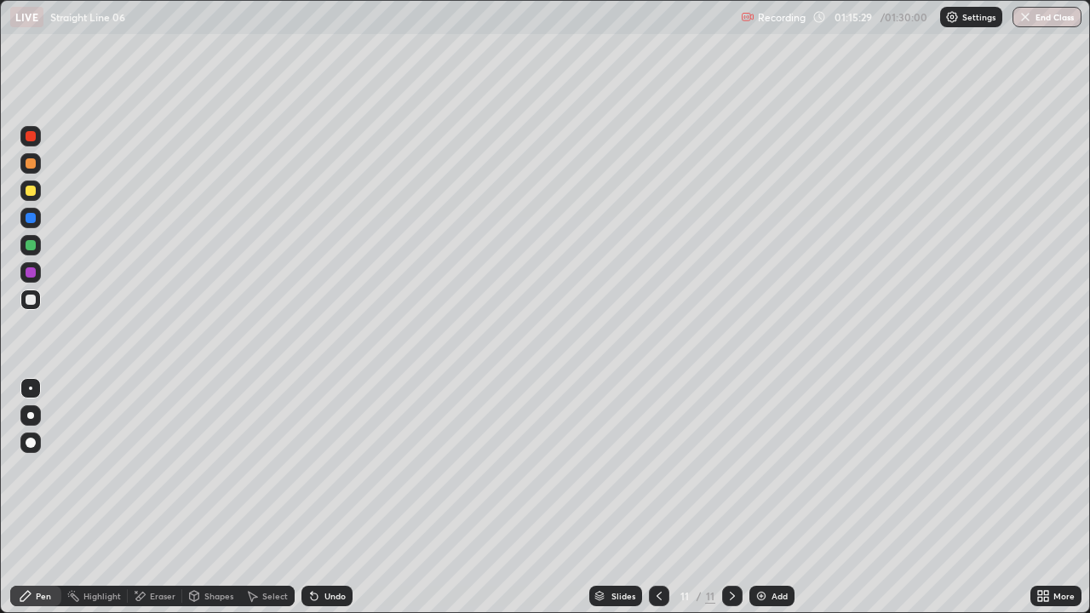
click at [164, 468] on div "Eraser" at bounding box center [163, 596] width 26 height 9
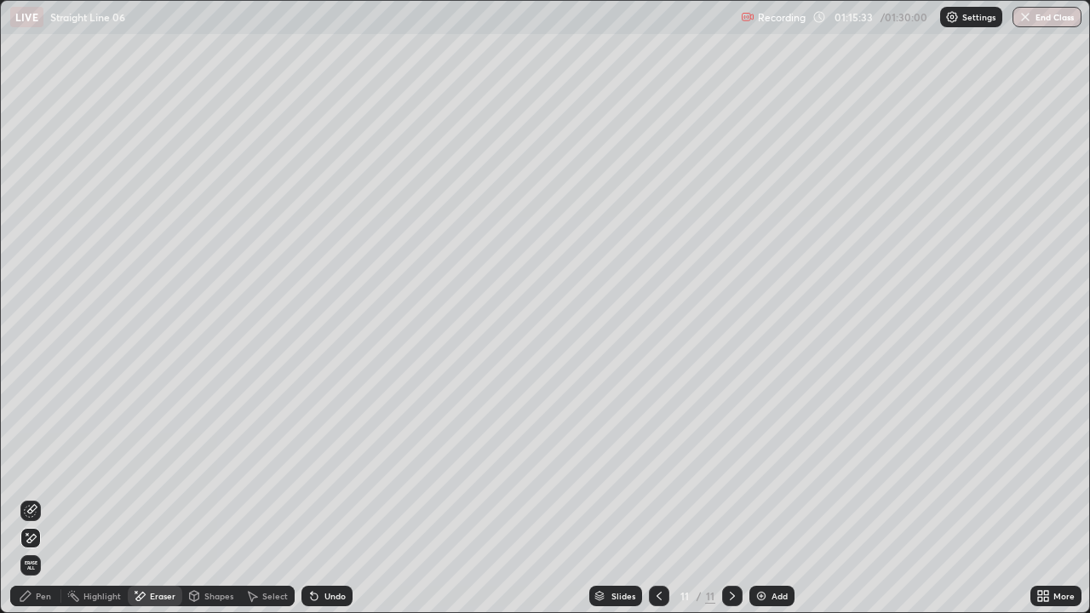
click at [51, 468] on div "Pen" at bounding box center [35, 596] width 51 height 20
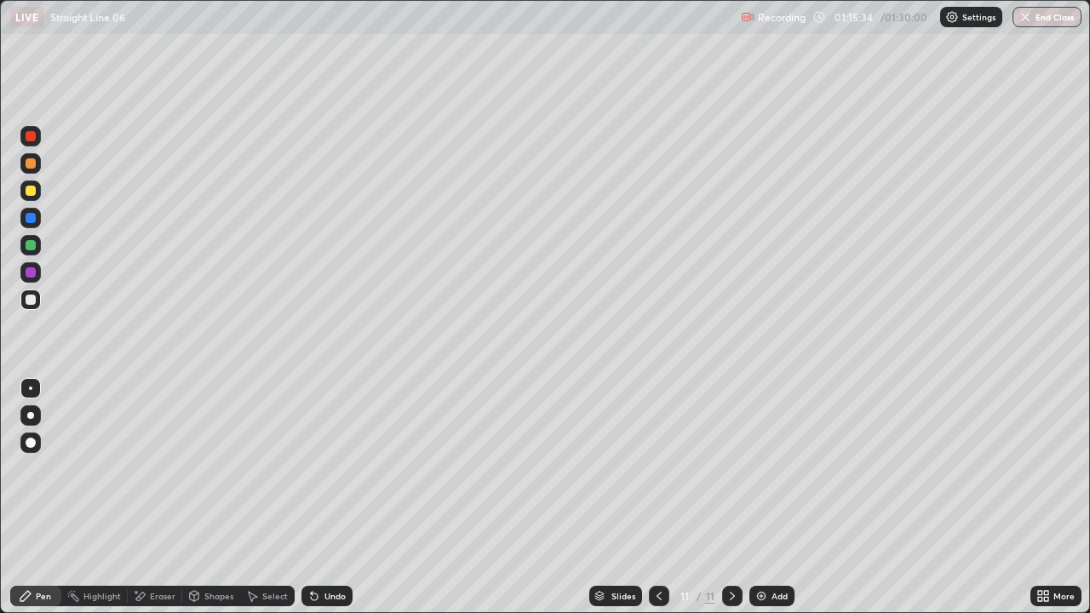
click at [42, 468] on div "Pen" at bounding box center [43, 596] width 15 height 9
click at [334, 468] on div "Undo" at bounding box center [334, 596] width 21 height 9
click at [332, 468] on div "Undo" at bounding box center [334, 596] width 21 height 9
click at [329, 468] on div "Undo" at bounding box center [334, 596] width 21 height 9
click at [167, 468] on div "Eraser" at bounding box center [163, 596] width 26 height 9
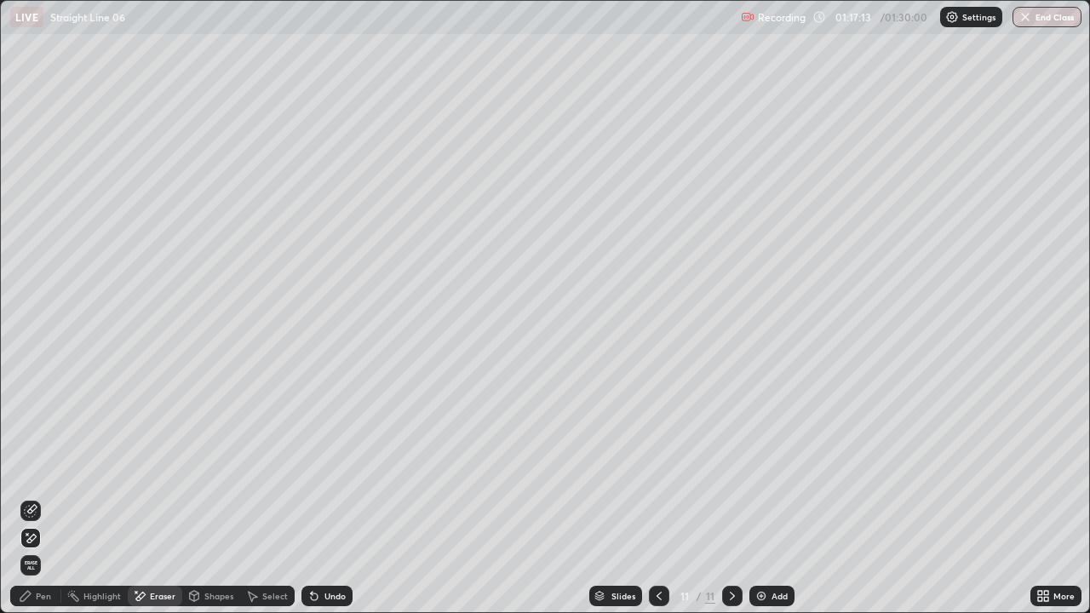
click at [52, 468] on div "Pen" at bounding box center [35, 596] width 51 height 20
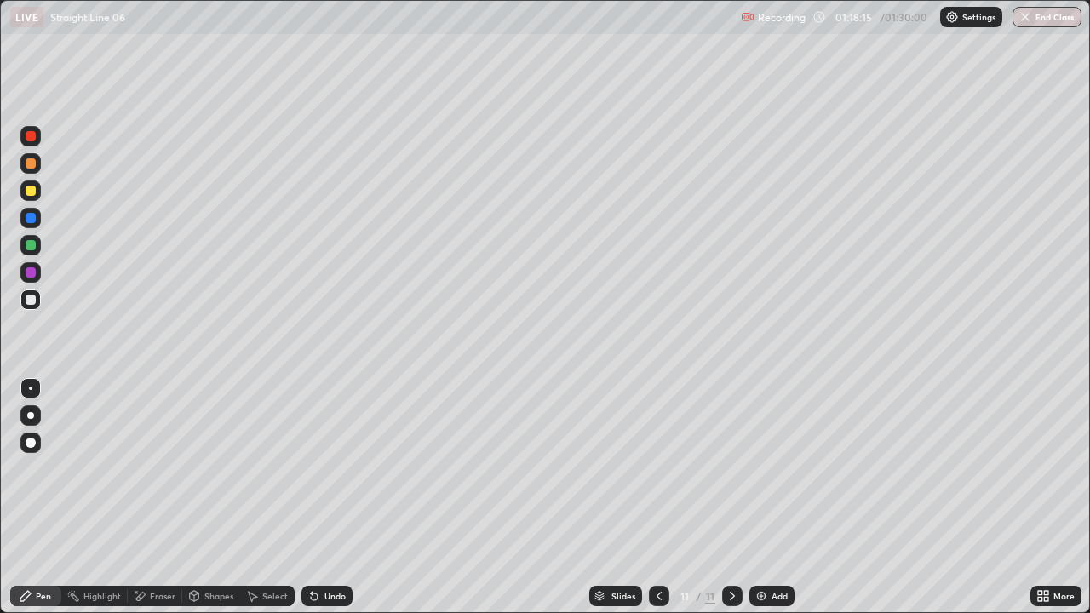
click at [272, 468] on div "Select" at bounding box center [275, 596] width 26 height 9
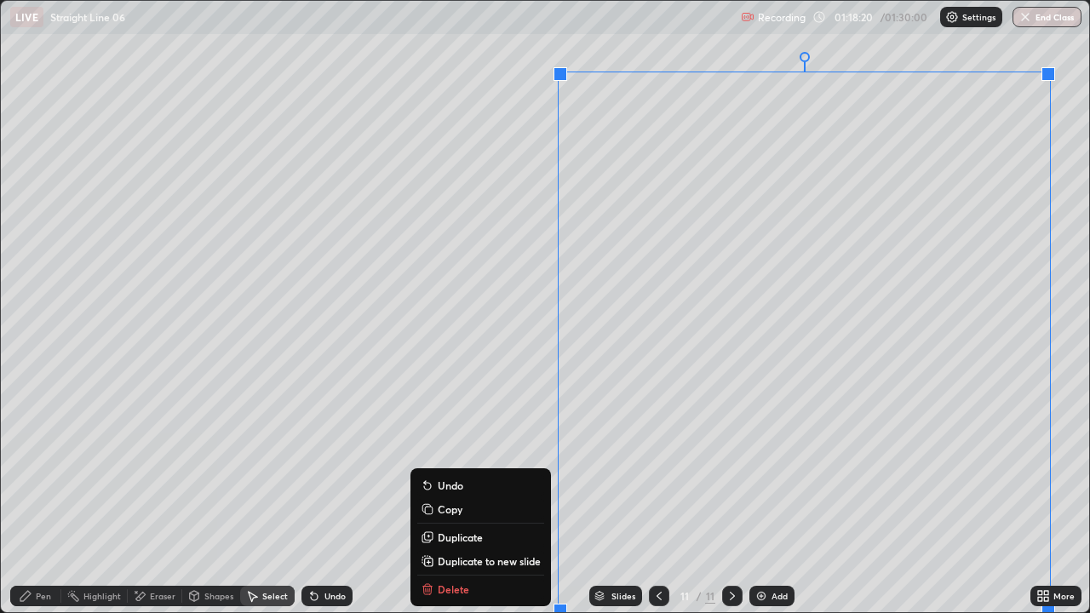
click at [461, 468] on p "Duplicate to new slide" at bounding box center [489, 561] width 103 height 14
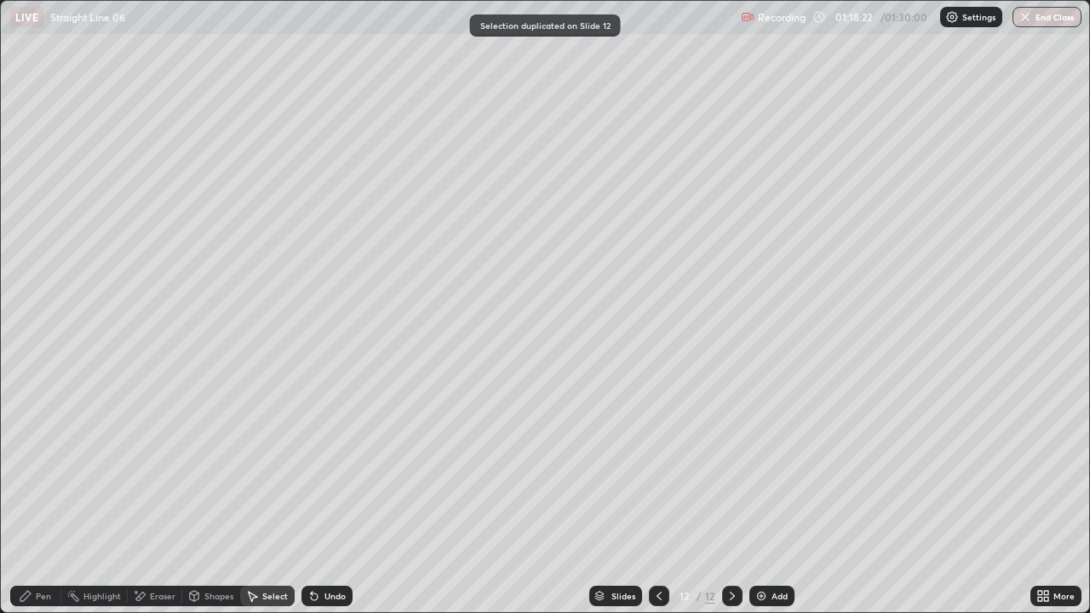
click at [48, 468] on div "Pen" at bounding box center [43, 596] width 15 height 9
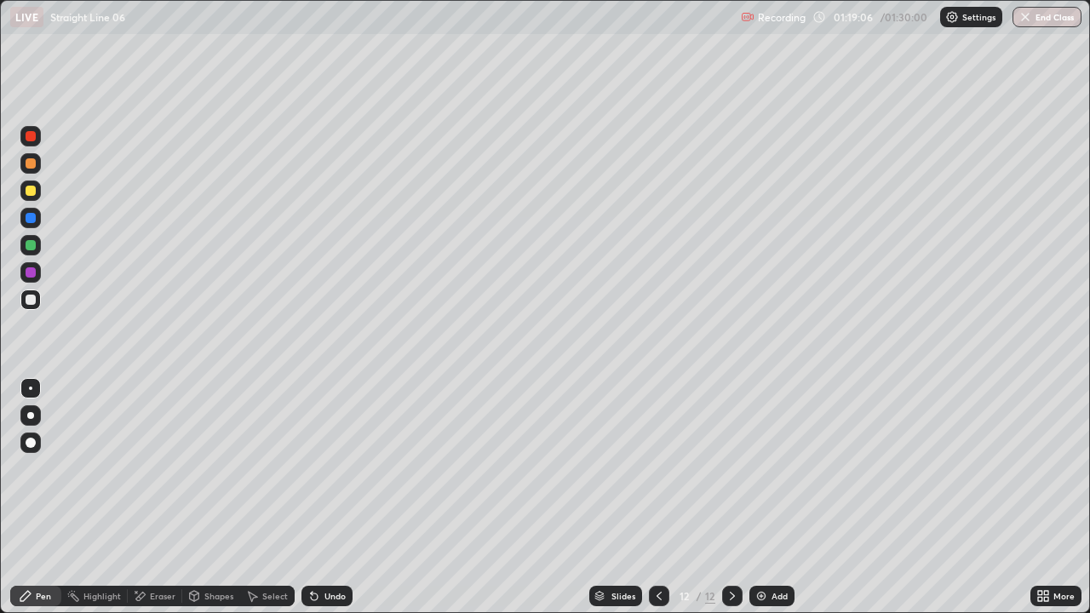
click at [318, 468] on div "Undo" at bounding box center [326, 596] width 51 height 20
click at [327, 468] on div "Undo" at bounding box center [326, 596] width 51 height 20
click at [325, 468] on div "Undo" at bounding box center [326, 596] width 51 height 20
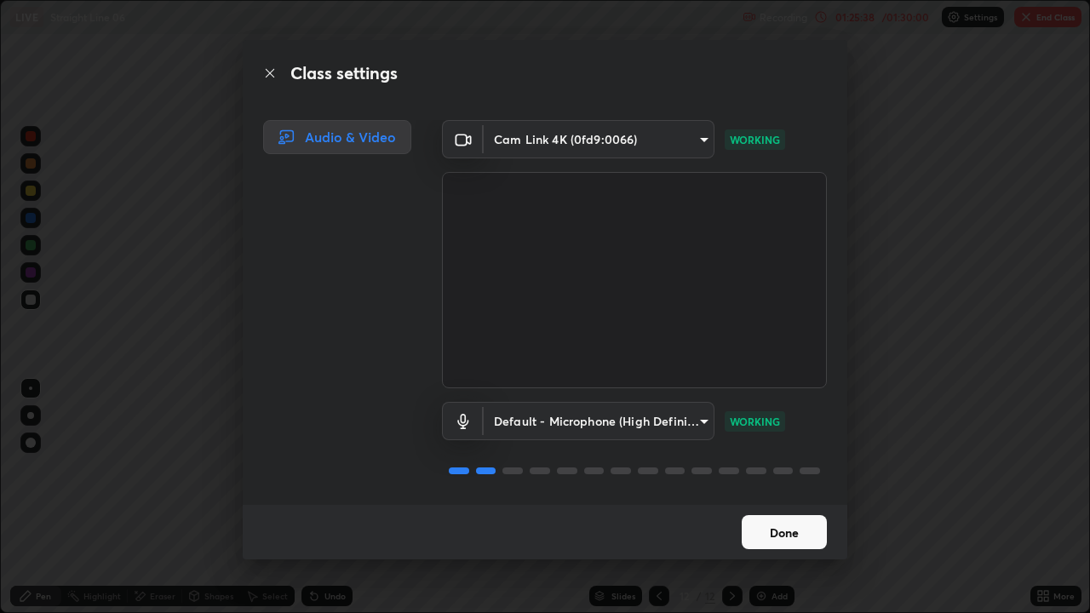
click at [779, 468] on button "Done" at bounding box center [783, 532] width 85 height 34
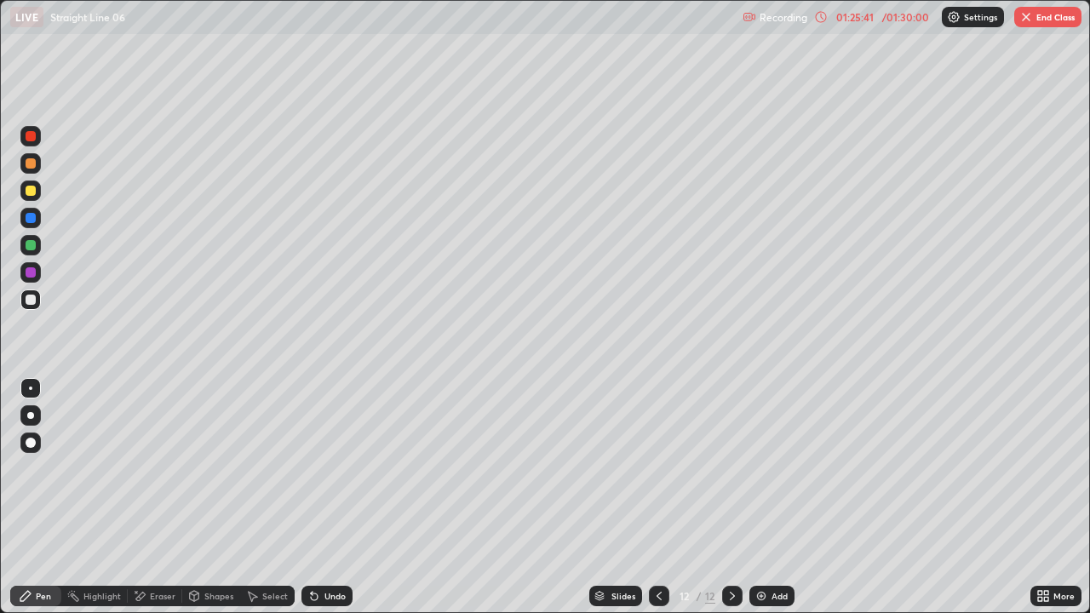
click at [1039, 19] on button "End Class" at bounding box center [1047, 17] width 67 height 20
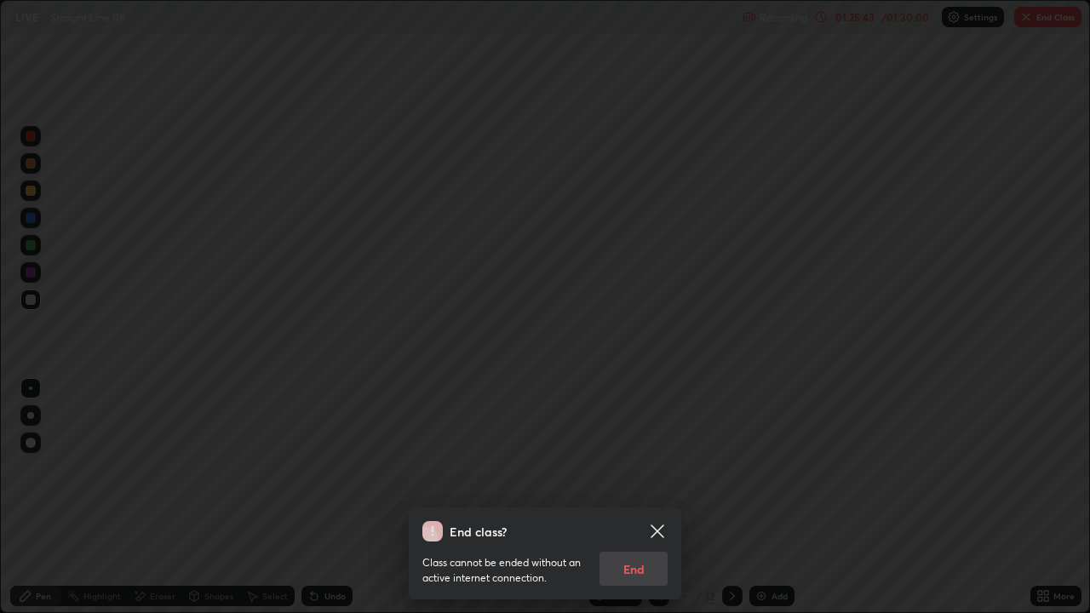
click at [649, 468] on div "Class cannot be ended without an active internet connection. End" at bounding box center [544, 563] width 245 height 44
click at [662, 468] on icon at bounding box center [657, 531] width 20 height 20
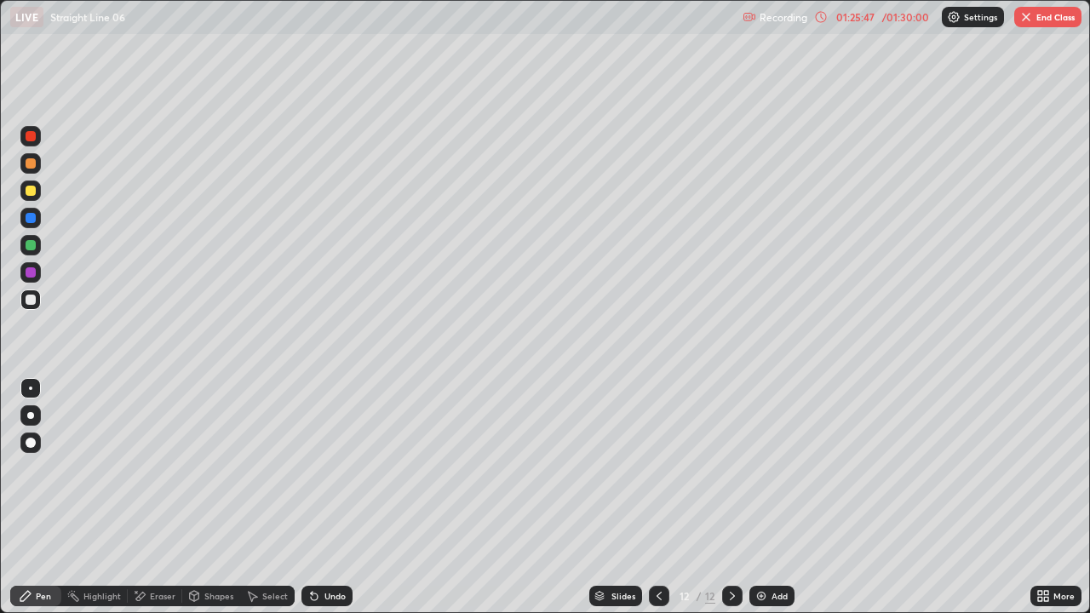
click at [1041, 14] on button "End Class" at bounding box center [1047, 17] width 67 height 20
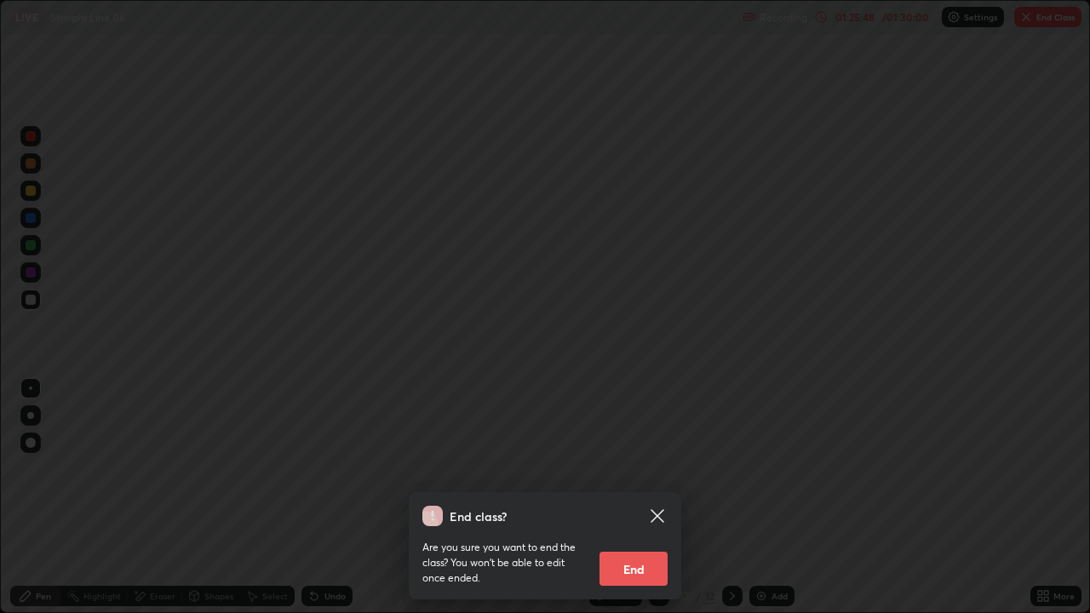
click at [641, 468] on button "End" at bounding box center [633, 569] width 68 height 34
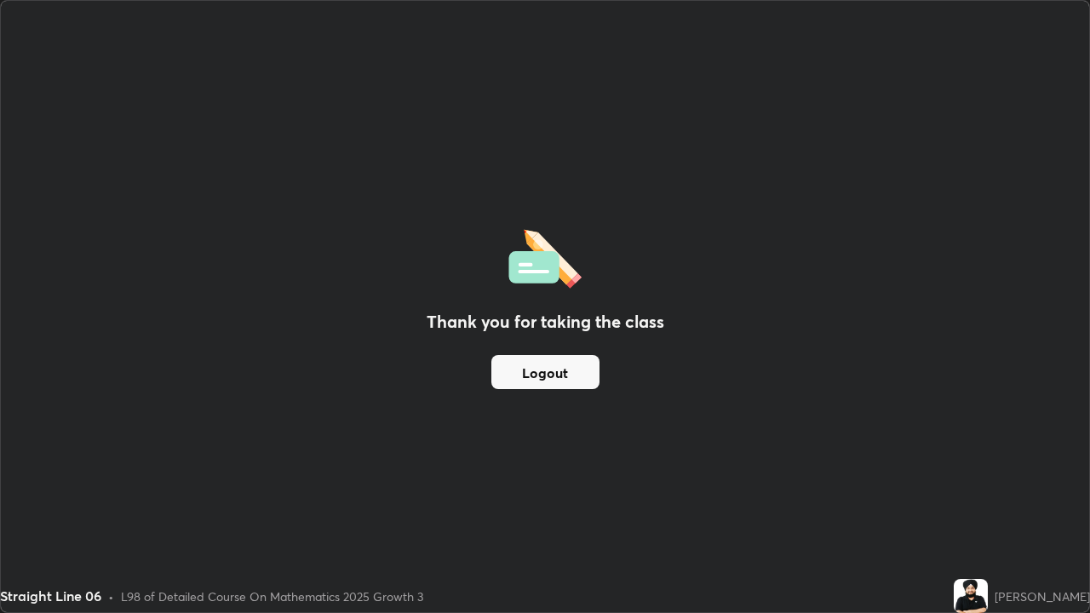
click at [588, 373] on button "Logout" at bounding box center [545, 372] width 108 height 34
